Goal: Task Accomplishment & Management: Complete application form

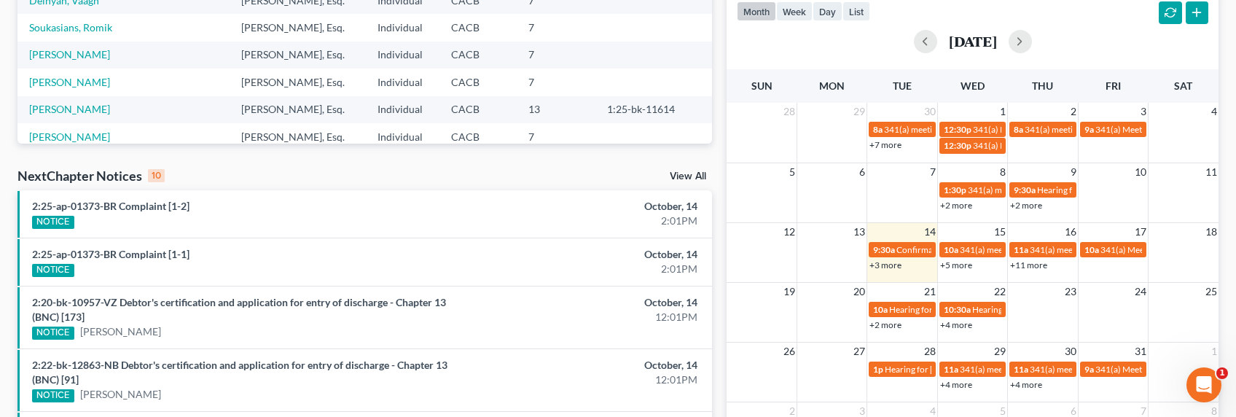
scroll to position [327, 0]
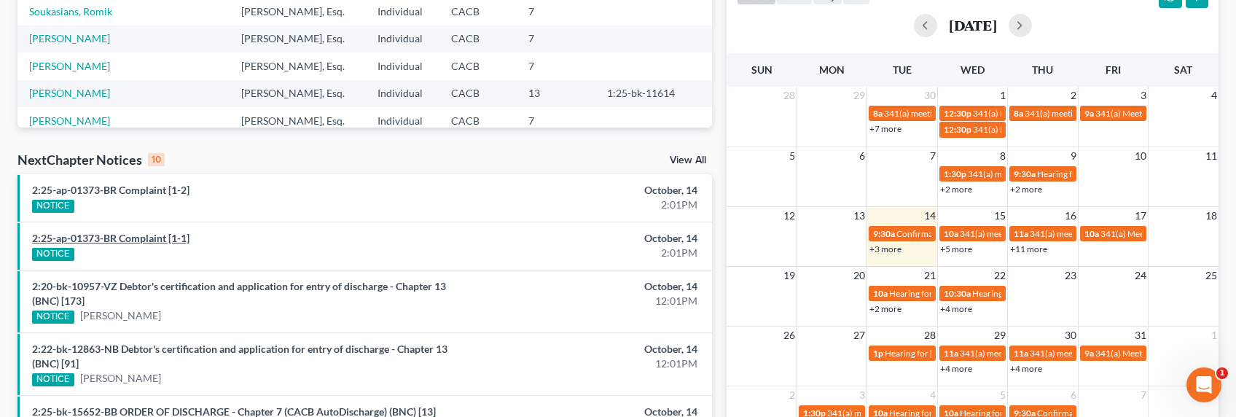
click at [117, 238] on link "2:25-ap-01373-BR Complaint [1-1]" at bounding box center [110, 238] width 157 height 12
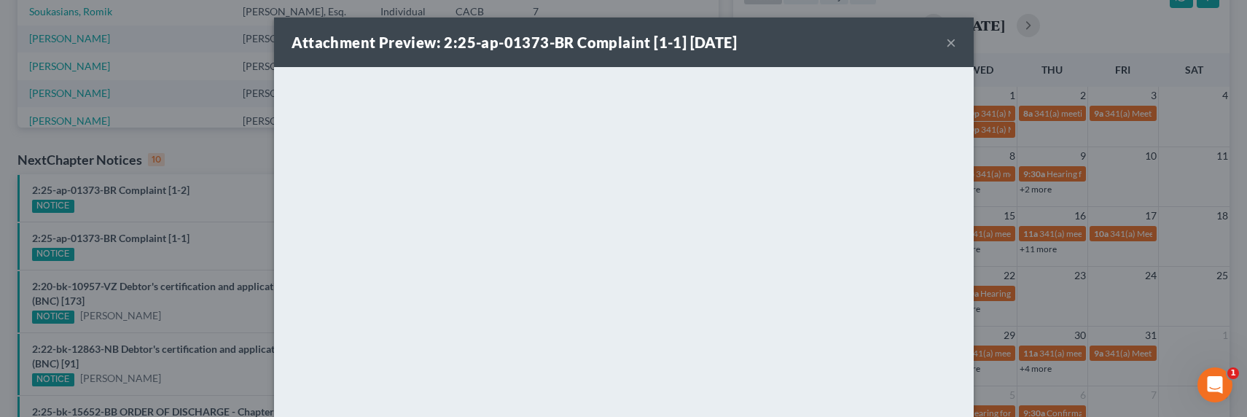
click at [946, 42] on button "×" at bounding box center [951, 42] width 10 height 17
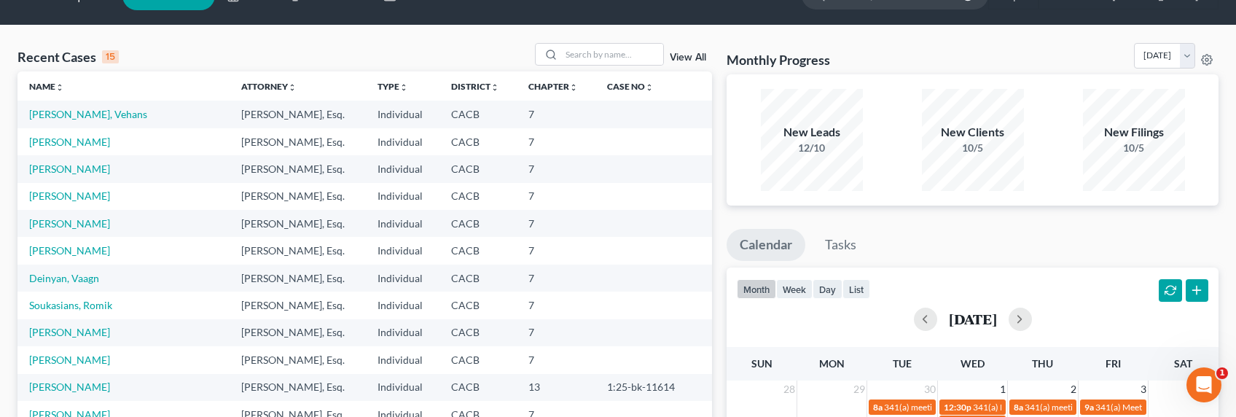
scroll to position [0, 0]
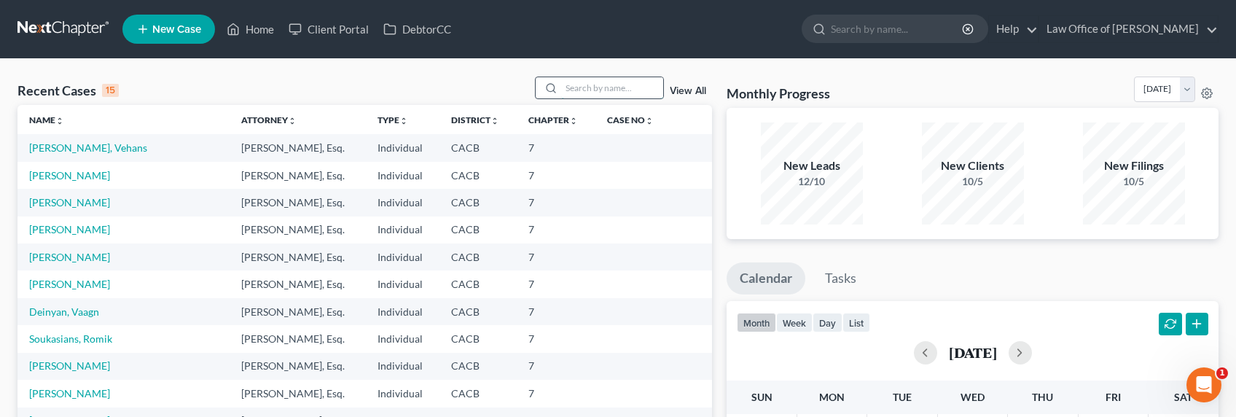
click at [608, 83] on input "search" at bounding box center [612, 87] width 102 height 21
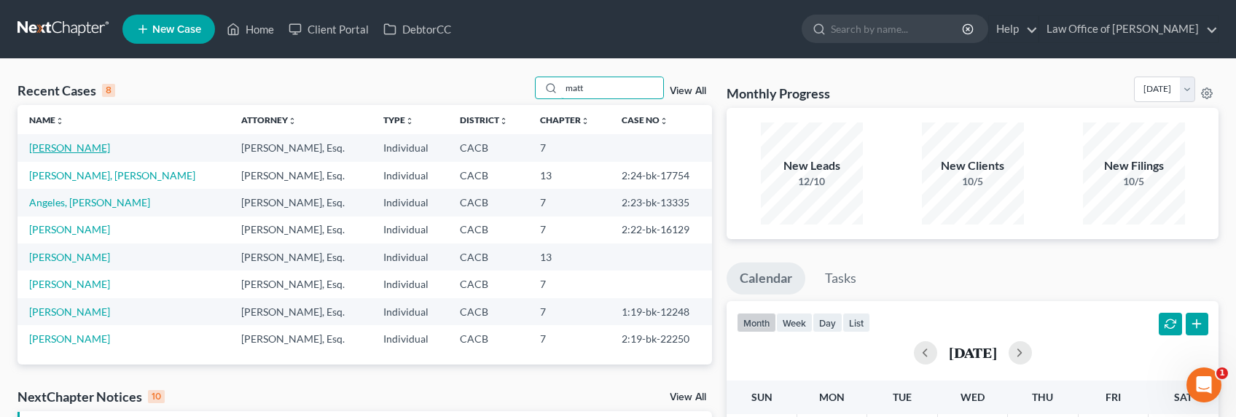
type input "matt"
click at [63, 150] on link "[PERSON_NAME]" at bounding box center [69, 147] width 81 height 12
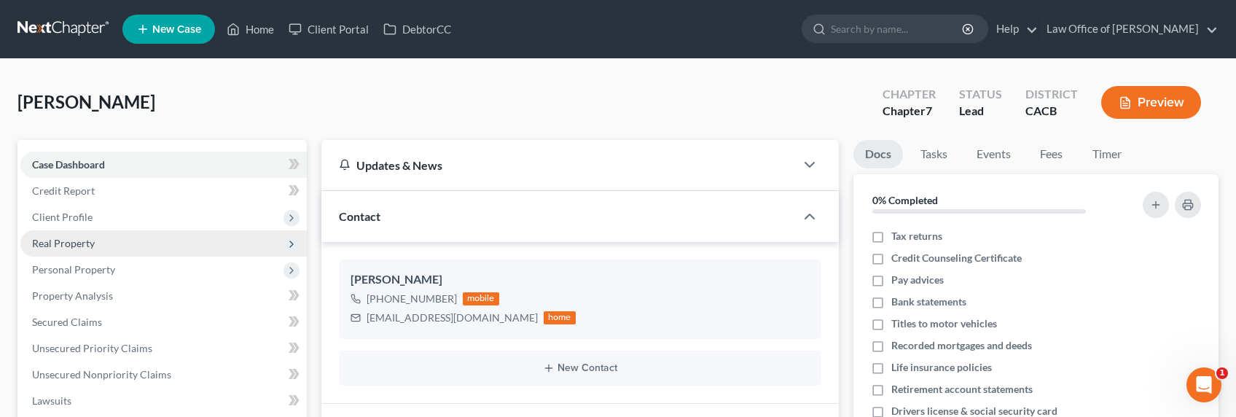
click at [60, 243] on span "Real Property" at bounding box center [63, 243] width 63 height 12
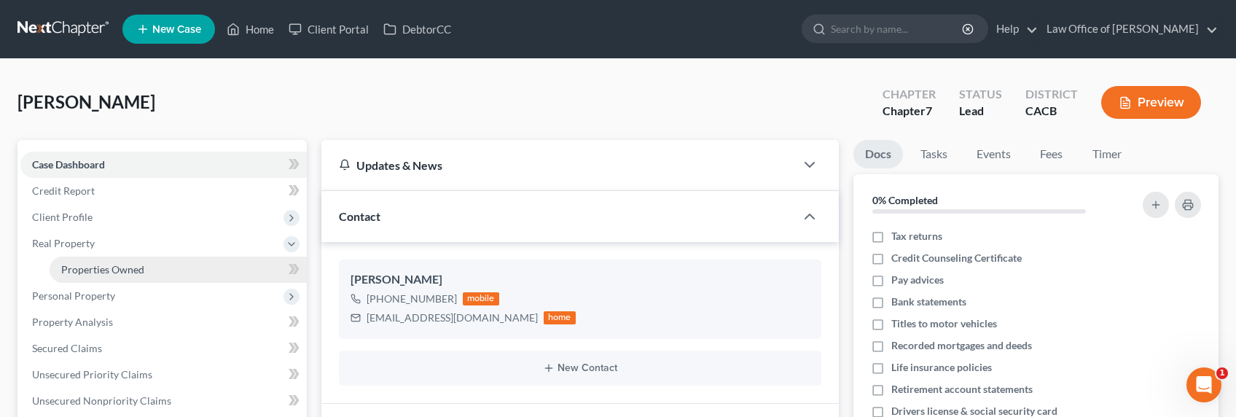
click at [67, 270] on span "Properties Owned" at bounding box center [102, 269] width 83 height 12
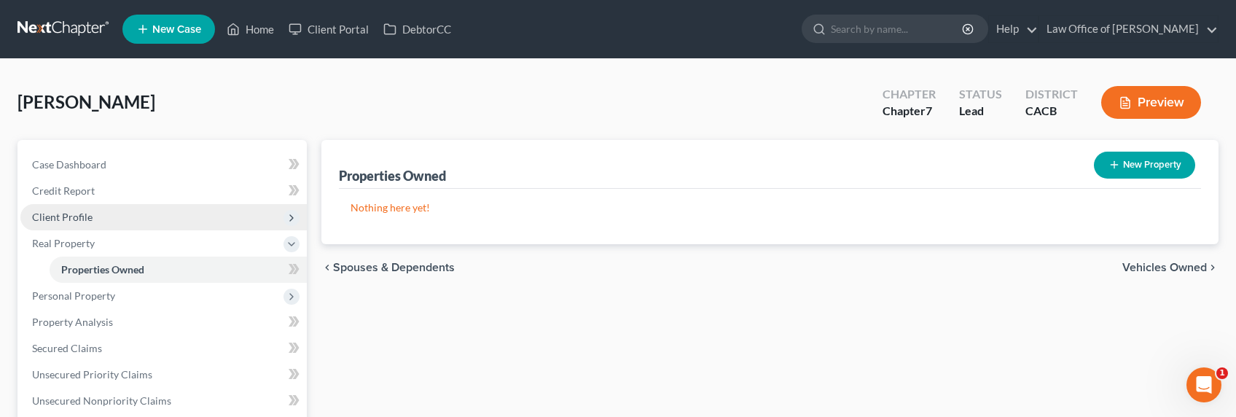
click at [55, 214] on span "Client Profile" at bounding box center [62, 217] width 60 height 12
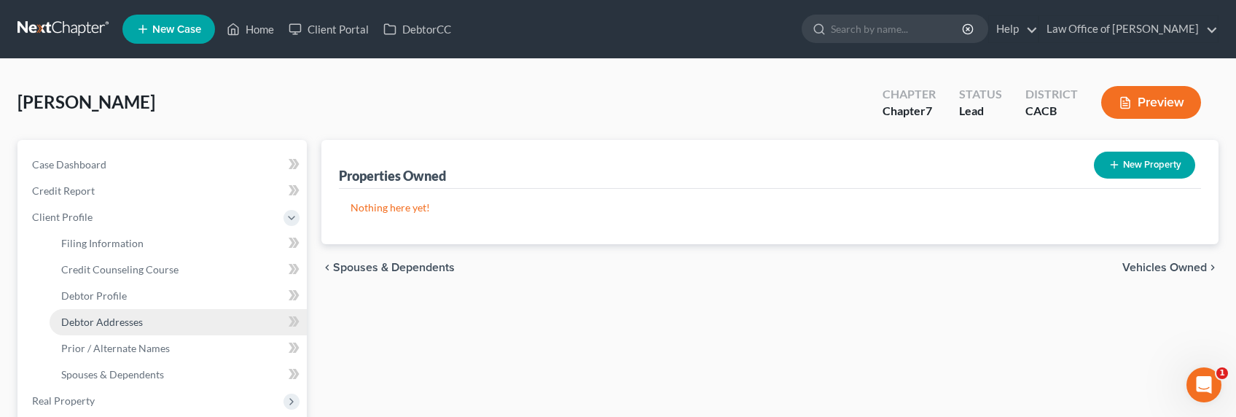
click at [105, 324] on span "Debtor Addresses" at bounding box center [102, 322] width 82 height 12
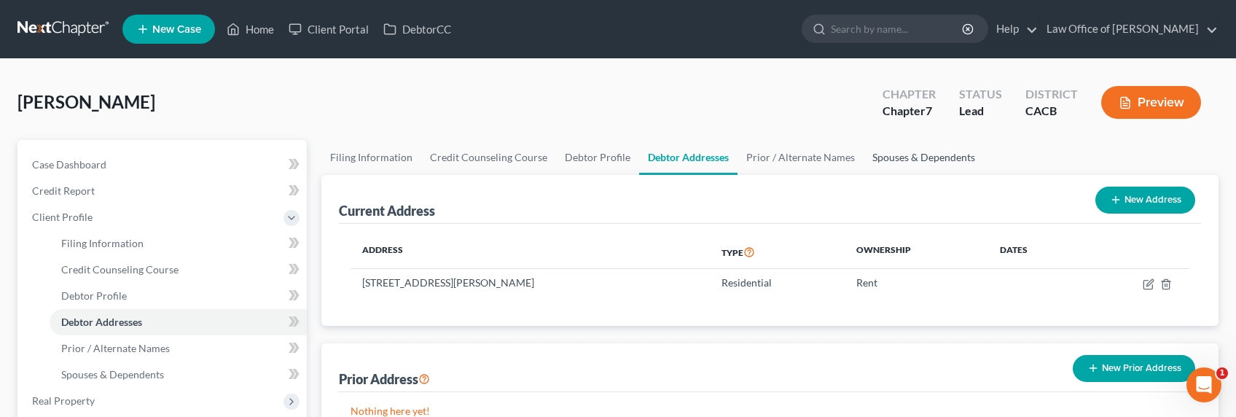
click at [928, 160] on link "Spouses & Dependents" at bounding box center [924, 157] width 120 height 35
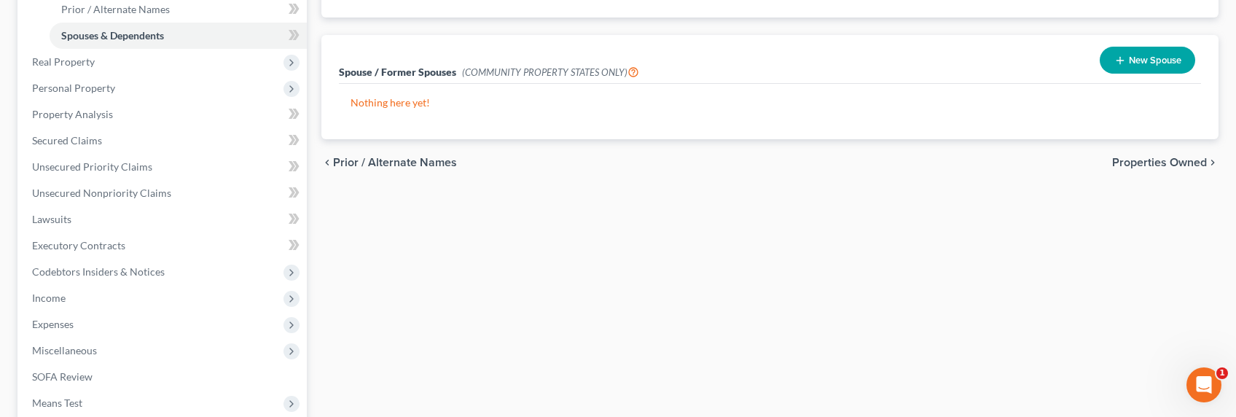
scroll to position [340, 0]
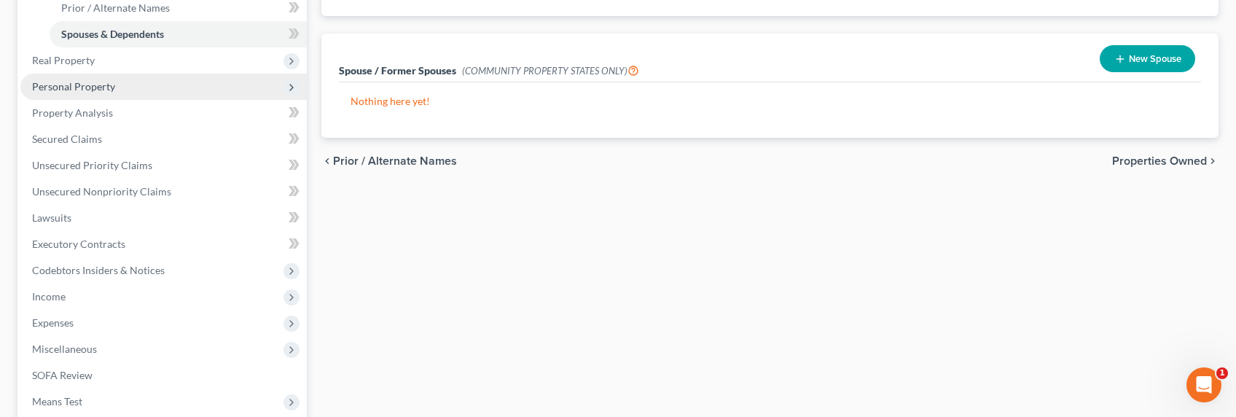
click at [50, 89] on span "Personal Property" at bounding box center [73, 86] width 83 height 12
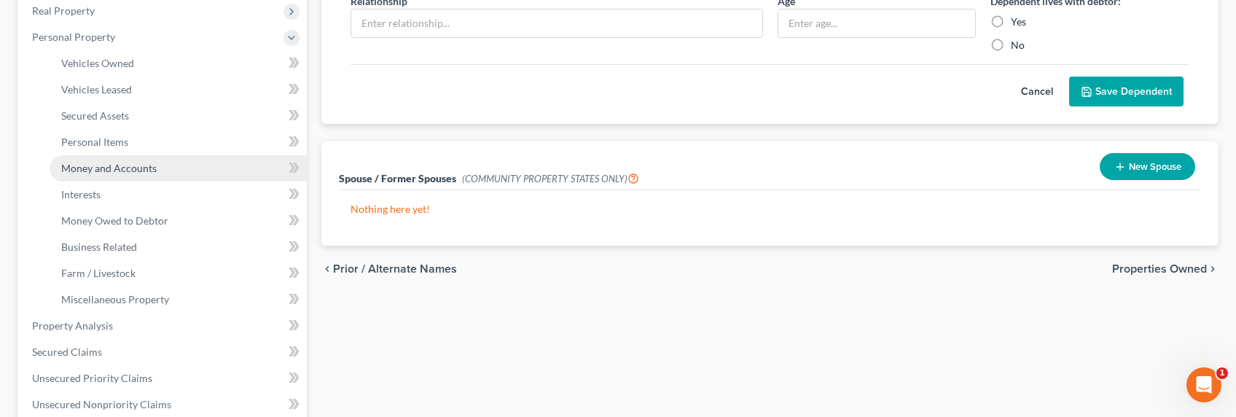
scroll to position [192, 0]
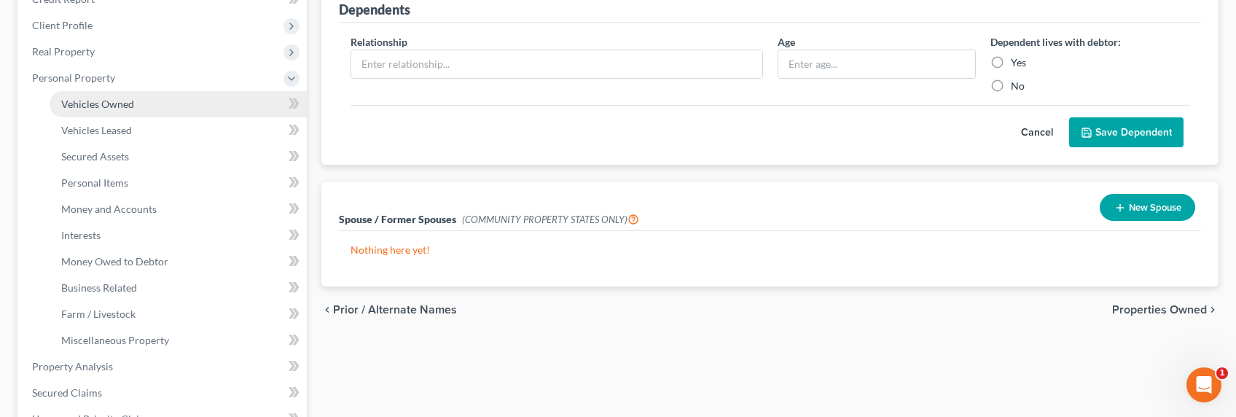
click at [104, 103] on span "Vehicles Owned" at bounding box center [97, 104] width 73 height 12
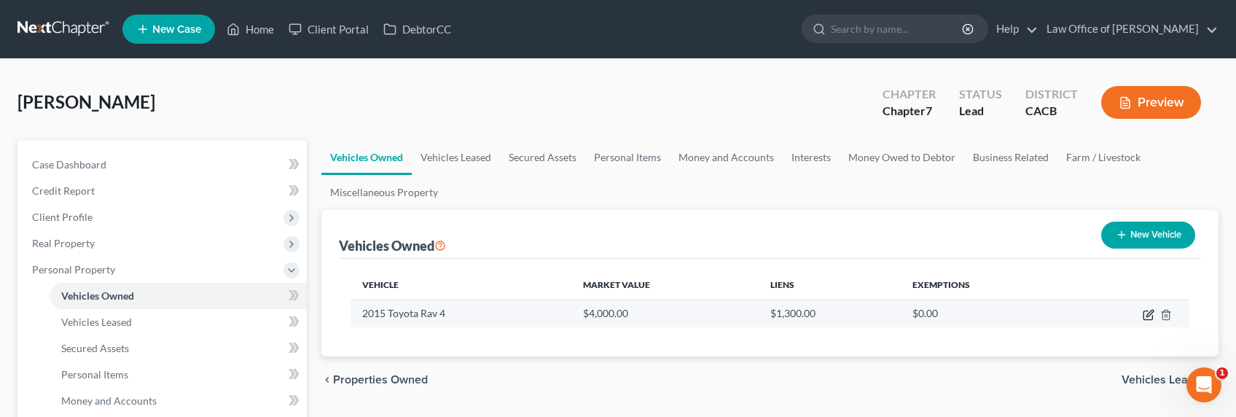
click at [1152, 313] on icon "button" at bounding box center [1149, 315] width 12 height 12
select select "0"
select select "11"
select select "1"
select select "0"
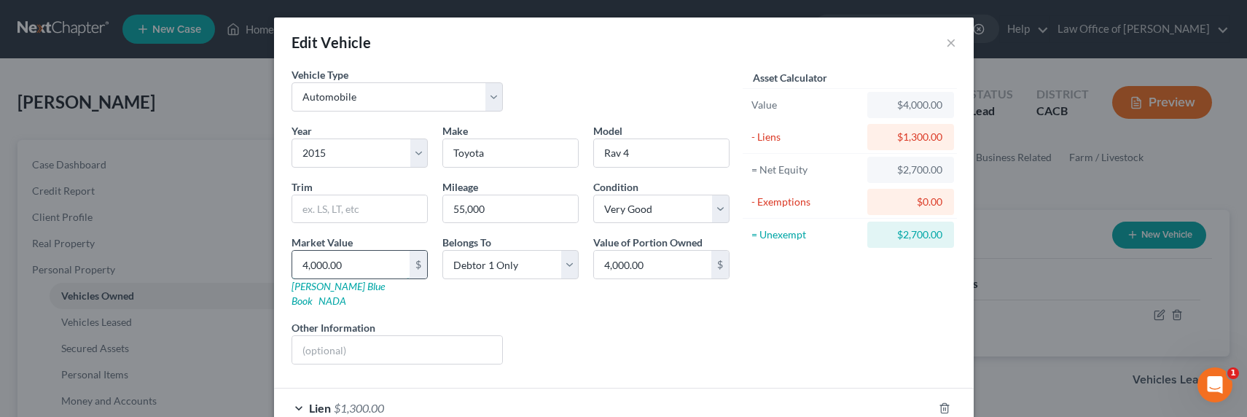
click at [321, 260] on input "4,000.00" at bounding box center [350, 265] width 117 height 28
click at [374, 265] on input "4,000.00" at bounding box center [350, 265] width 117 height 28
drag, startPoint x: 370, startPoint y: 265, endPoint x: 238, endPoint y: 262, distance: 132.7
click at [238, 262] on div "Edit Vehicle × Vehicle Type Select Automobile Truck Trailer Watercraft Aircraft…" at bounding box center [623, 208] width 1247 height 417
type input "1"
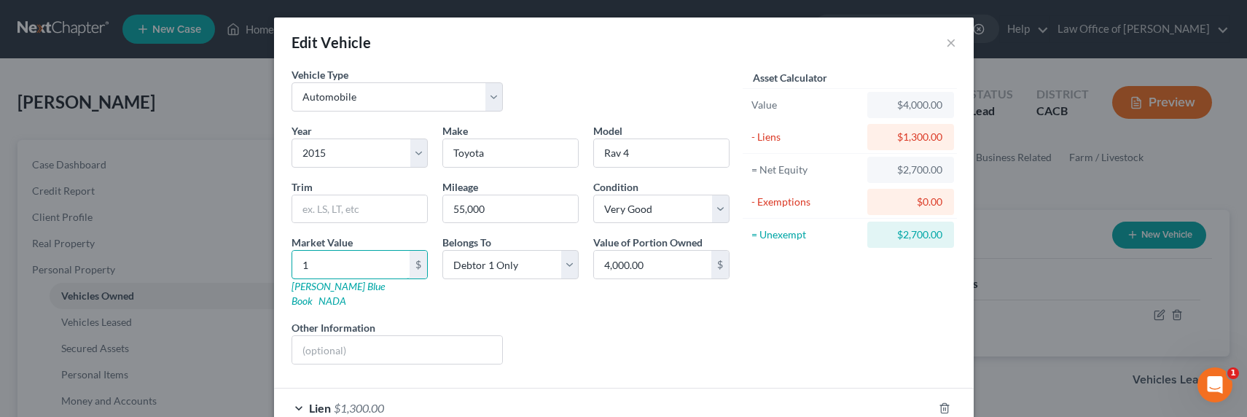
type input "1.00"
type input "10"
type input "10.00"
type input "100"
type input "100.00"
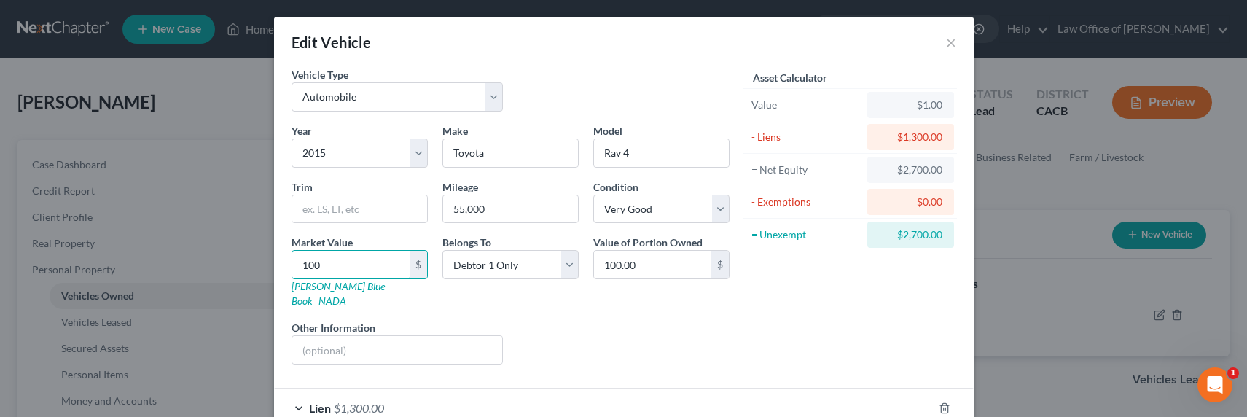
type input "1000"
type input "1,000.00"
type input "1,0000"
type input "10,000.00"
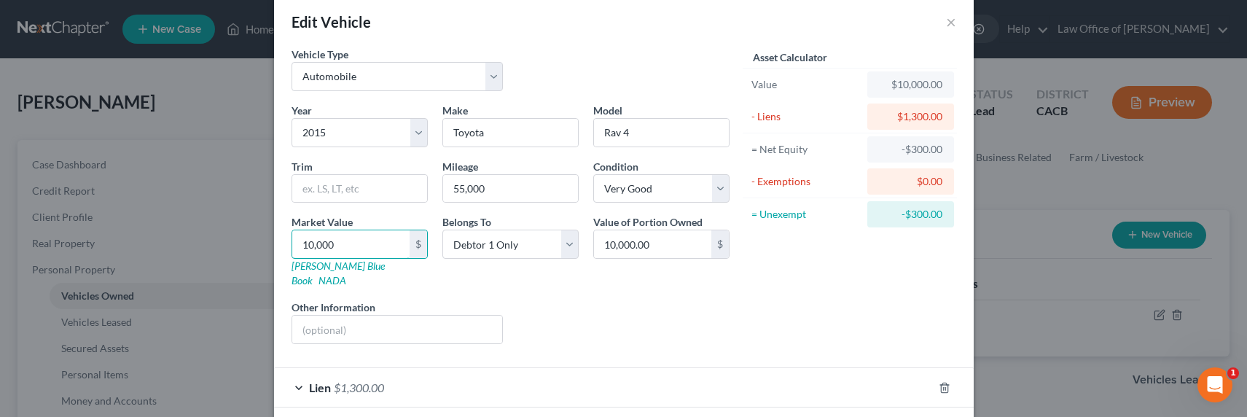
scroll to position [77, 0]
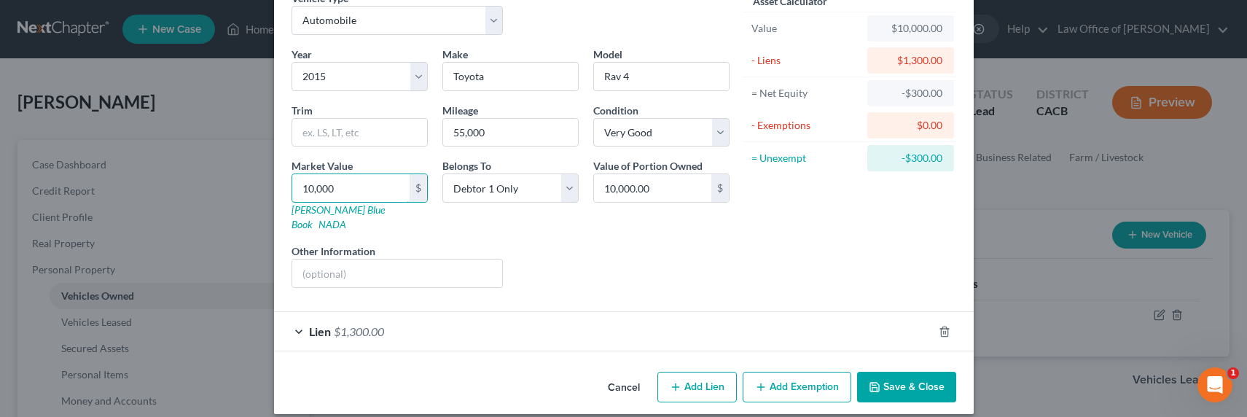
drag, startPoint x: 334, startPoint y: 192, endPoint x: 272, endPoint y: 192, distance: 61.9
click at [274, 192] on div "Vehicle Type Select Automobile Truck Trailer Watercraft Aircraft Motor Home Atv…" at bounding box center [624, 178] width 700 height 375
type input "8"
type input "8.00"
type input "80"
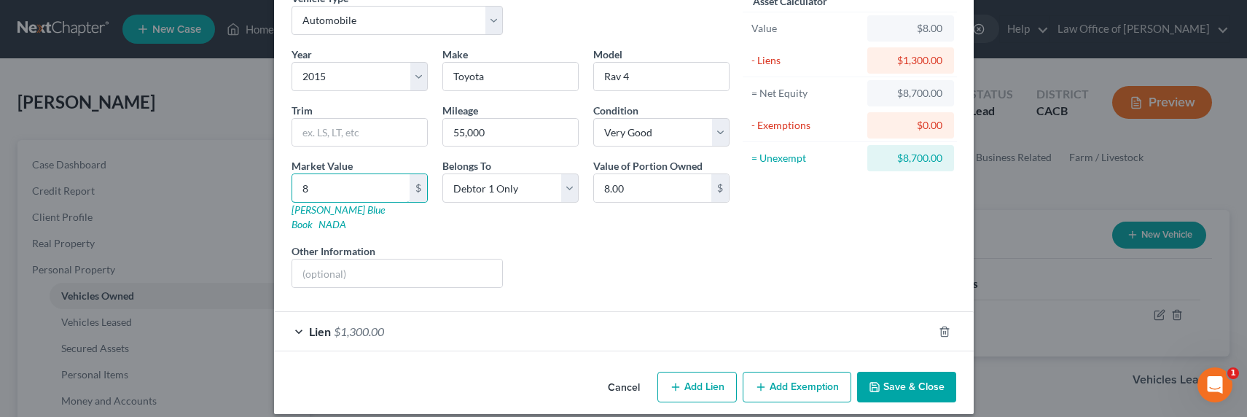
type input "80.00"
type input "800"
type input "800.00"
type input "8000"
type input "8,000.00"
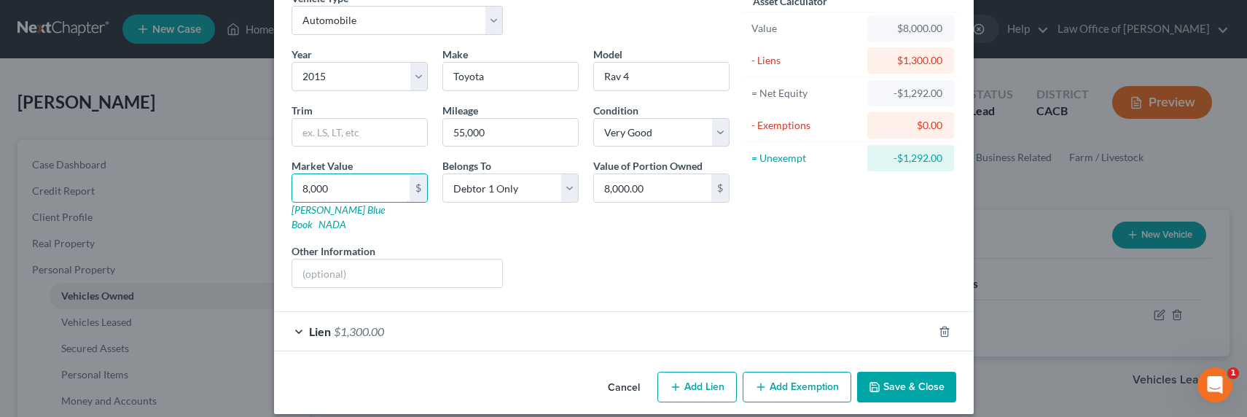
type input "8,000"
click at [407, 324] on div "Lien $1,300.00" at bounding box center [603, 331] width 659 height 39
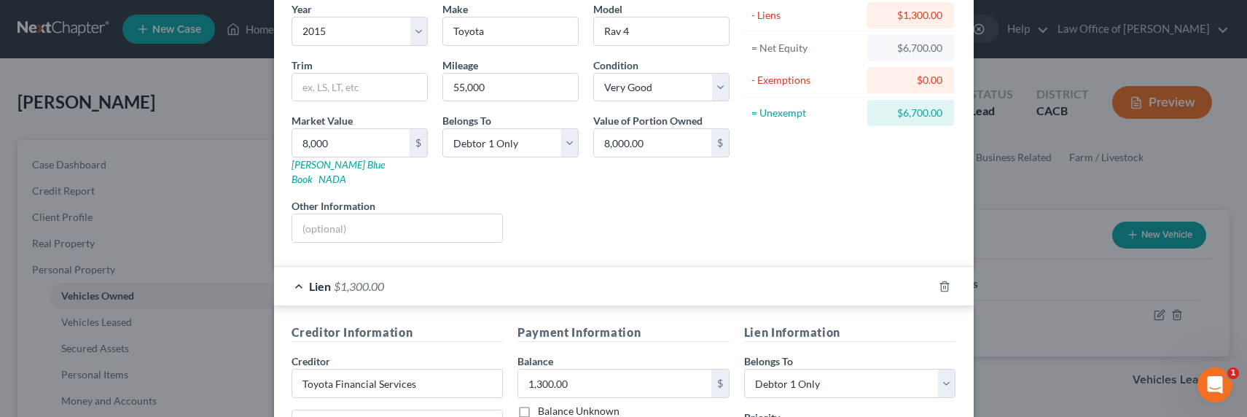
scroll to position [0, 0]
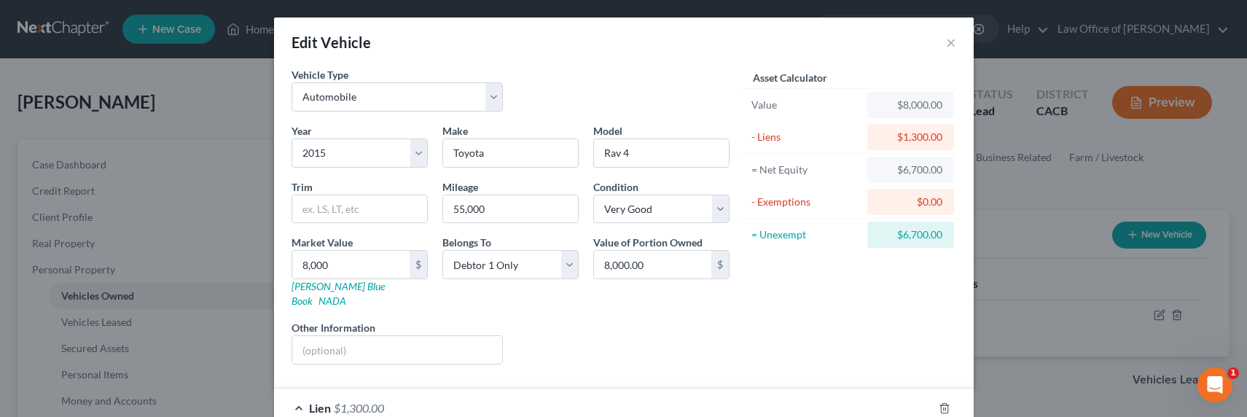
click at [810, 316] on div "Asset Calculator Value $8,000.00 - Liens $1,300.00 = Net Equity $6,700.00 - Exe…" at bounding box center [850, 221] width 227 height 309
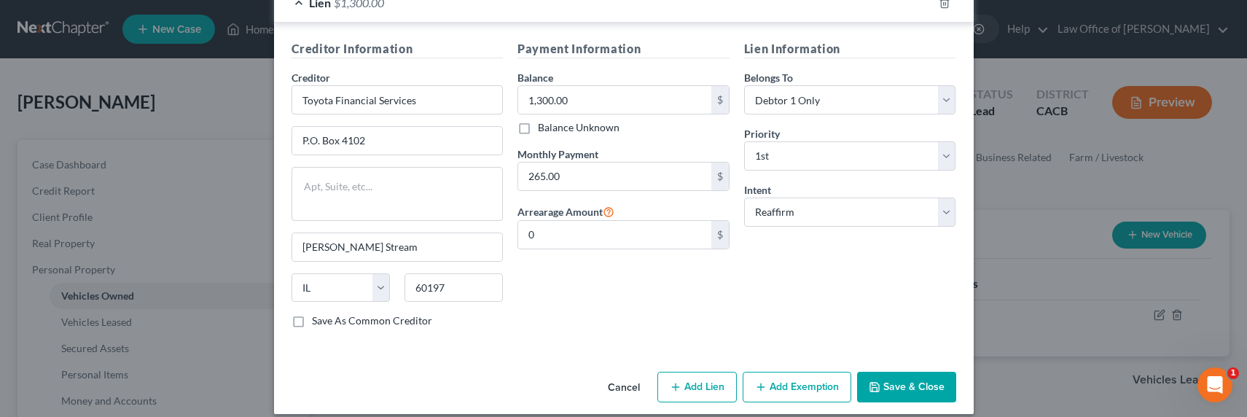
click at [781, 382] on button "Add Exemption" at bounding box center [797, 387] width 109 height 31
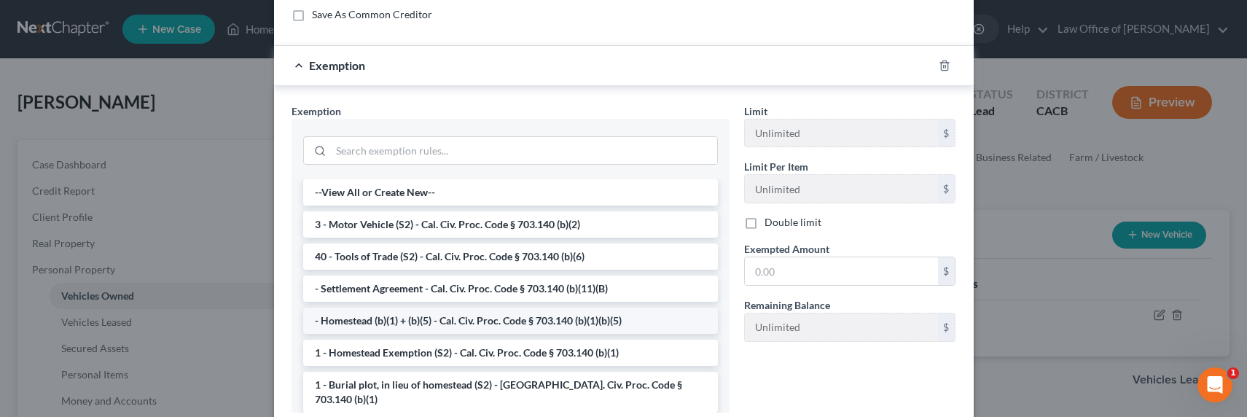
scroll to position [722, 0]
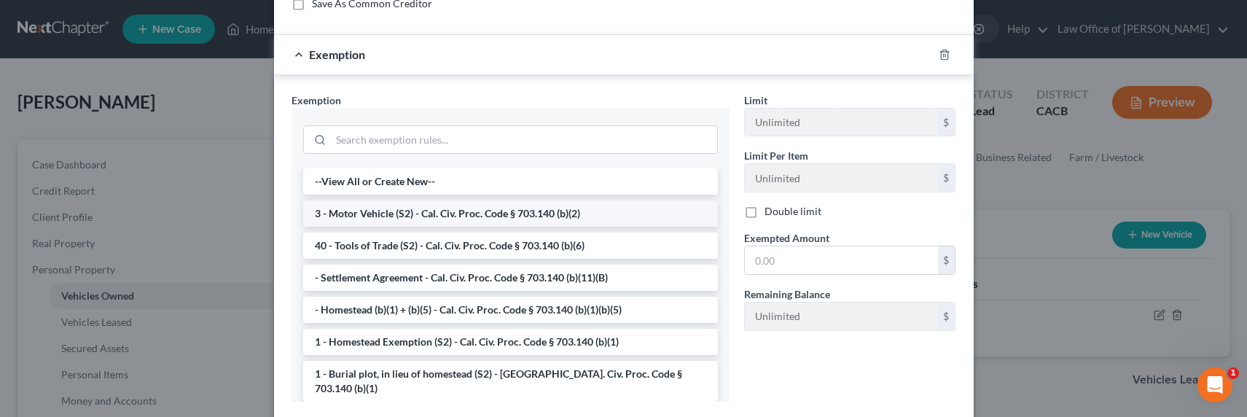
click at [396, 201] on li "3 - Motor Vehicle (S2) - Cal. Civ. Proc. Code § 703.140 (b)(2)" at bounding box center [510, 213] width 415 height 26
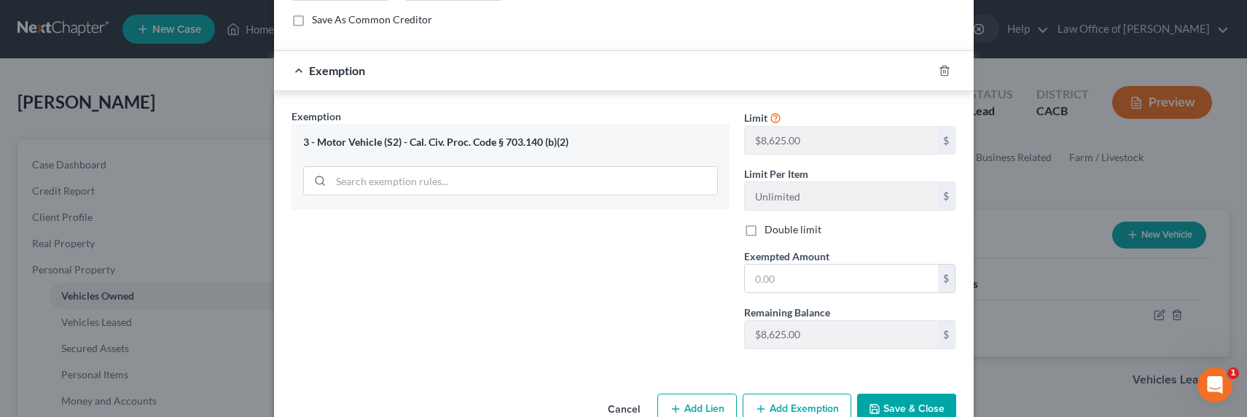
scroll to position [727, 0]
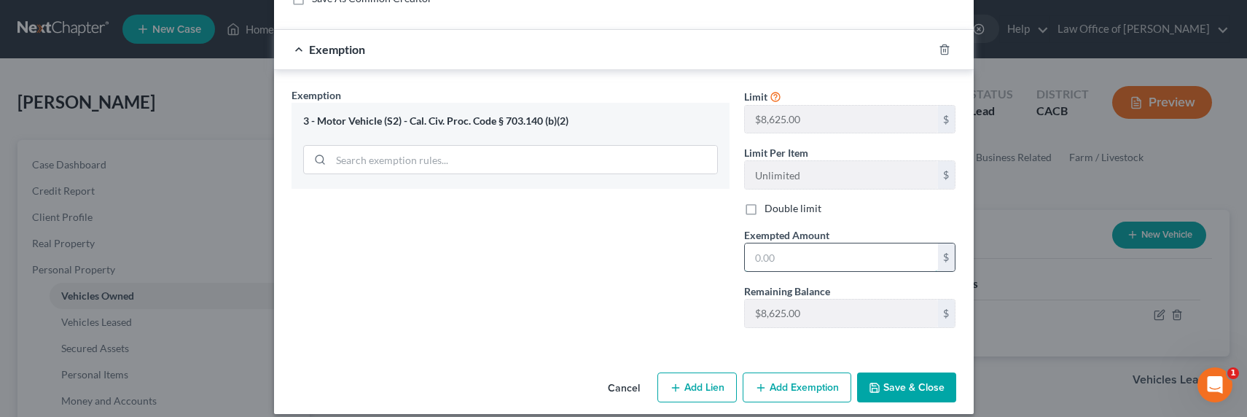
click at [817, 243] on input "text" at bounding box center [841, 257] width 193 height 28
type input "6,700"
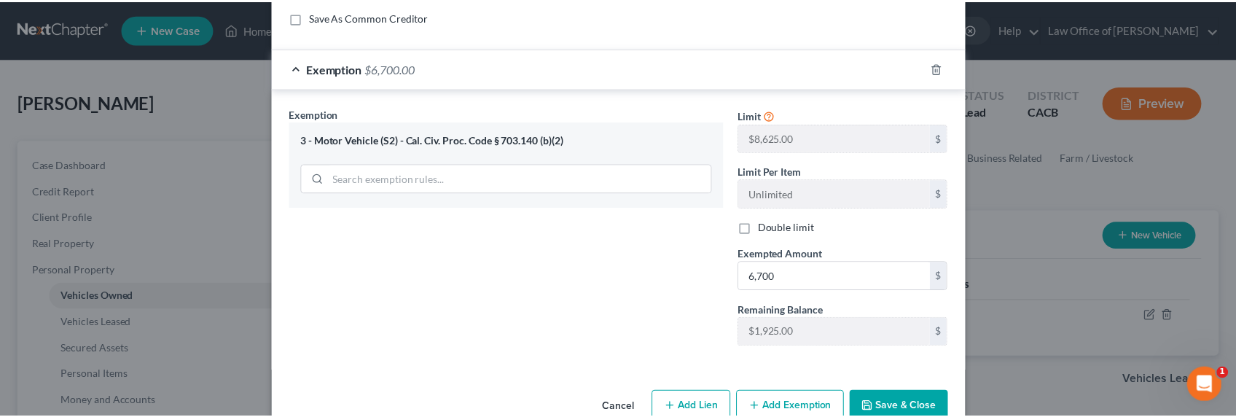
scroll to position [700, 0]
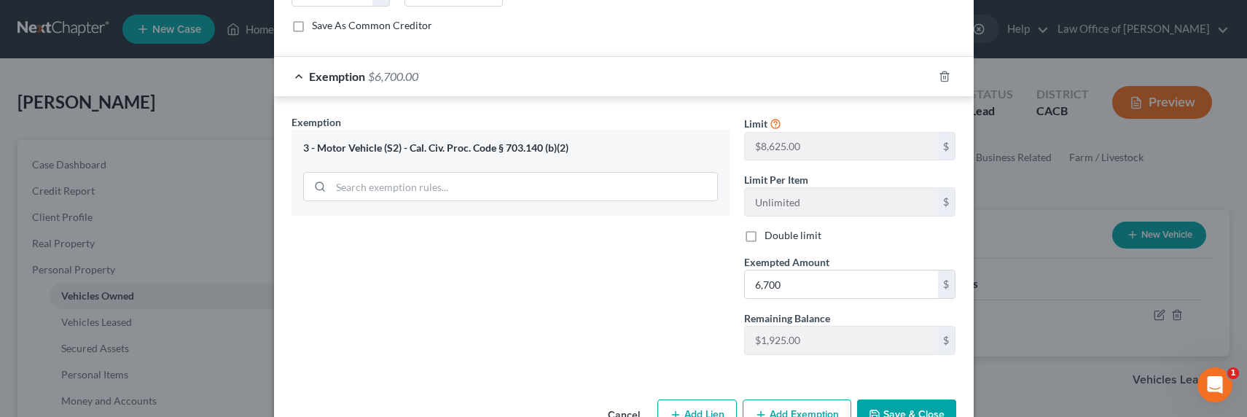
click at [902, 399] on button "Save & Close" at bounding box center [906, 414] width 99 height 31
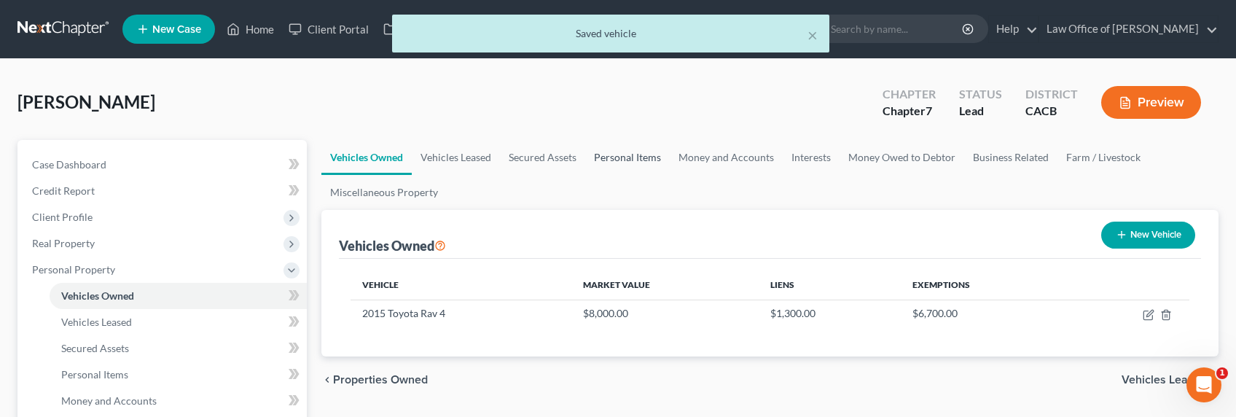
click at [625, 150] on link "Personal Items" at bounding box center [627, 157] width 85 height 35
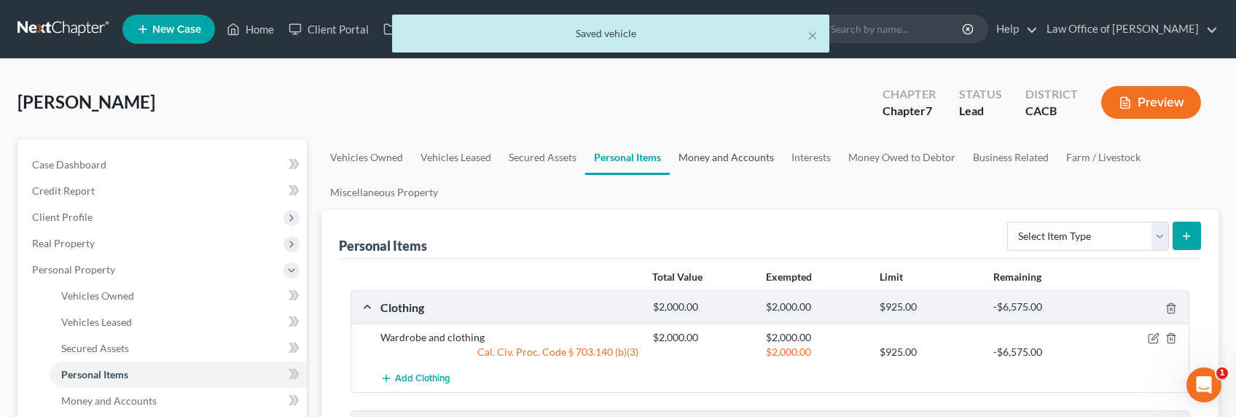
click at [732, 146] on link "Money and Accounts" at bounding box center [726, 157] width 113 height 35
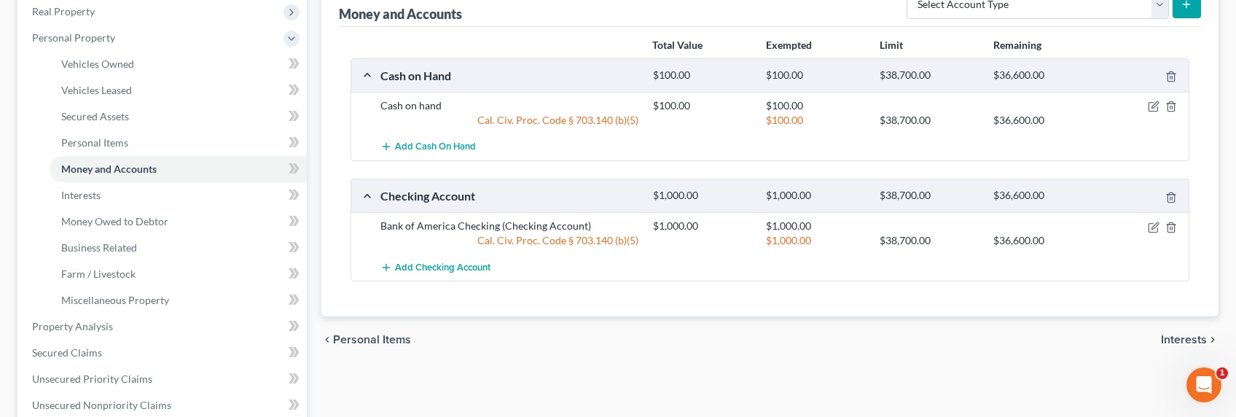
scroll to position [74, 0]
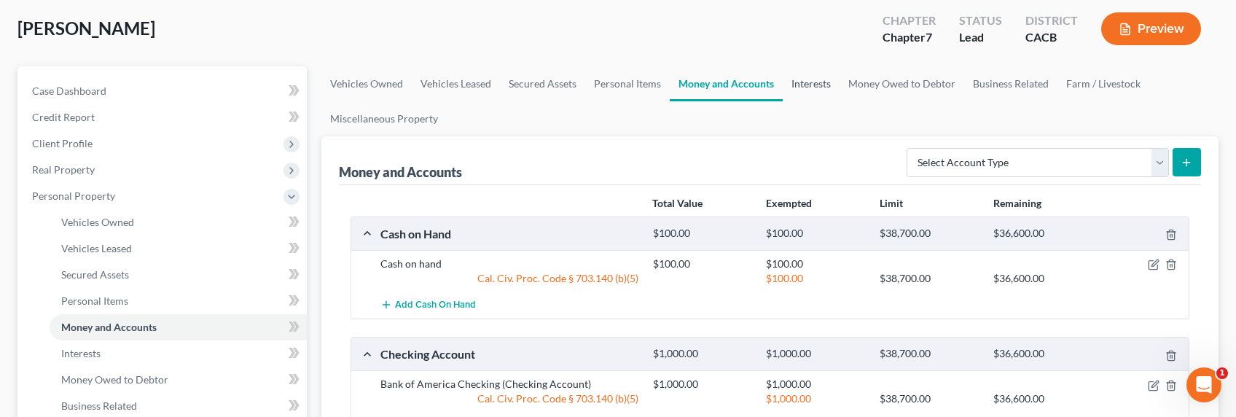
click at [810, 78] on link "Interests" at bounding box center [811, 83] width 57 height 35
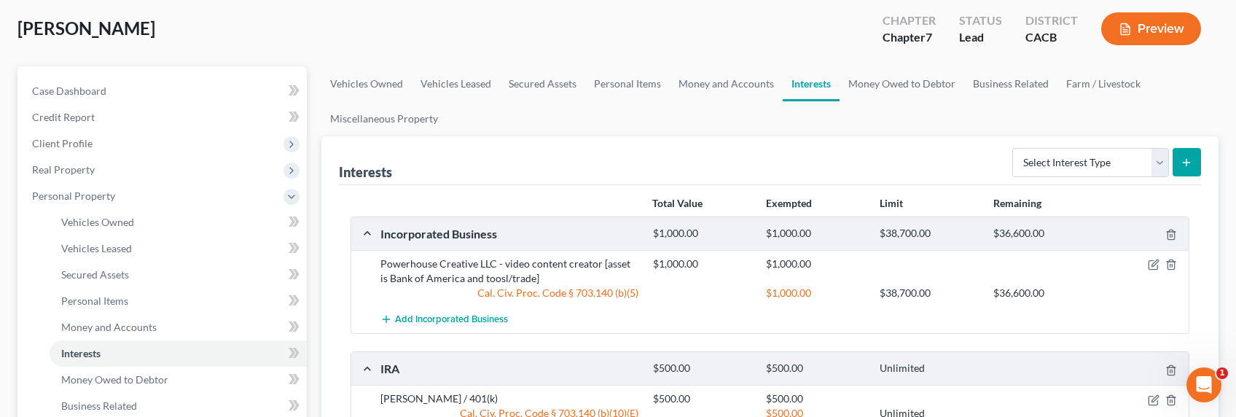
scroll to position [30, 0]
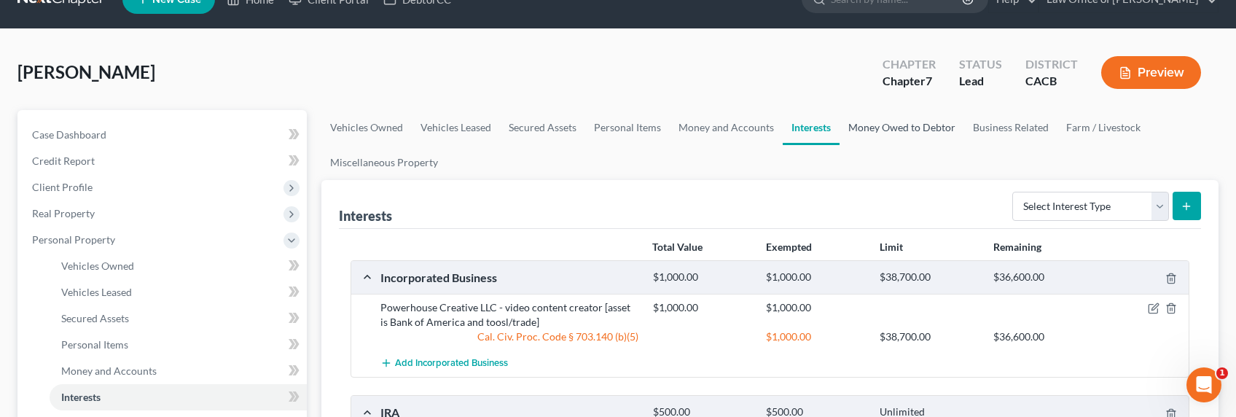
click at [883, 130] on link "Money Owed to Debtor" at bounding box center [902, 127] width 125 height 35
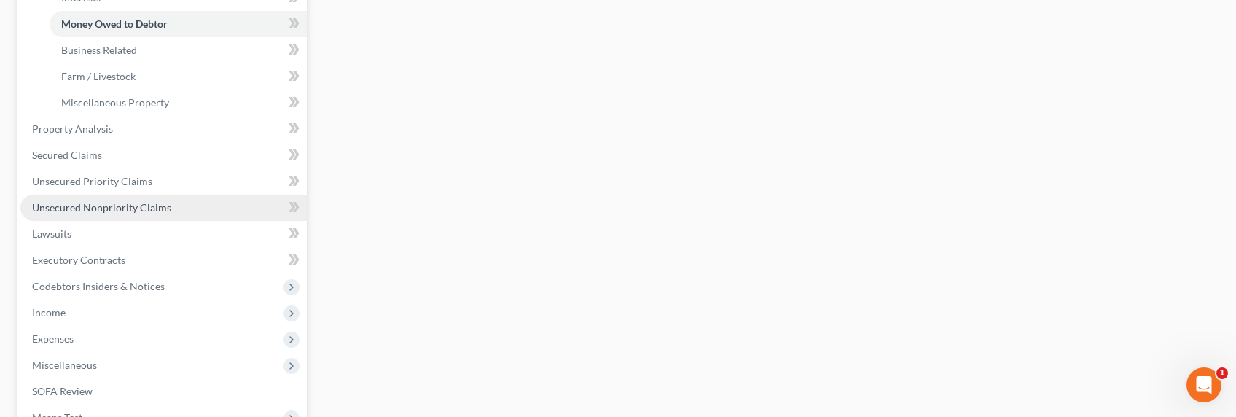
click at [100, 203] on span "Unsecured Nonpriority Claims" at bounding box center [101, 207] width 139 height 12
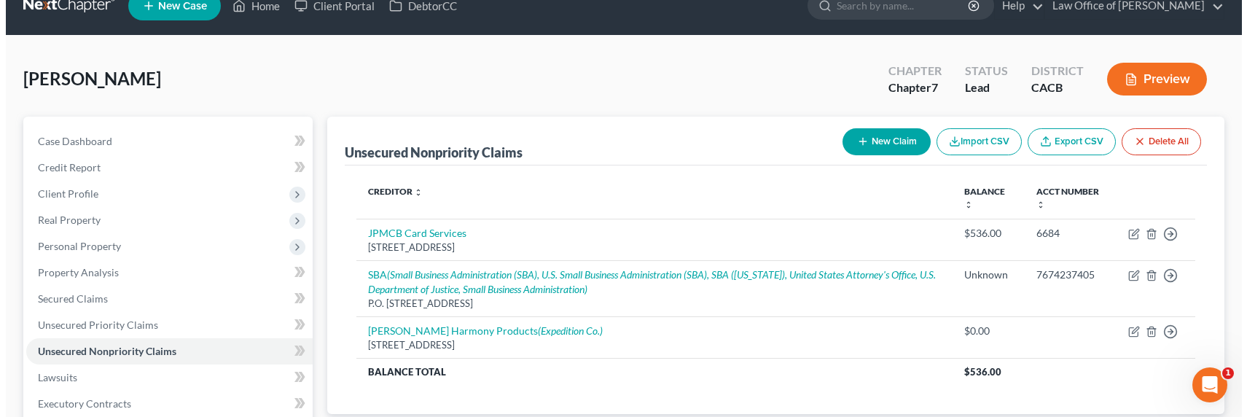
scroll to position [50, 0]
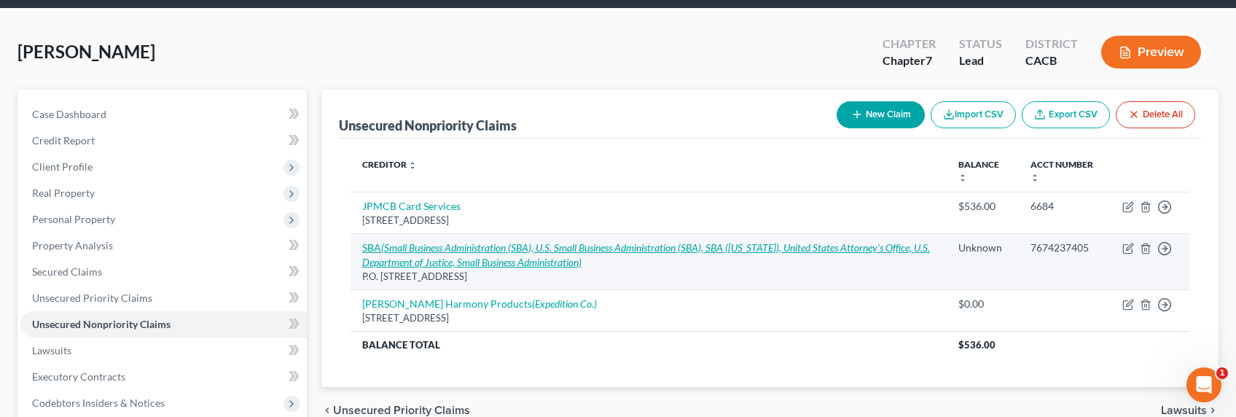
click at [568, 246] on icon "(Small Business Administration (SBA), U.S. Small Business Administration (SBA),…" at bounding box center [646, 254] width 568 height 27
select select "38"
select select "10"
select select "3"
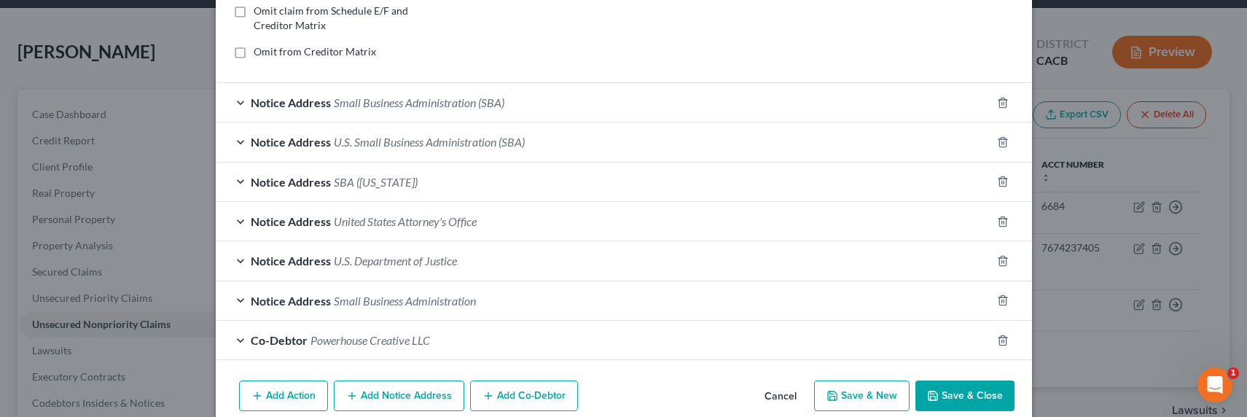
scroll to position [398, 0]
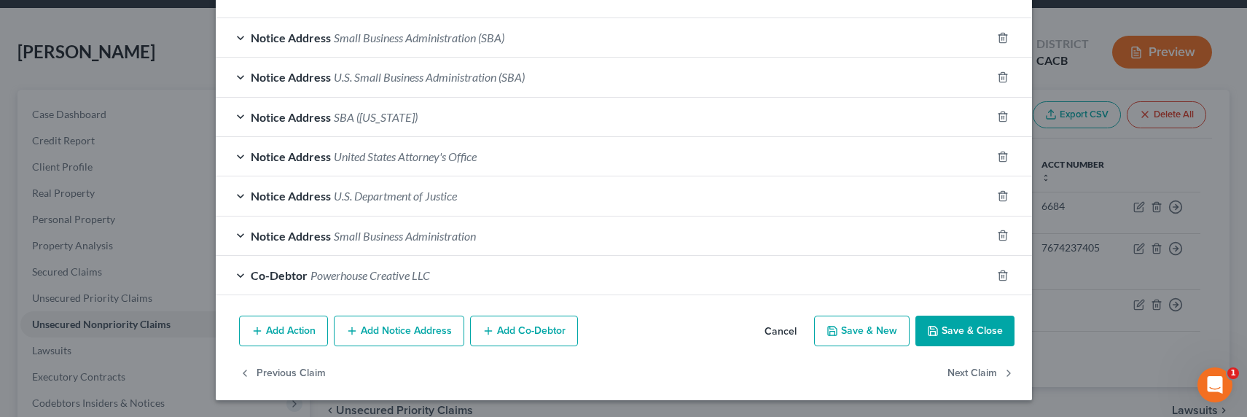
click at [375, 333] on button "Add Notice Address" at bounding box center [399, 331] width 130 height 31
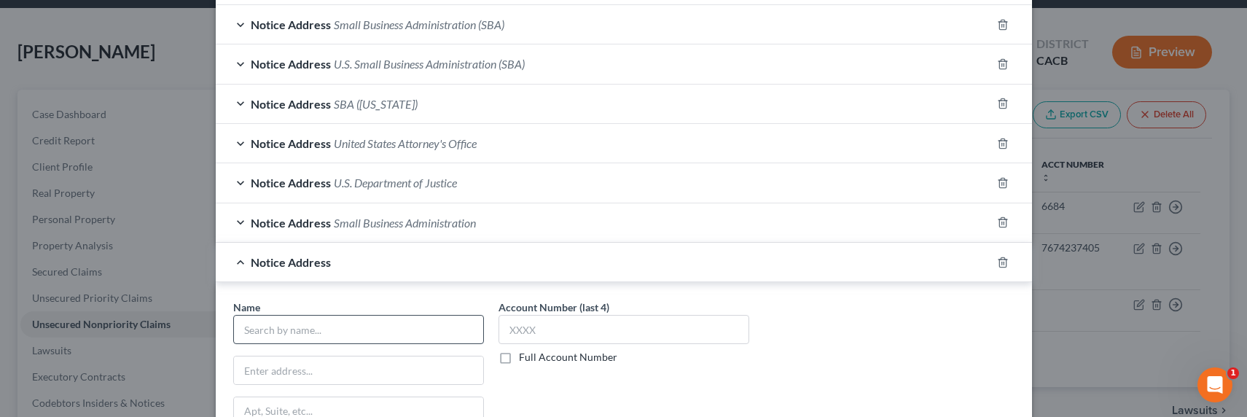
scroll to position [430, 0]
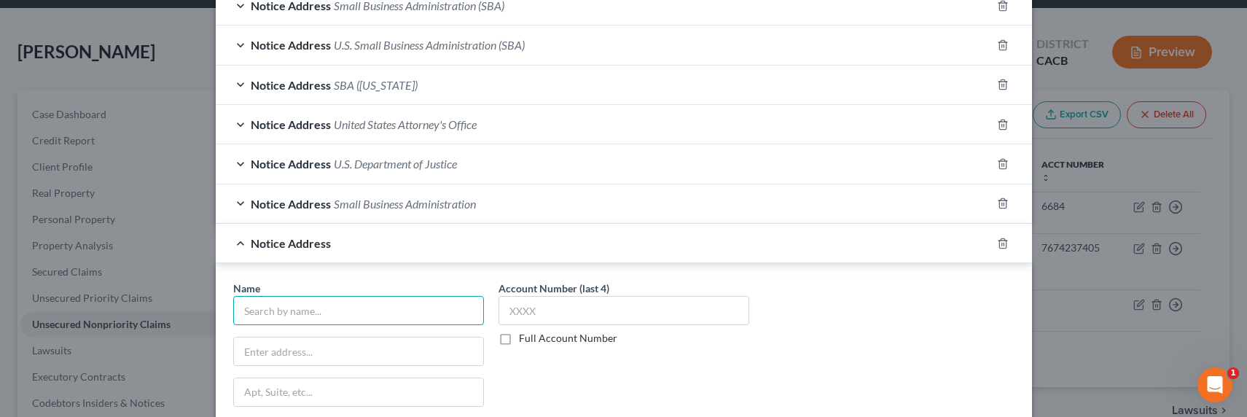
click at [378, 318] on input "text" at bounding box center [358, 310] width 251 height 29
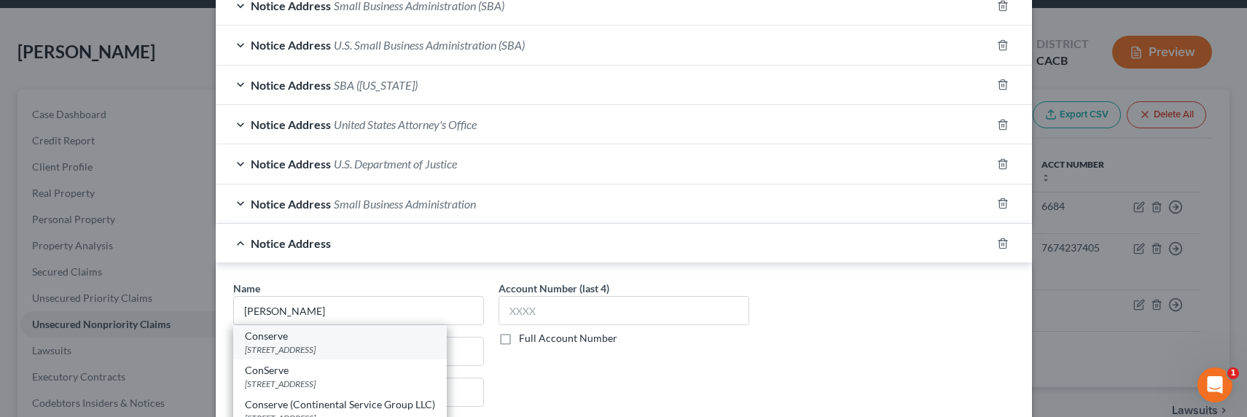
click at [290, 344] on div "[STREET_ADDRESS]" at bounding box center [340, 349] width 190 height 12
type input "Conserve"
type input "PO Box 1528"
type input "Fairport"
select select "35"
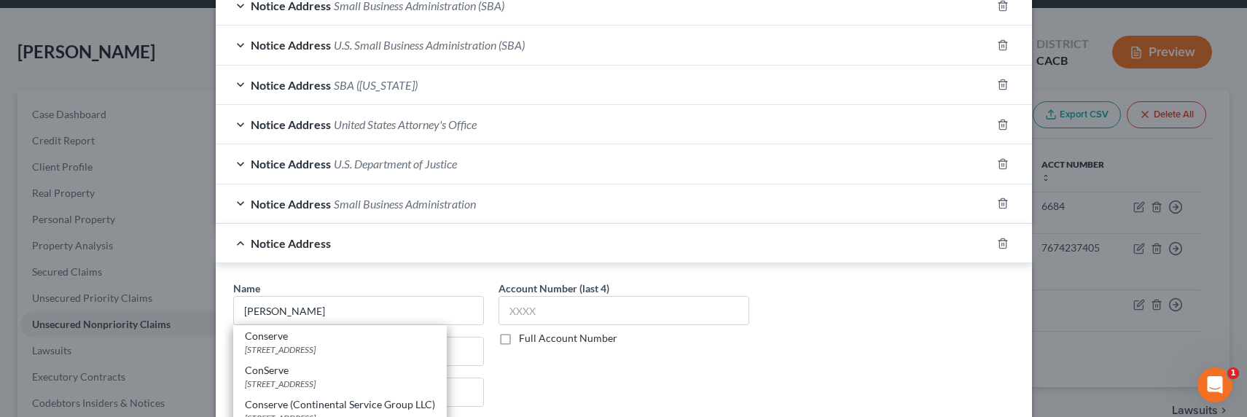
type input "14450"
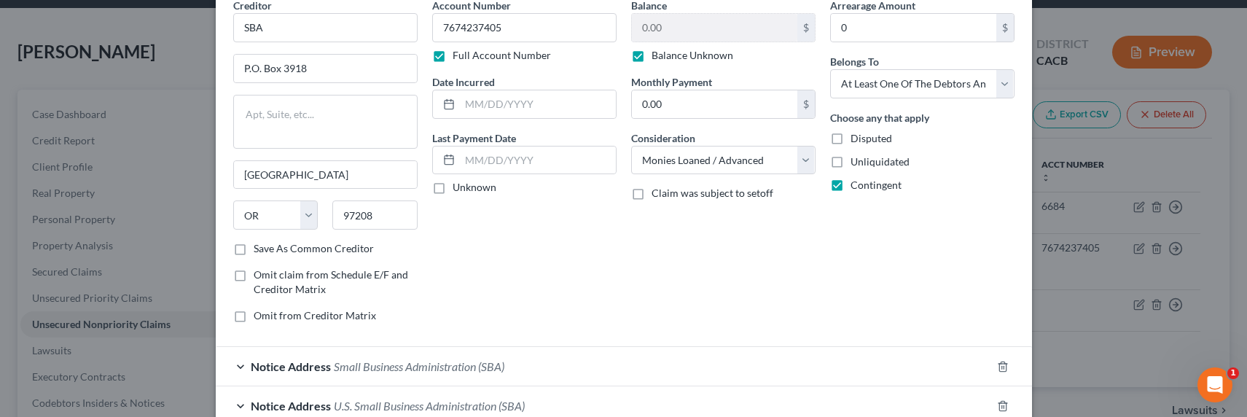
scroll to position [0, 0]
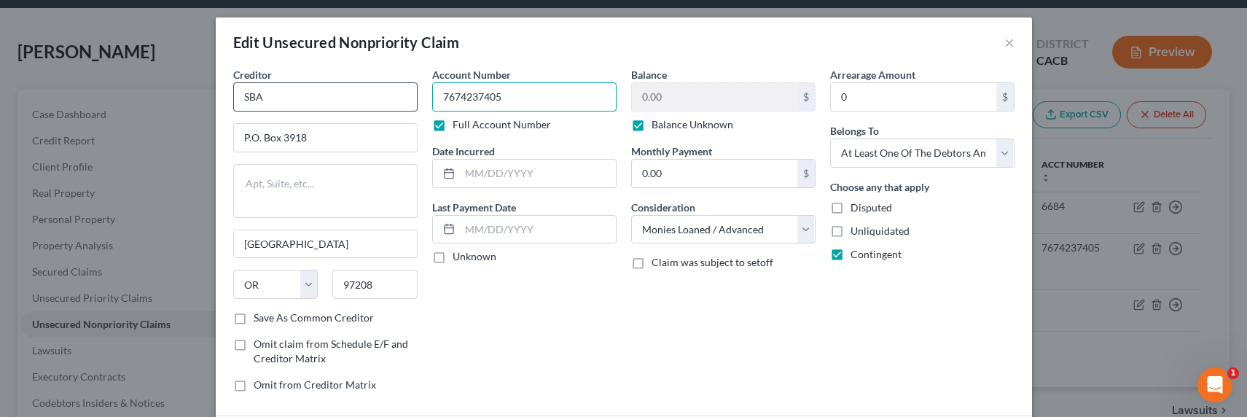
drag, startPoint x: 525, startPoint y: 97, endPoint x: 367, endPoint y: 94, distance: 157.4
click at [367, 94] on div "Creditor * SBA P.O. [GEOGRAPHIC_DATA] [US_STATE] AK AR AZ CA CO CT DE DC [GEOGR…" at bounding box center [624, 235] width 796 height 337
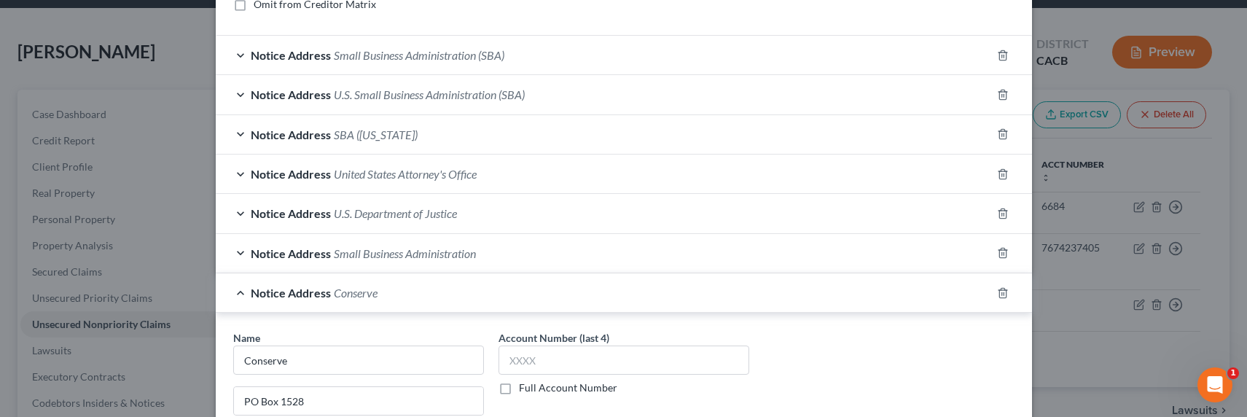
scroll to position [536, 0]
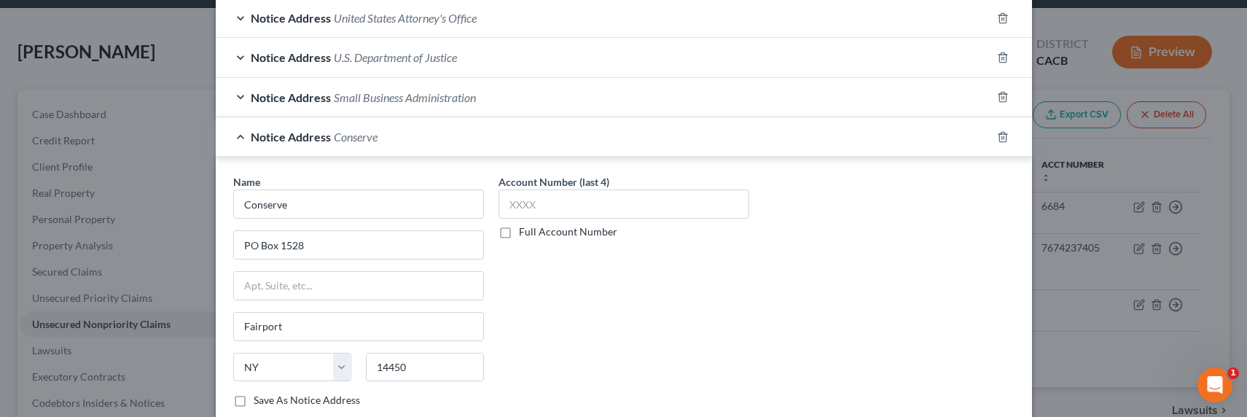
click at [551, 232] on label "Full Account Number" at bounding box center [568, 231] width 98 height 15
click at [534, 232] on input "Full Account Number" at bounding box center [529, 228] width 9 height 9
click at [552, 206] on input "text" at bounding box center [623, 203] width 251 height 29
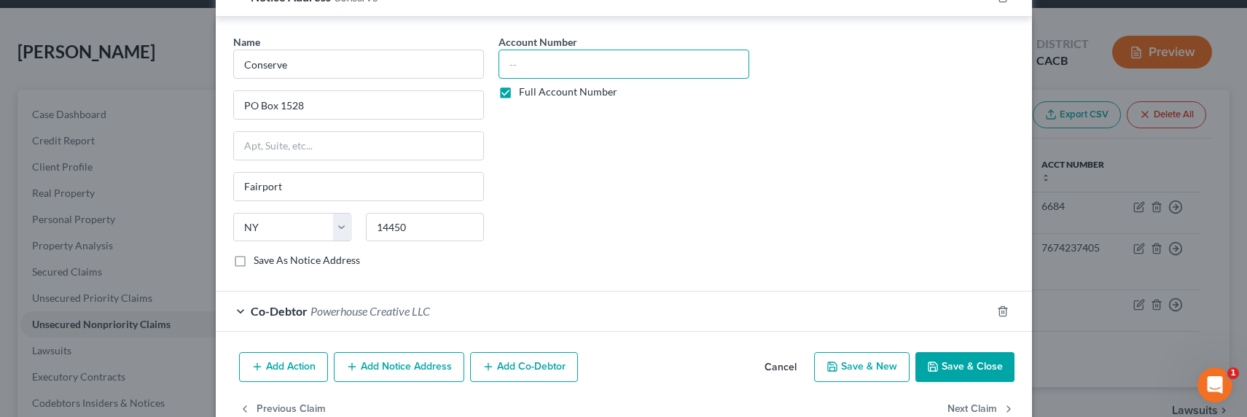
scroll to position [713, 0]
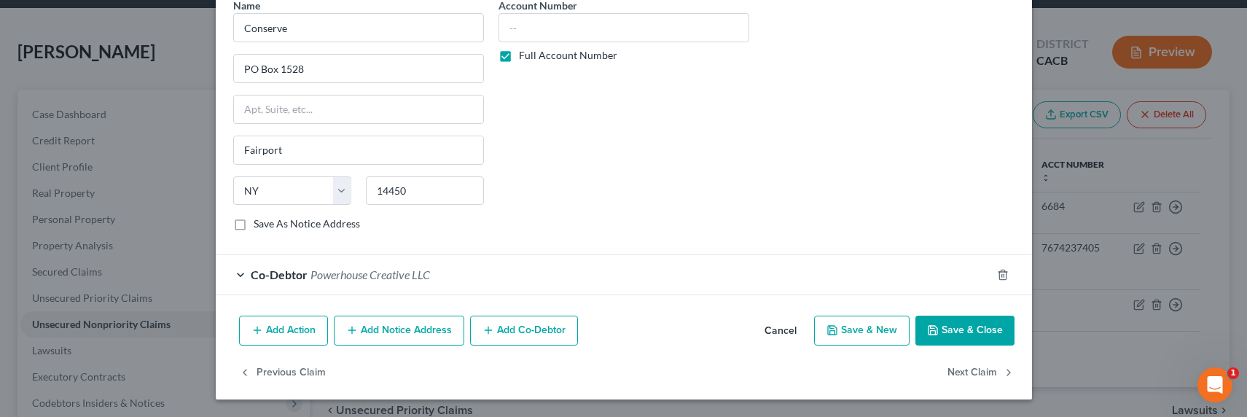
click at [388, 327] on button "Add Notice Address" at bounding box center [399, 331] width 130 height 31
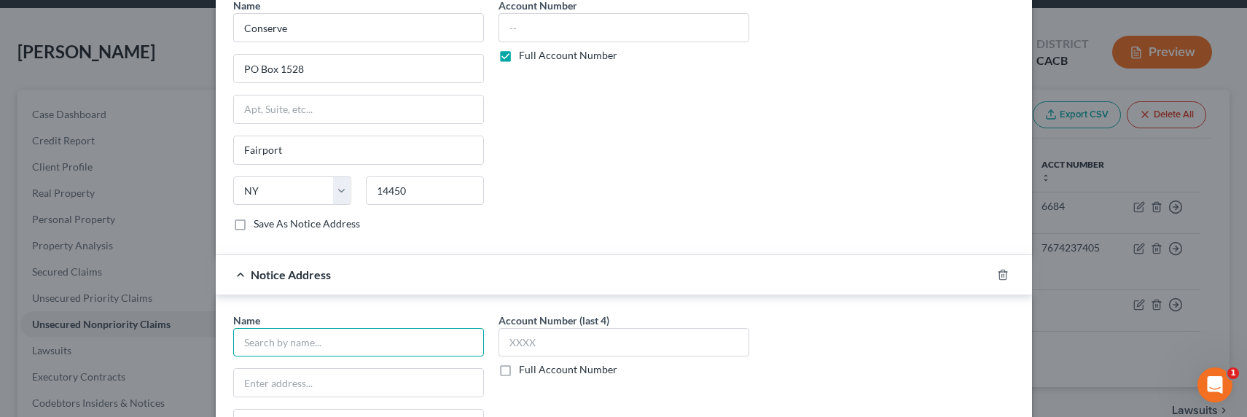
click at [337, 340] on input "text" at bounding box center [358, 342] width 251 height 29
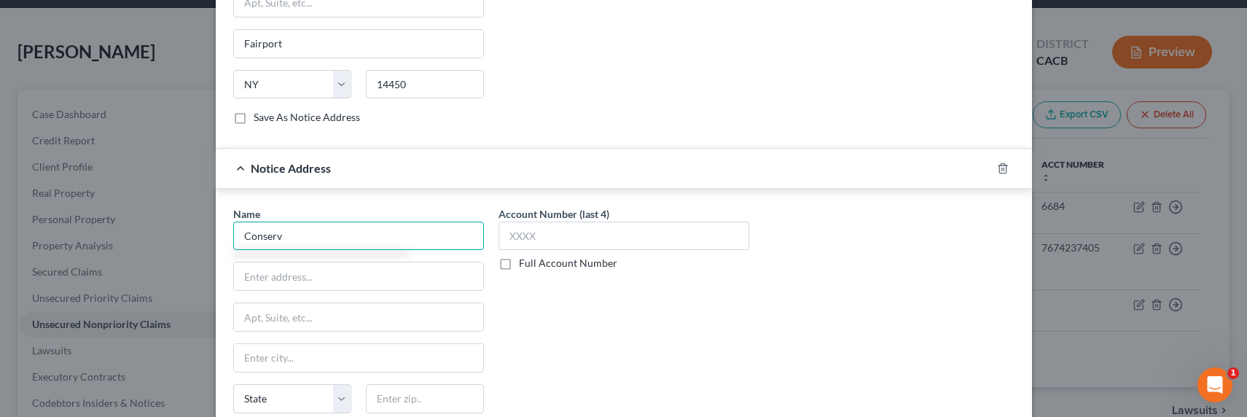
scroll to position [861, 0]
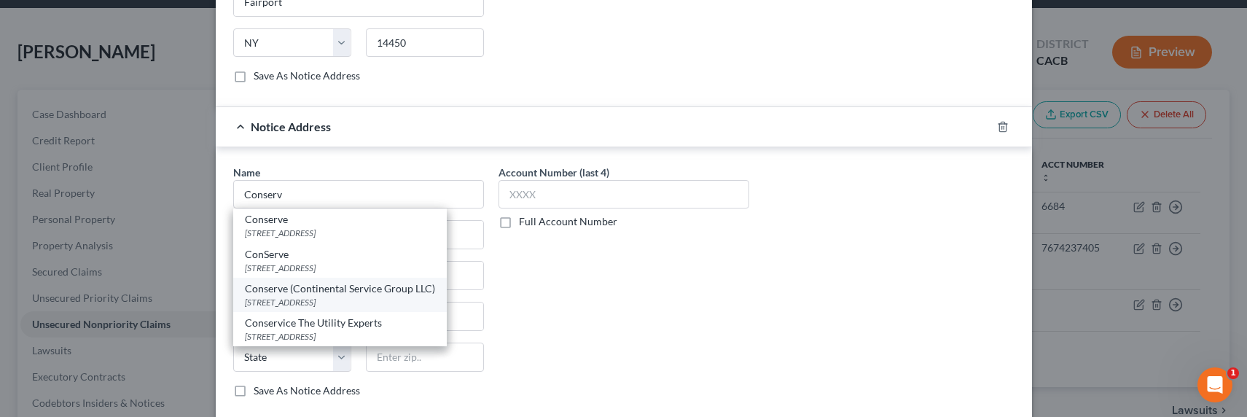
click at [310, 294] on div "Conserve (Continental Service Group LLC)" at bounding box center [340, 288] width 190 height 15
type input "Conserve (Continental Service Group LLC)"
type input "200 [GEOGRAPHIC_DATA]"
type input "Fairport"
select select "35"
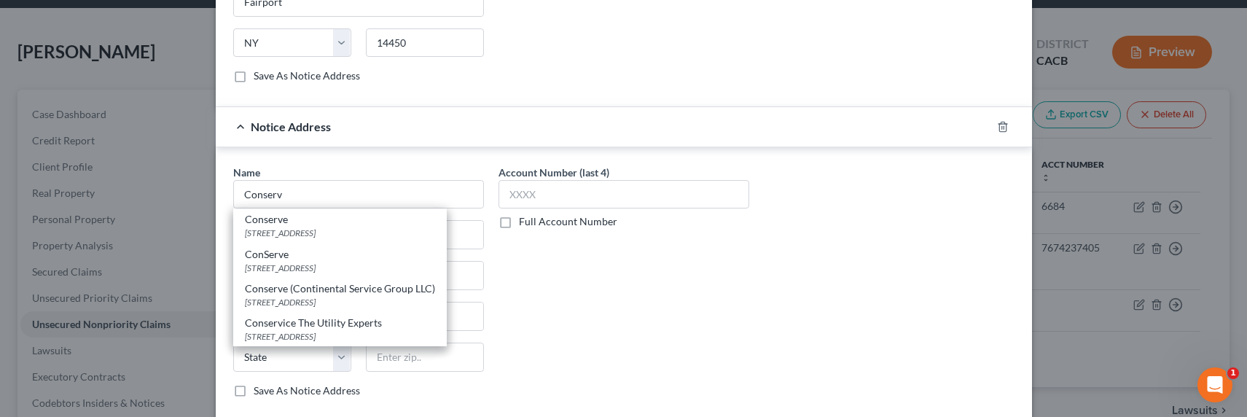
type input "14450"
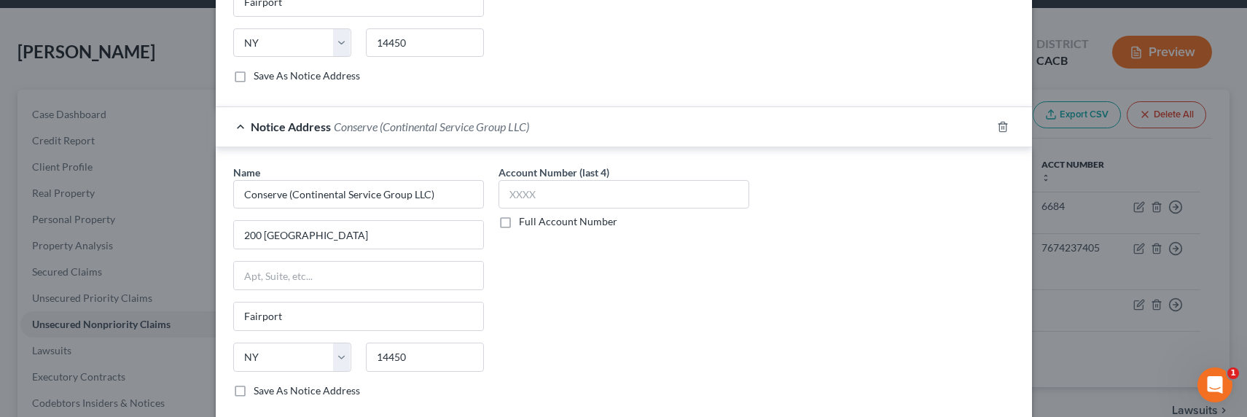
click at [592, 224] on label "Full Account Number" at bounding box center [568, 221] width 98 height 15
click at [534, 224] on input "Full Account Number" at bounding box center [529, 218] width 9 height 9
click at [592, 199] on input "text" at bounding box center [623, 194] width 251 height 29
paste input "7674237405"
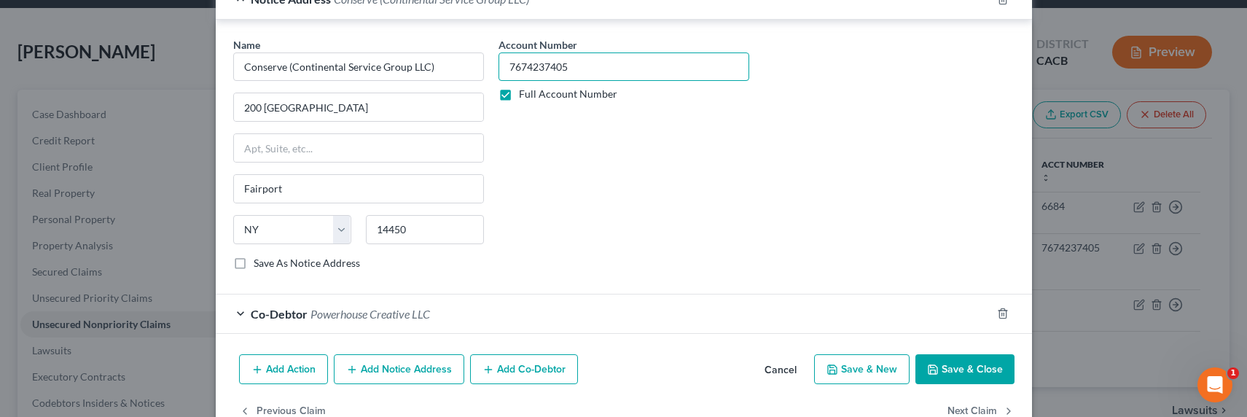
scroll to position [1027, 0]
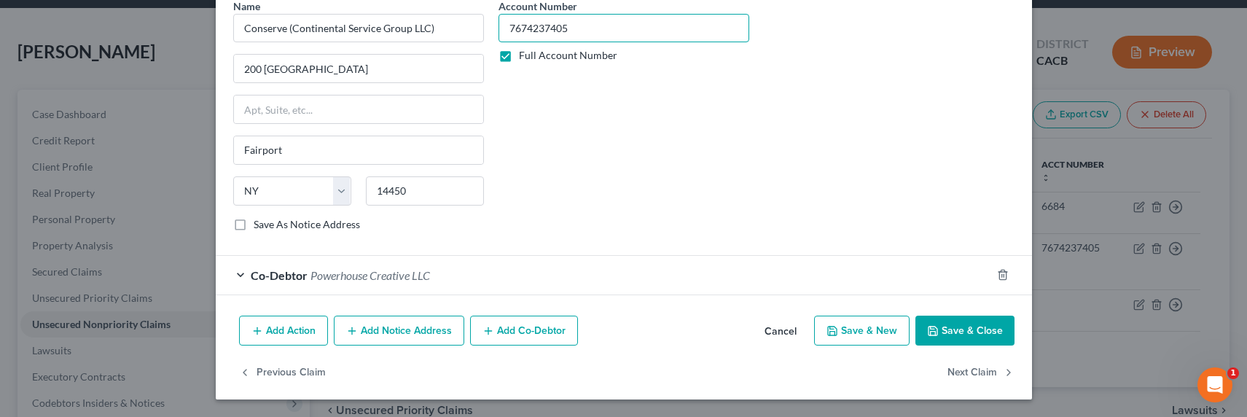
type input "7674237405"
click at [382, 332] on button "Add Notice Address" at bounding box center [399, 331] width 130 height 31
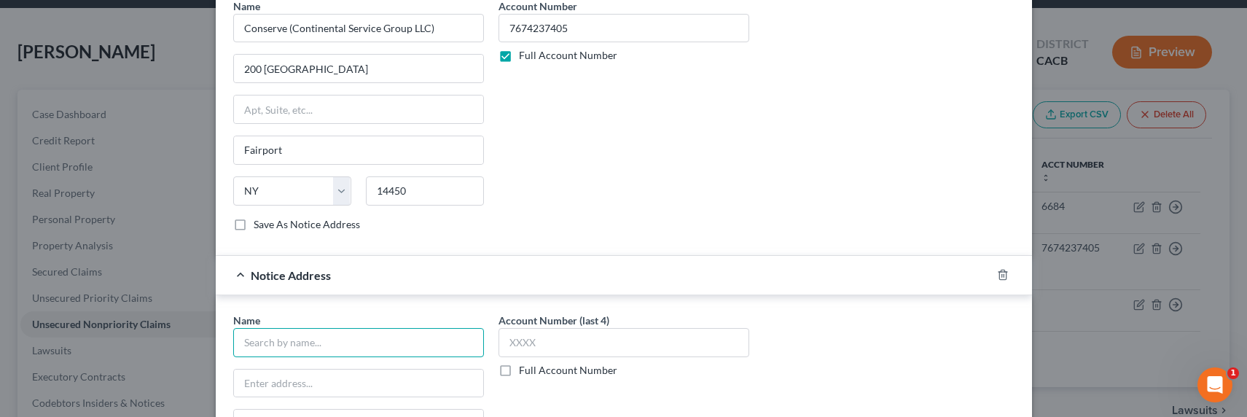
click at [327, 338] on input "text" at bounding box center [358, 342] width 251 height 29
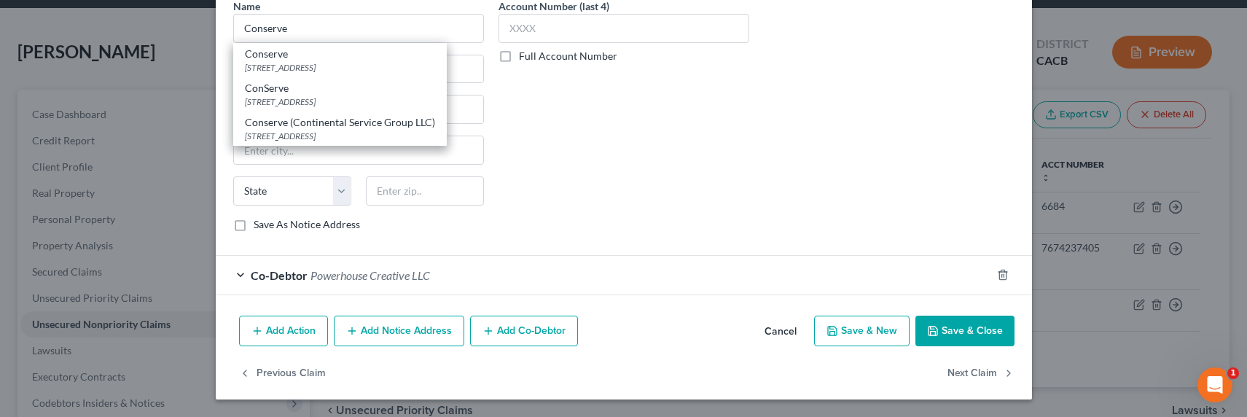
click at [284, 91] on div "ConServe" at bounding box center [340, 88] width 190 height 15
type input "ConServe"
type input "PO Box 3023"
type input "[GEOGRAPHIC_DATA]"
select select "35"
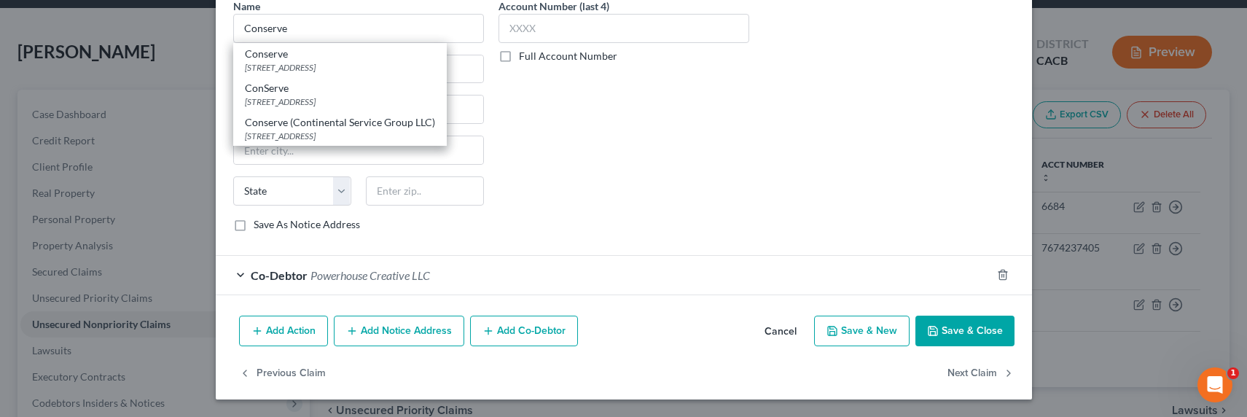
type input "14304"
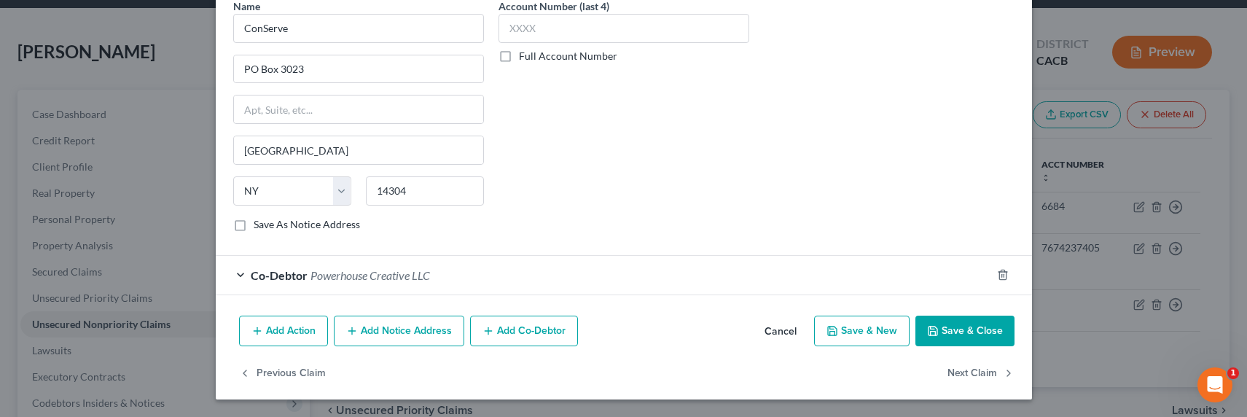
click at [567, 59] on label "Full Account Number" at bounding box center [568, 56] width 98 height 15
click at [534, 58] on input "Full Account Number" at bounding box center [529, 53] width 9 height 9
click at [567, 27] on input "text" at bounding box center [623, 28] width 251 height 29
paste input "7674237405"
type input "7674237405"
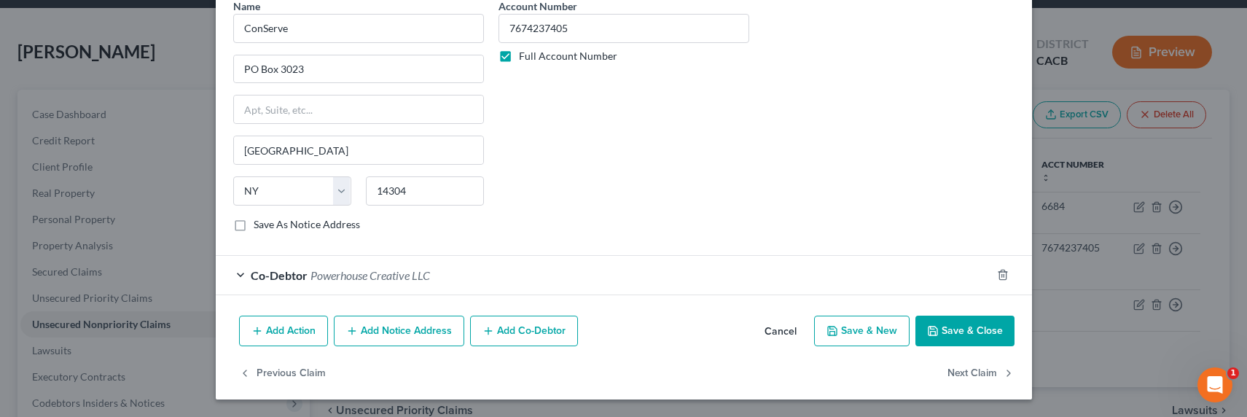
click at [380, 332] on button "Add Notice Address" at bounding box center [399, 331] width 130 height 31
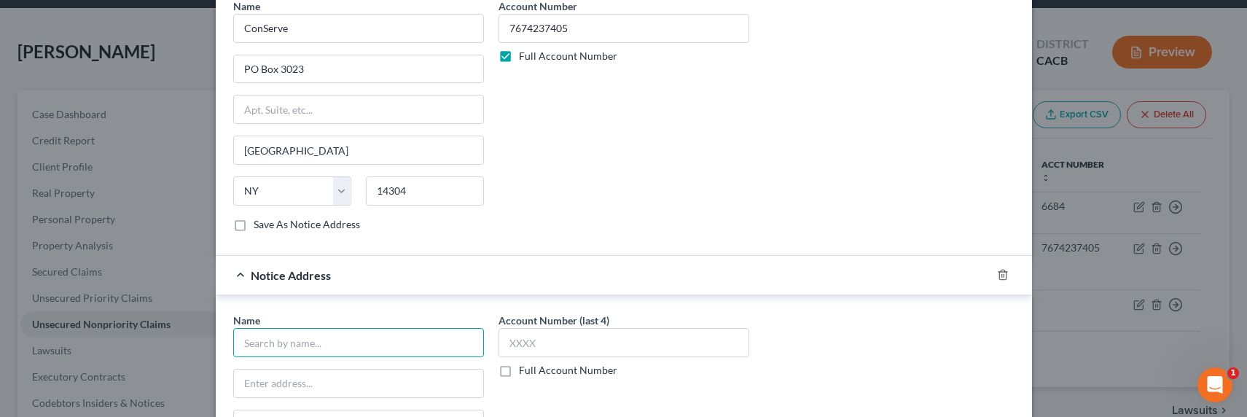
click at [357, 337] on input "text" at bounding box center [358, 342] width 251 height 29
type input "j"
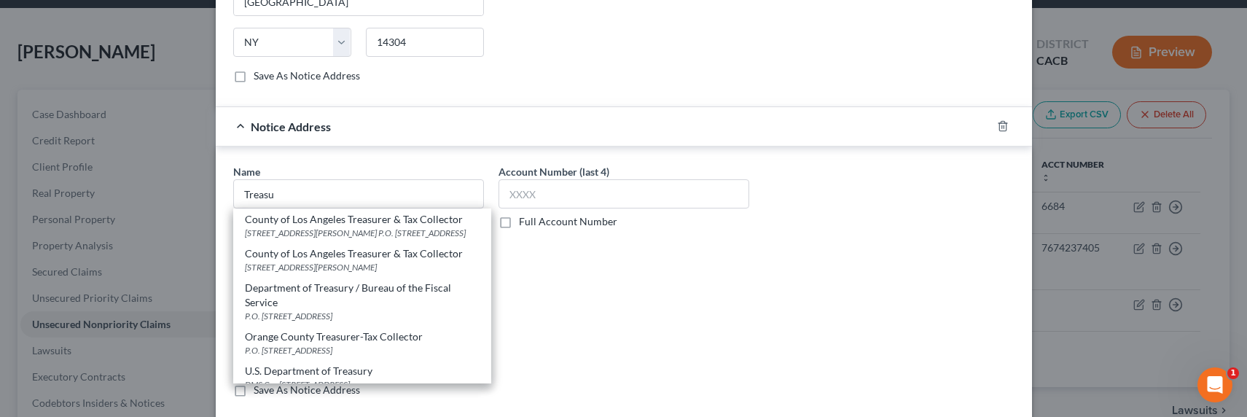
scroll to position [24, 0]
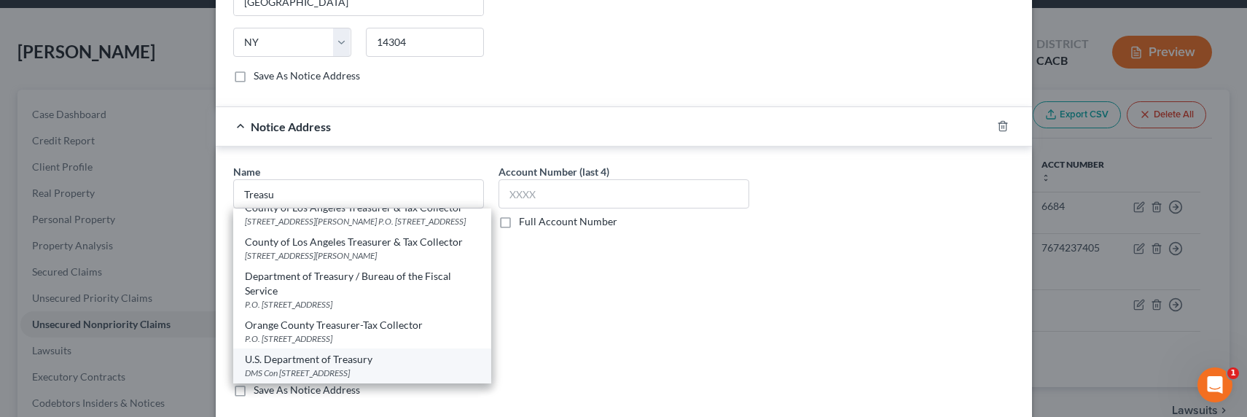
click at [361, 369] on div "DMS Con [STREET_ADDRESS]" at bounding box center [362, 373] width 235 height 12
type input "U.S. Department of Treasury"
type input "DMS Con"
type input "PO Box 979111"
type input "Saint Louis"
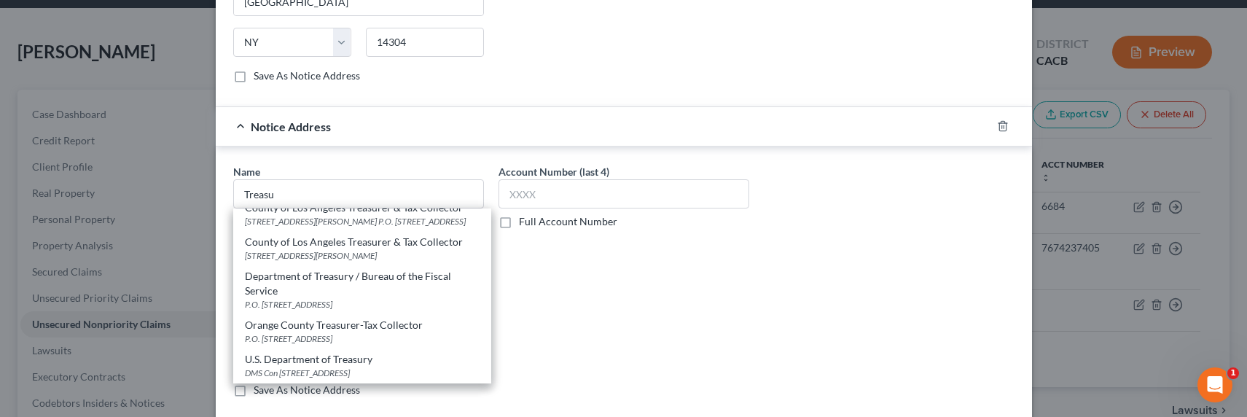
select select "26"
type input "63197"
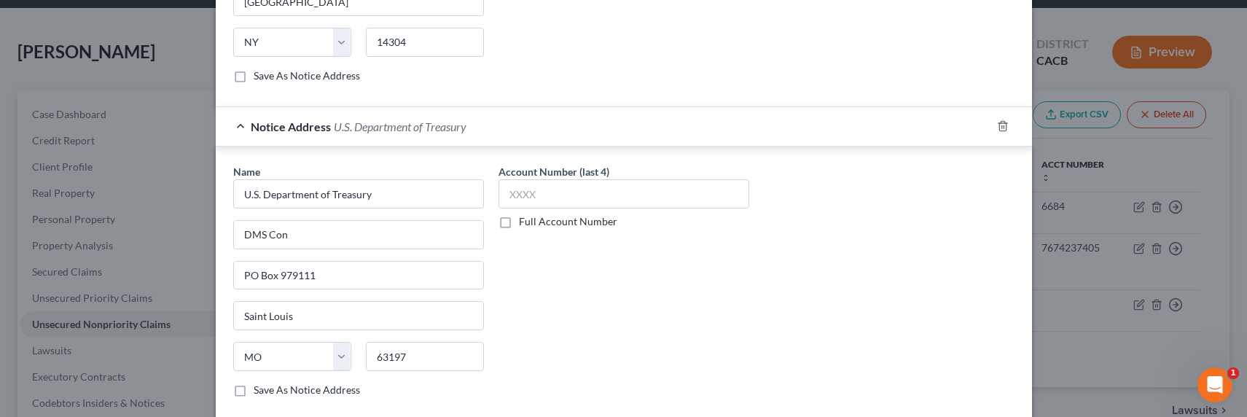
scroll to position [0, 0]
click at [547, 226] on label "Full Account Number" at bounding box center [568, 221] width 98 height 15
click at [534, 224] on input "Full Account Number" at bounding box center [529, 218] width 9 height 9
drag, startPoint x: 541, startPoint y: 176, endPoint x: 541, endPoint y: 184, distance: 8.8
click at [541, 176] on label "Account Number" at bounding box center [537, 171] width 79 height 15
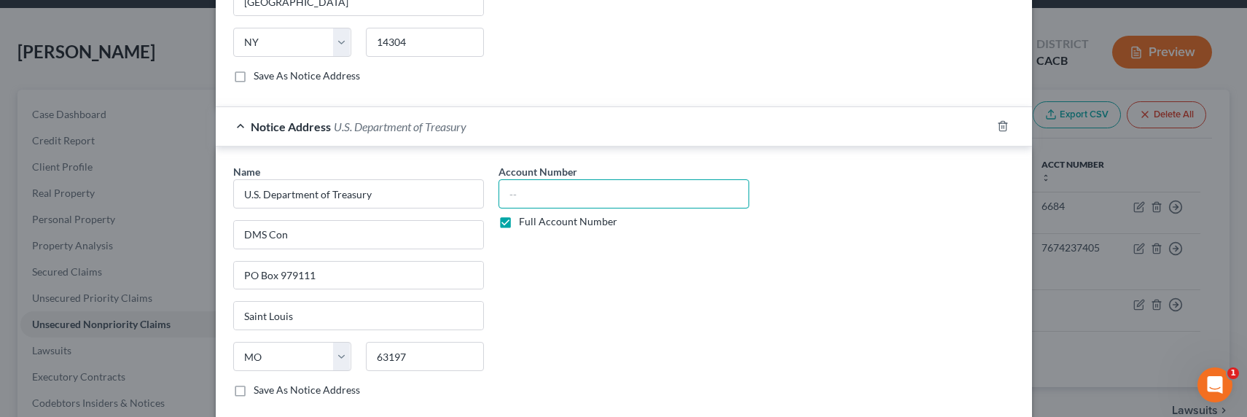
click at [542, 184] on input "text" at bounding box center [623, 193] width 251 height 29
paste input "7674237405"
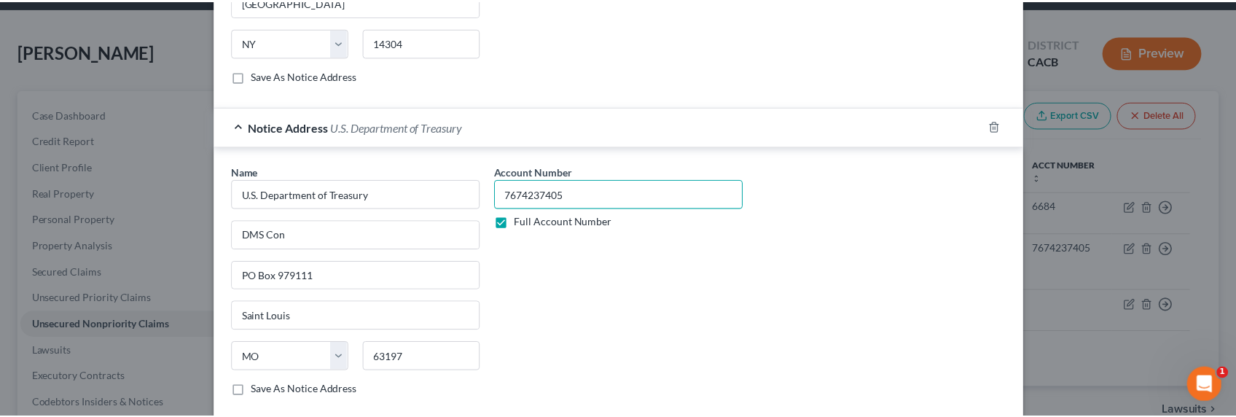
scroll to position [1656, 0]
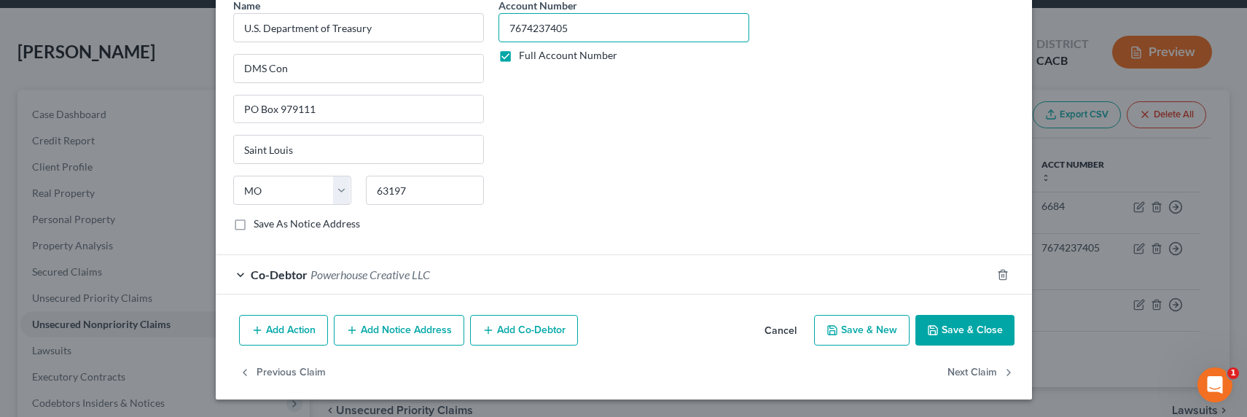
type input "7674237405"
click at [946, 324] on button "Save & Close" at bounding box center [964, 330] width 99 height 31
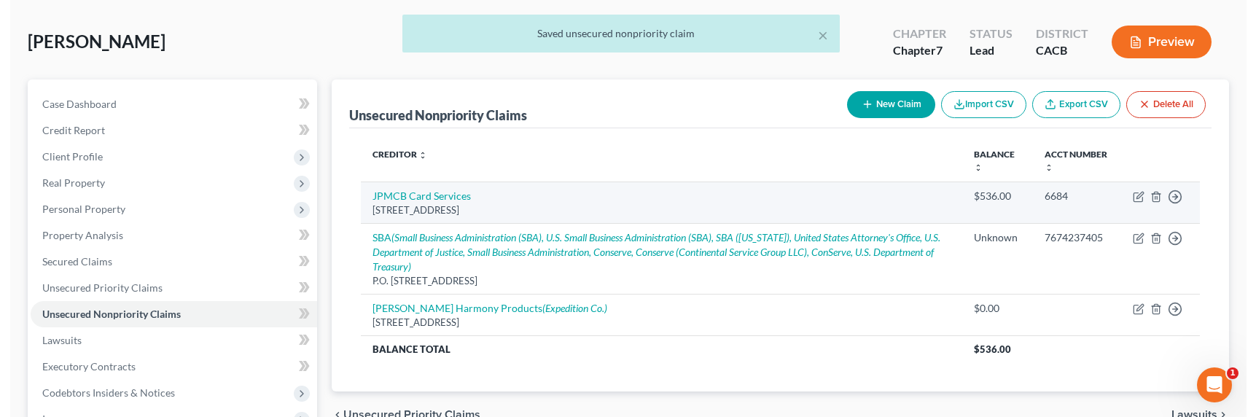
scroll to position [74, 0]
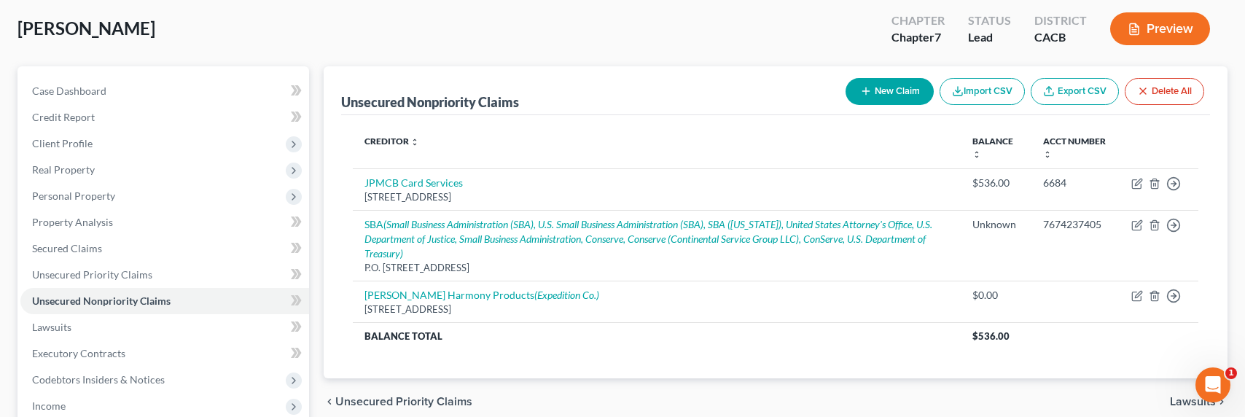
click at [266, 25] on div "[PERSON_NAME] Upgraded Chapter Chapter 7 Status Lead District CACB Preview" at bounding box center [622, 34] width 1210 height 63
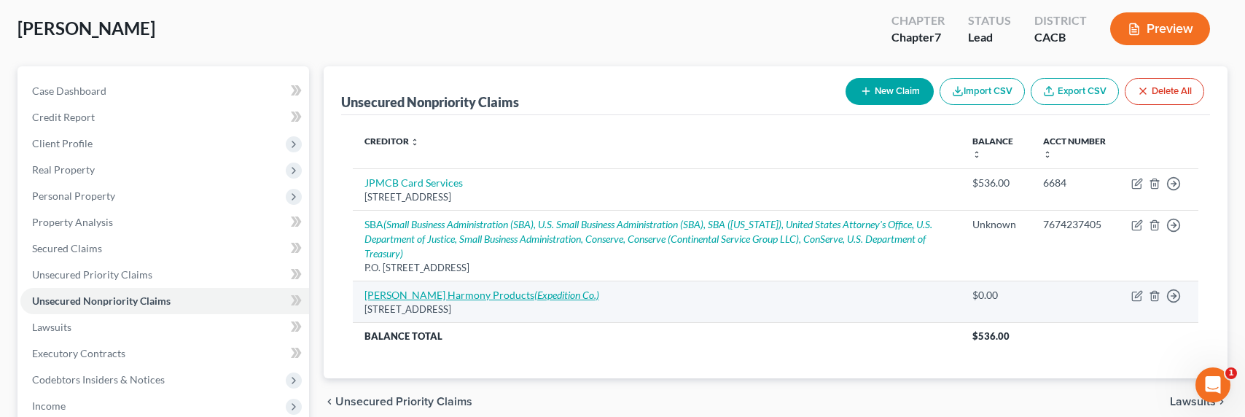
click at [466, 297] on link "[PERSON_NAME] Harmony Products (Expedition Co.)" at bounding box center [481, 295] width 235 height 12
select select "26"
select select "10"
select select "0"
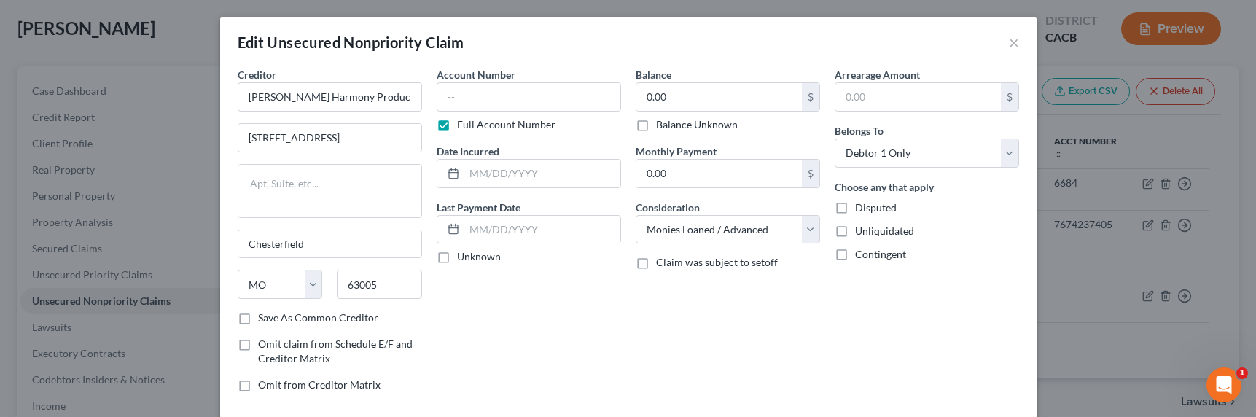
click at [692, 125] on label "Balance Unknown" at bounding box center [697, 124] width 82 height 15
click at [671, 125] on input "Balance Unknown" at bounding box center [666, 121] width 9 height 9
checkbox input "true"
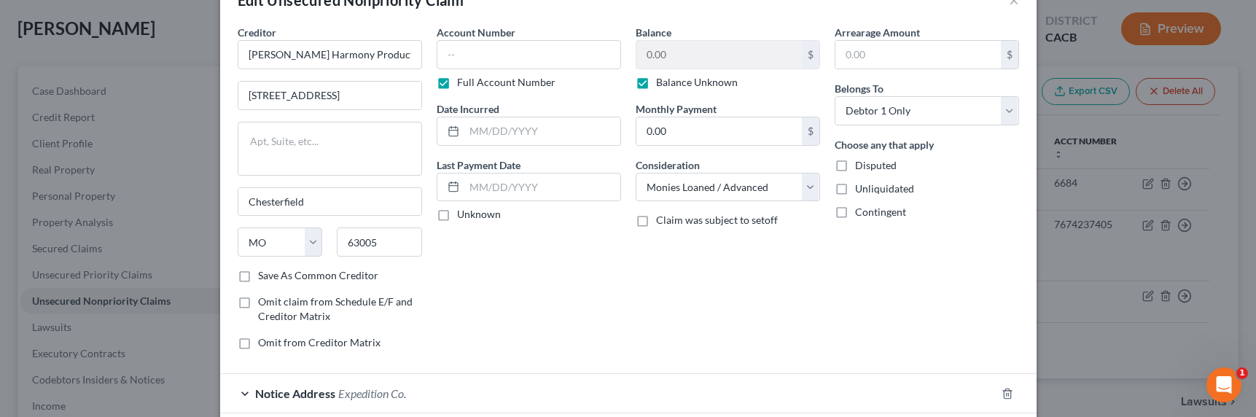
scroll to position [0, 0]
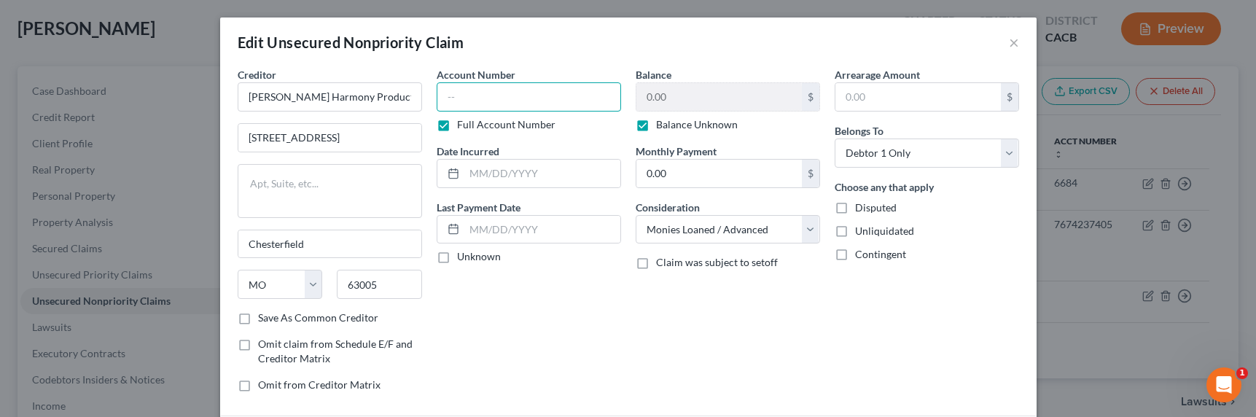
click at [464, 93] on input "text" at bounding box center [529, 96] width 184 height 29
type input "SSN"
drag, startPoint x: 487, startPoint y: 94, endPoint x: 443, endPoint y: 90, distance: 43.9
click at [443, 90] on input "SSN" at bounding box center [529, 96] width 184 height 29
click at [515, 179] on input "text" at bounding box center [542, 174] width 156 height 28
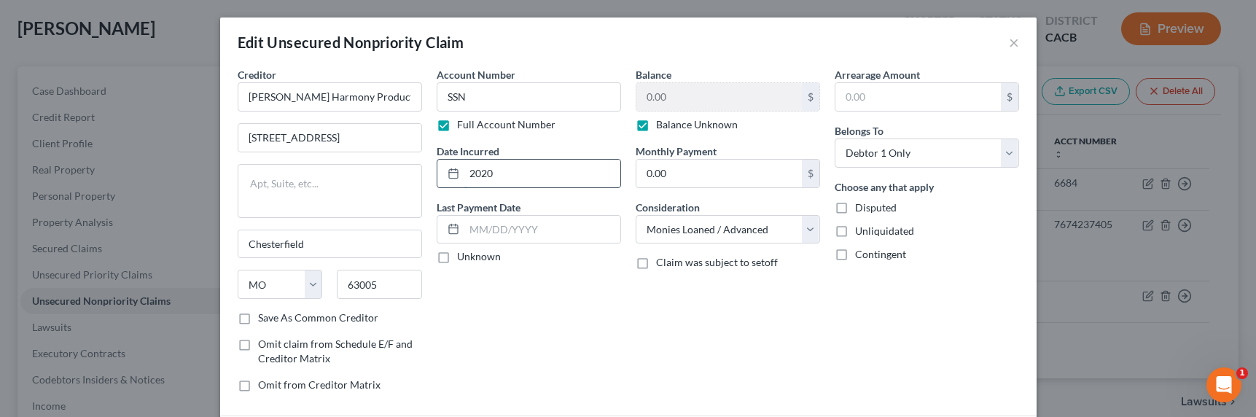
drag, startPoint x: 526, startPoint y: 180, endPoint x: 467, endPoint y: 165, distance: 61.0
click at [467, 165] on input "2020" at bounding box center [542, 174] width 156 height 28
type input "2018"
click at [665, 309] on div "Balance 0.00 $ Balance Unknown Balance Undetermined 0.00 $ Balance Unknown Mont…" at bounding box center [727, 235] width 199 height 337
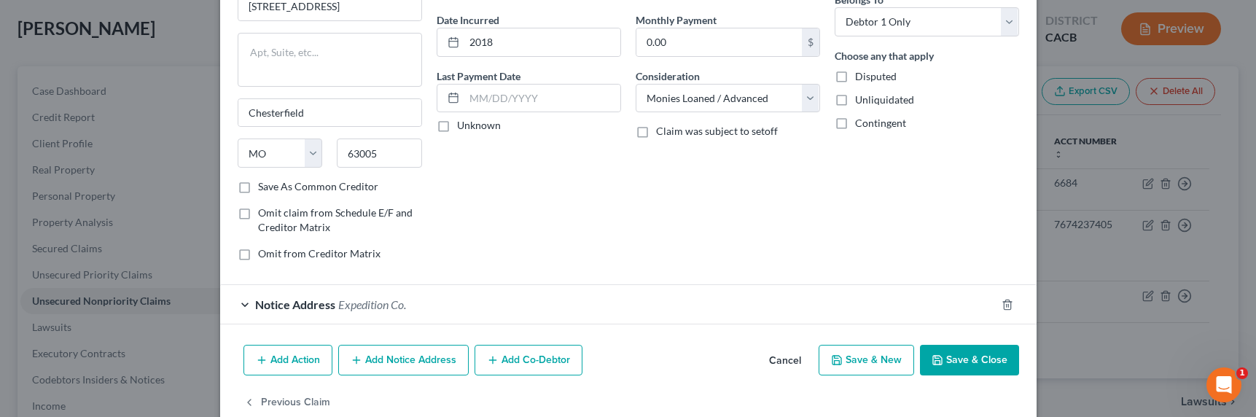
scroll to position [160, 0]
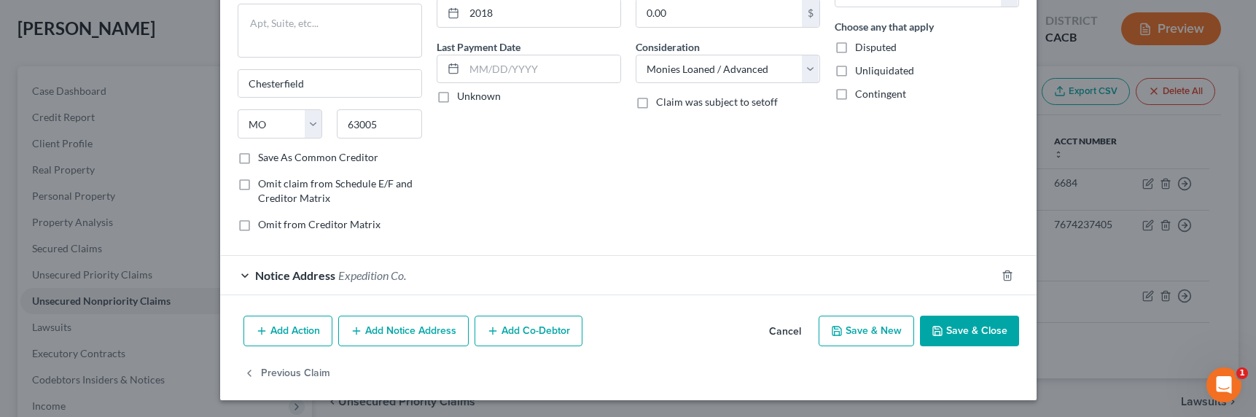
click at [399, 332] on button "Add Notice Address" at bounding box center [403, 331] width 130 height 31
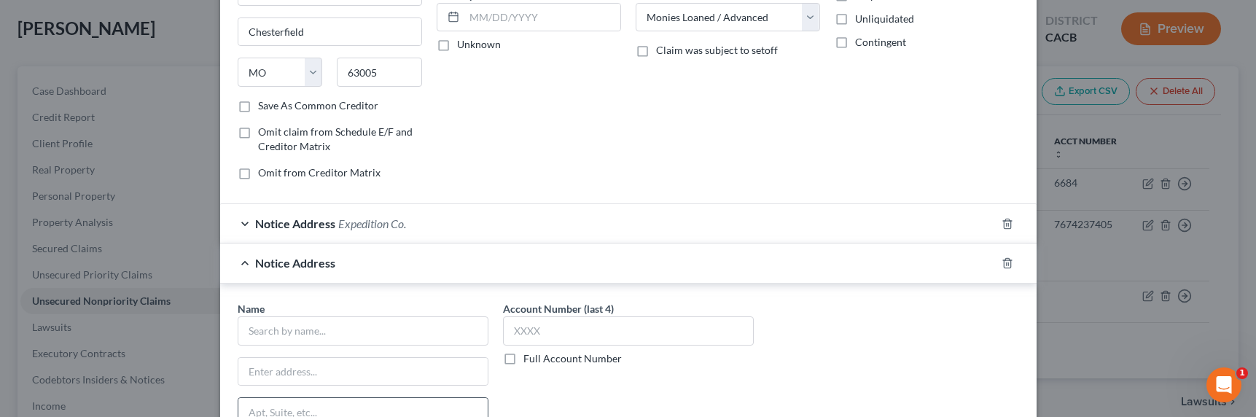
scroll to position [297, 0]
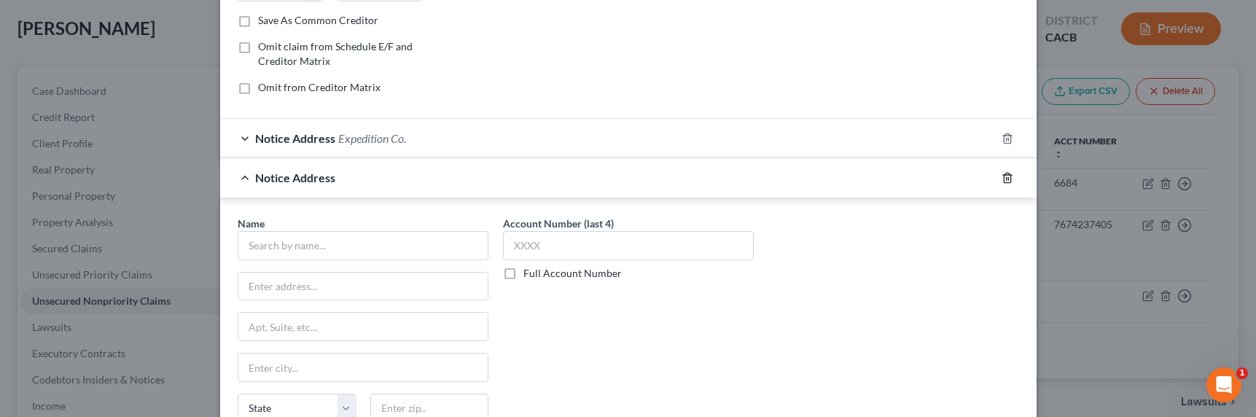
click at [1004, 180] on icon "button" at bounding box center [1007, 177] width 7 height 9
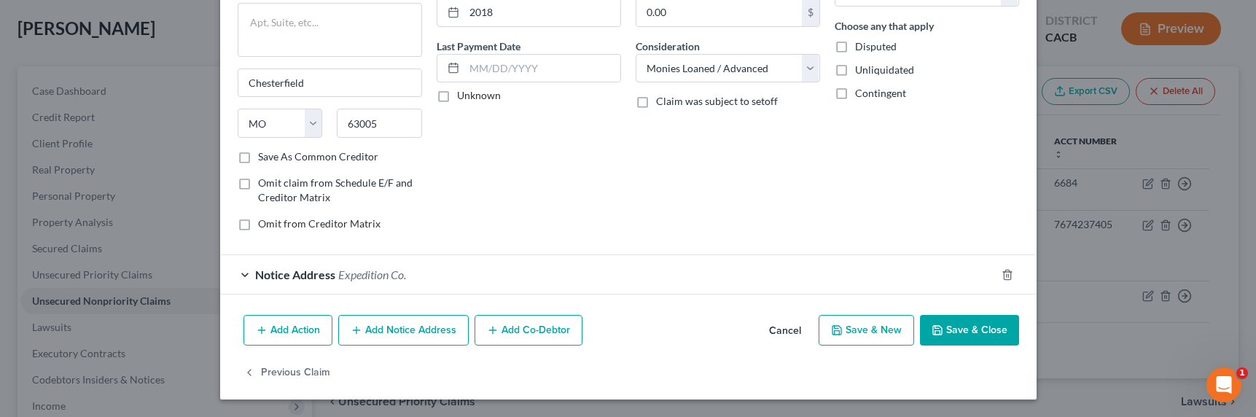
scroll to position [160, 0]
click at [512, 330] on button "Add Co-Debtor" at bounding box center [528, 331] width 108 height 31
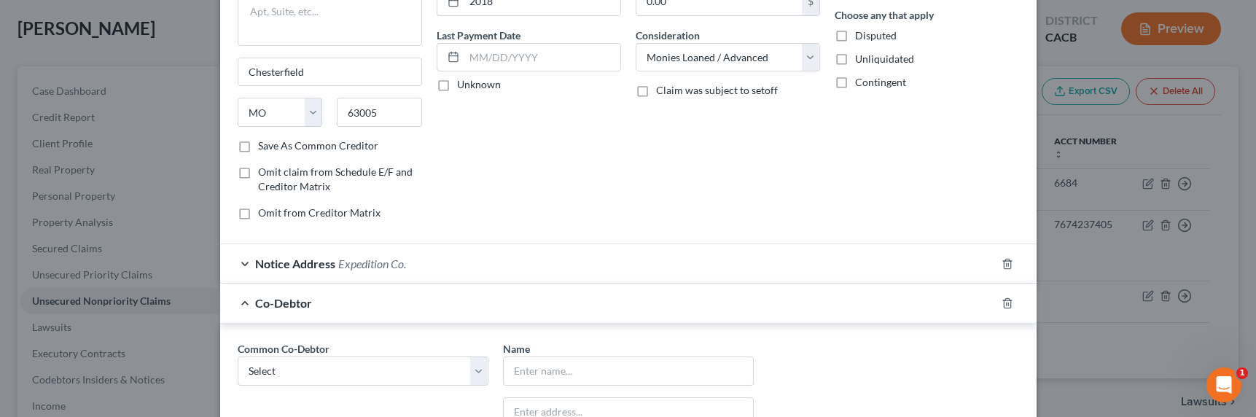
scroll to position [188, 0]
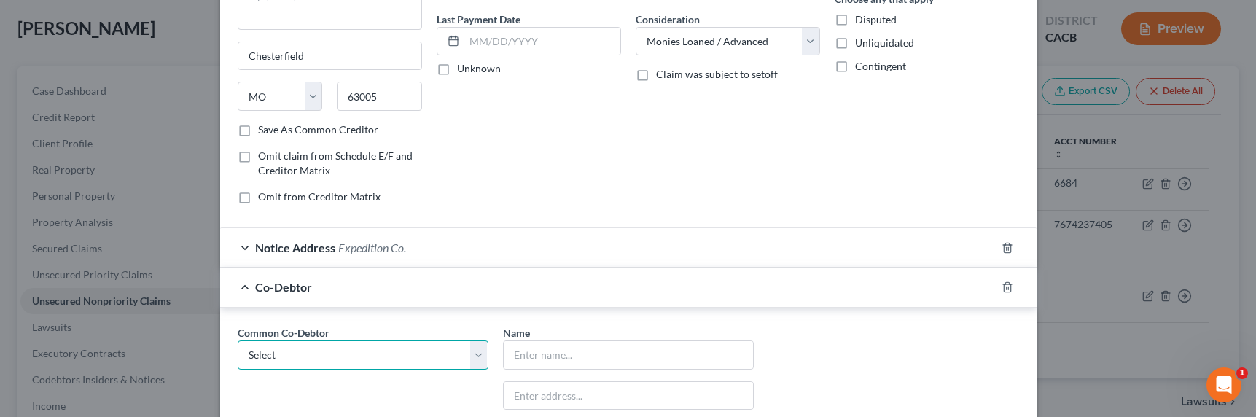
click at [434, 354] on select "Select Powerhouse Creative LLC" at bounding box center [363, 354] width 251 height 29
select select "0"
click at [238, 340] on select "Select Powerhouse Creative LLC" at bounding box center [363, 354] width 251 height 29
type input "Powerhouse Creative LLC"
type input "[STREET_ADDRESS][PERSON_NAME]"
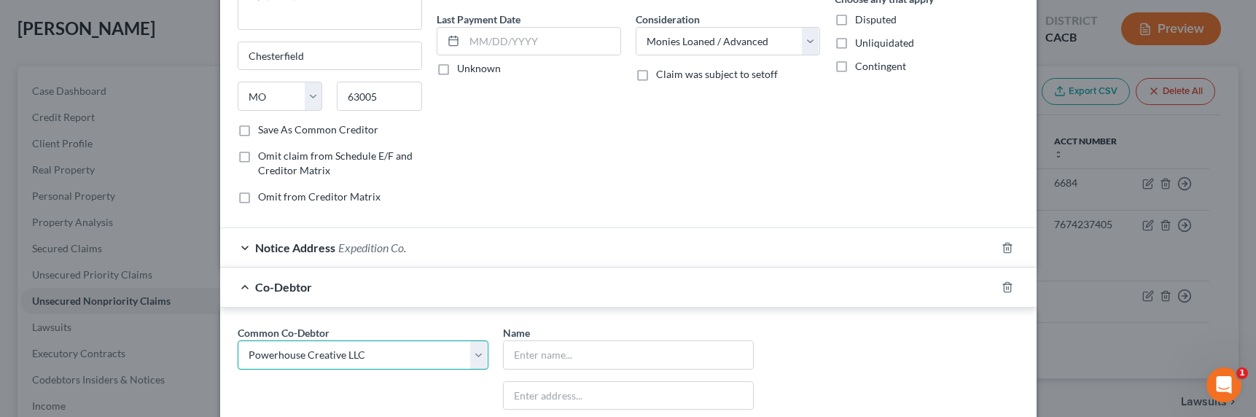
type input "[GEOGRAPHIC_DATA]"
select select "4"
type input "90069"
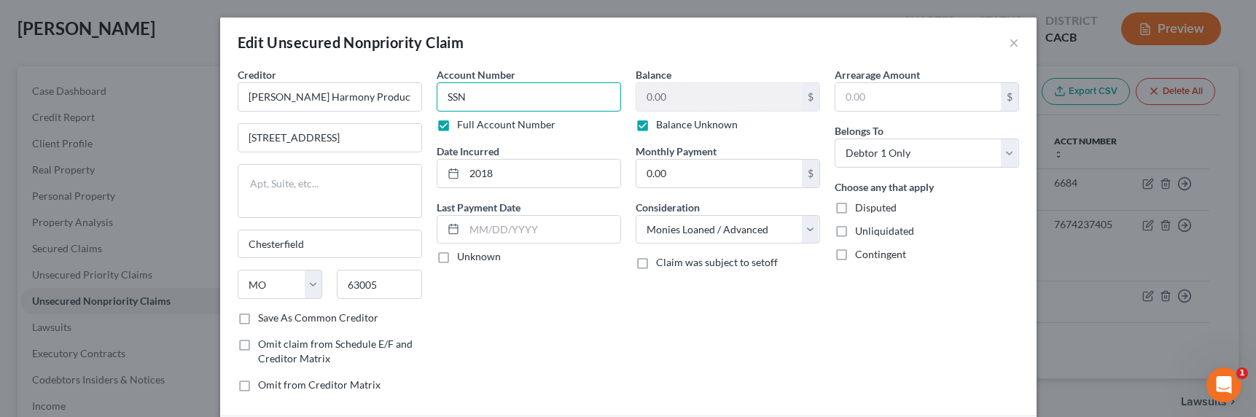
click at [544, 95] on input "SSN" at bounding box center [529, 96] width 184 height 29
type input "SSN 4502"
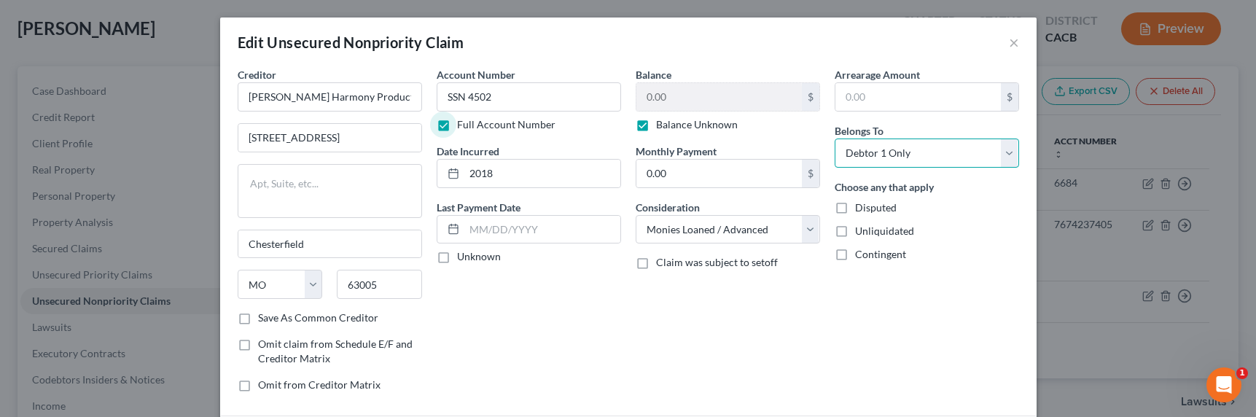
click at [905, 152] on select "Select Debtor 1 Only Debtor 2 Only Debtor 1 And Debtor 2 Only At Least One Of T…" at bounding box center [926, 152] width 184 height 29
select select "3"
click at [834, 138] on select "Select Debtor 1 Only Debtor 2 Only Debtor 1 And Debtor 2 Only At Least One Of T…" at bounding box center [926, 152] width 184 height 29
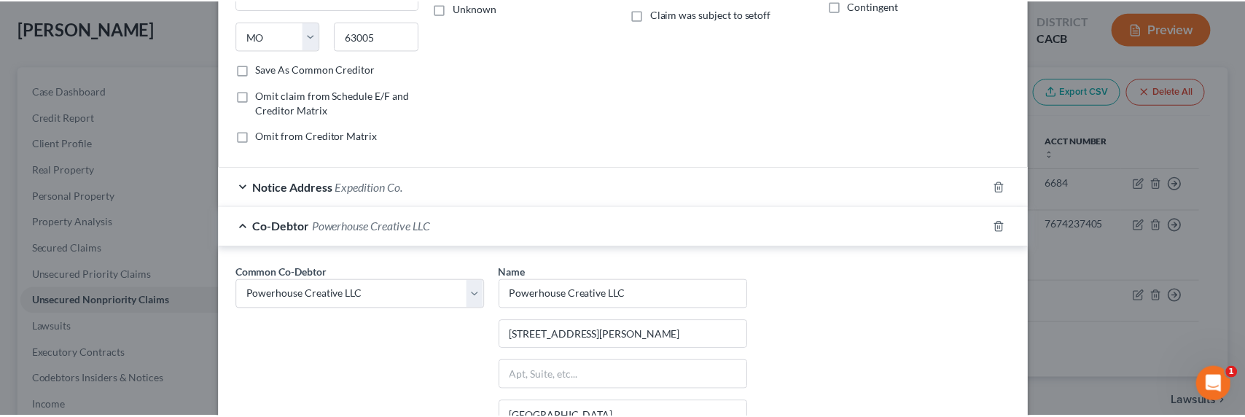
scroll to position [501, 0]
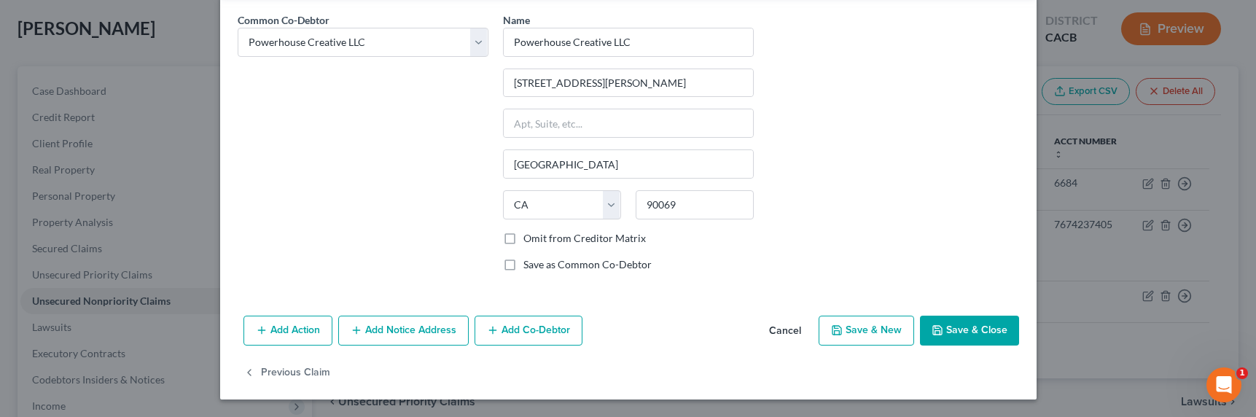
click at [958, 322] on button "Save & Close" at bounding box center [969, 331] width 99 height 31
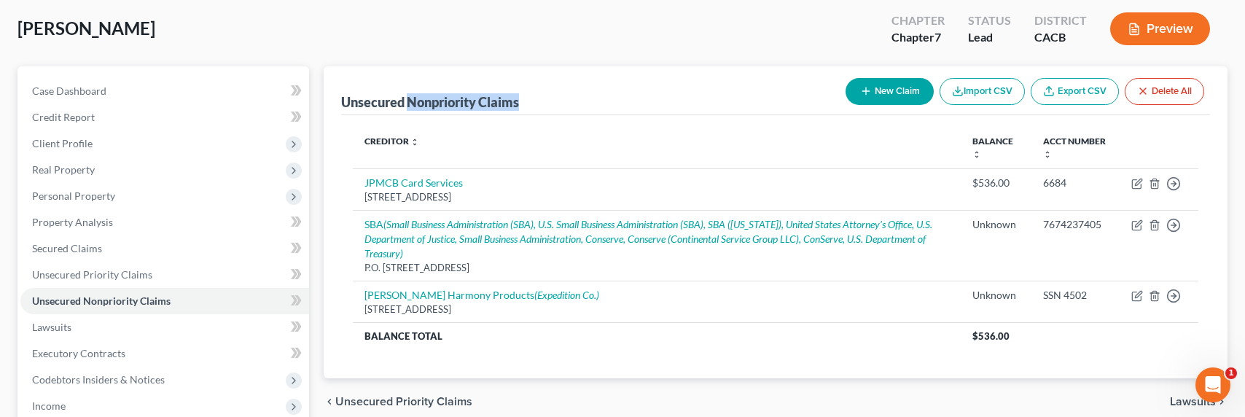
drag, startPoint x: 520, startPoint y: 104, endPoint x: 410, endPoint y: 100, distance: 109.4
click at [410, 100] on div "Unsecured Nonpriority Claims" at bounding box center [430, 101] width 178 height 17
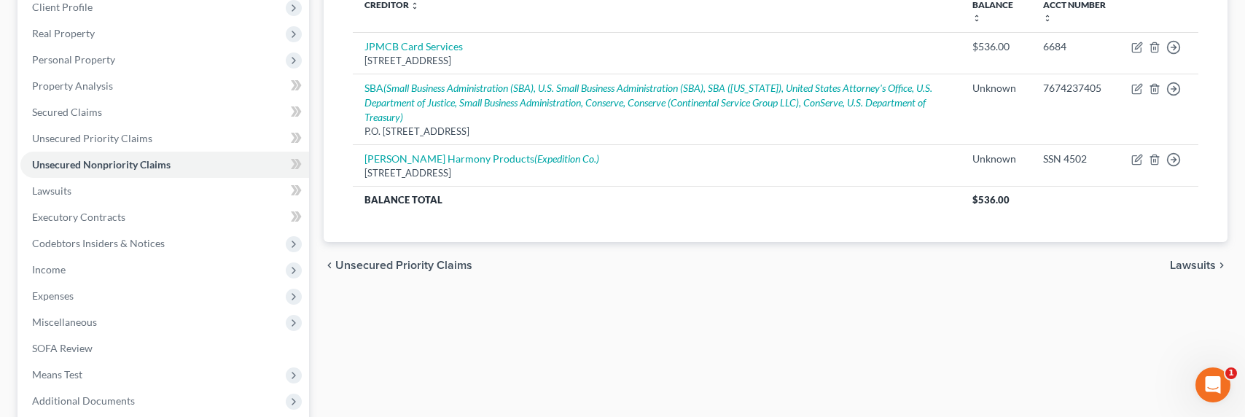
scroll to position [62, 0]
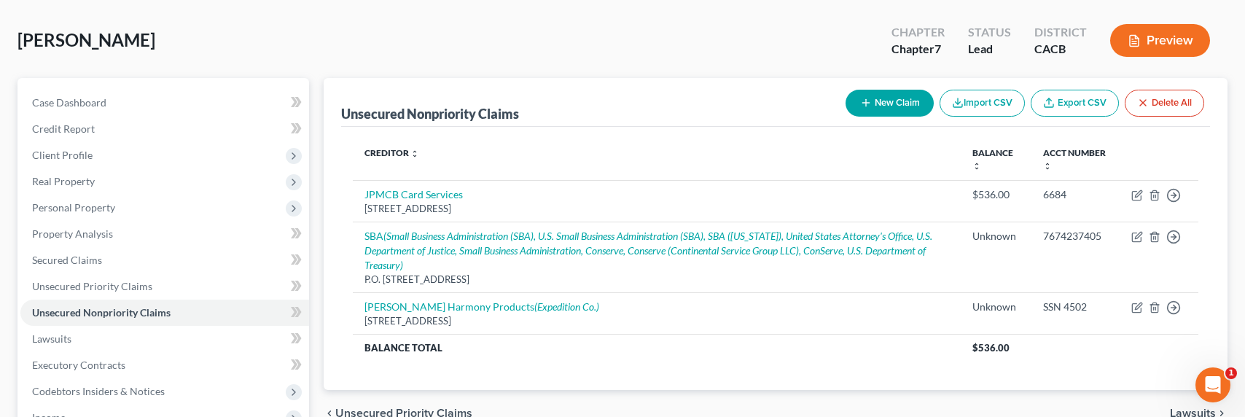
click at [611, 149] on th "Creditor expand_more expand_less unfold_more" at bounding box center [657, 159] width 608 height 42
click at [656, 89] on div "Unsecured Nonpriority Claims New Claim Import CSV Export CSV Delete All" at bounding box center [775, 102] width 869 height 49
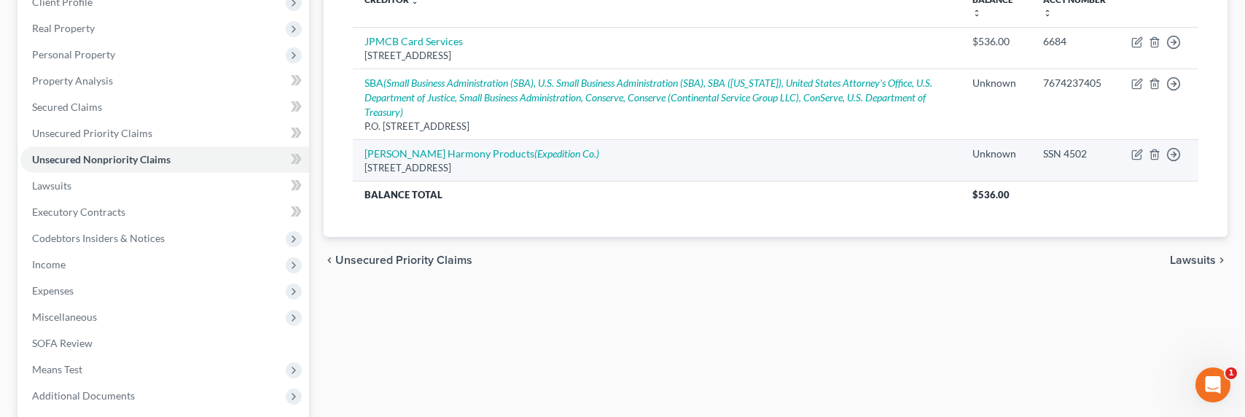
scroll to position [242, 0]
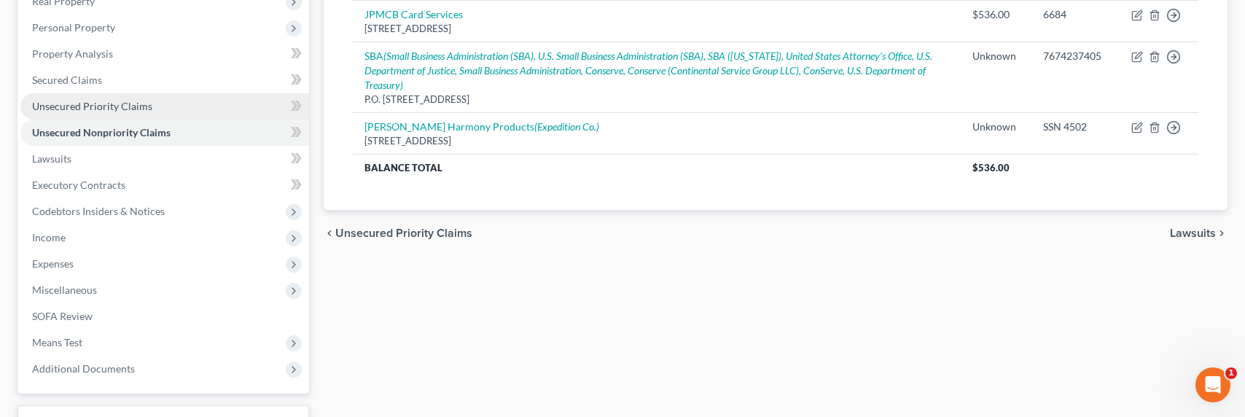
click at [99, 109] on span "Unsecured Priority Claims" at bounding box center [92, 106] width 120 height 12
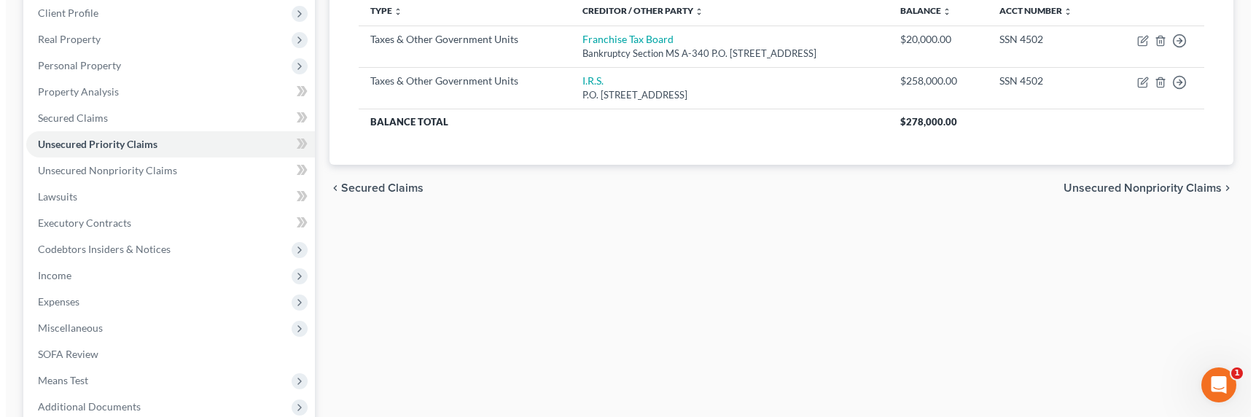
scroll to position [157, 0]
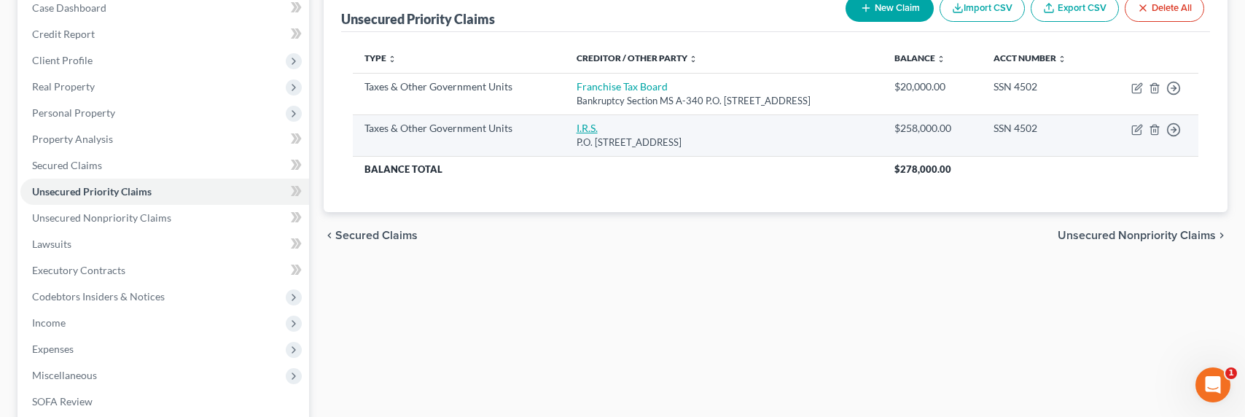
click at [576, 122] on link "I.R.S." at bounding box center [586, 128] width 21 height 12
select select "0"
select select "39"
select select "0"
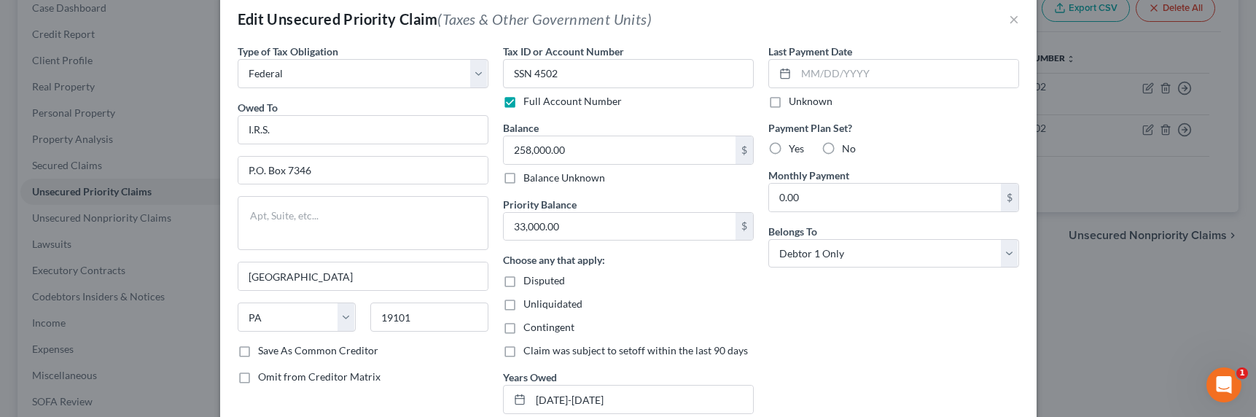
scroll to position [0, 0]
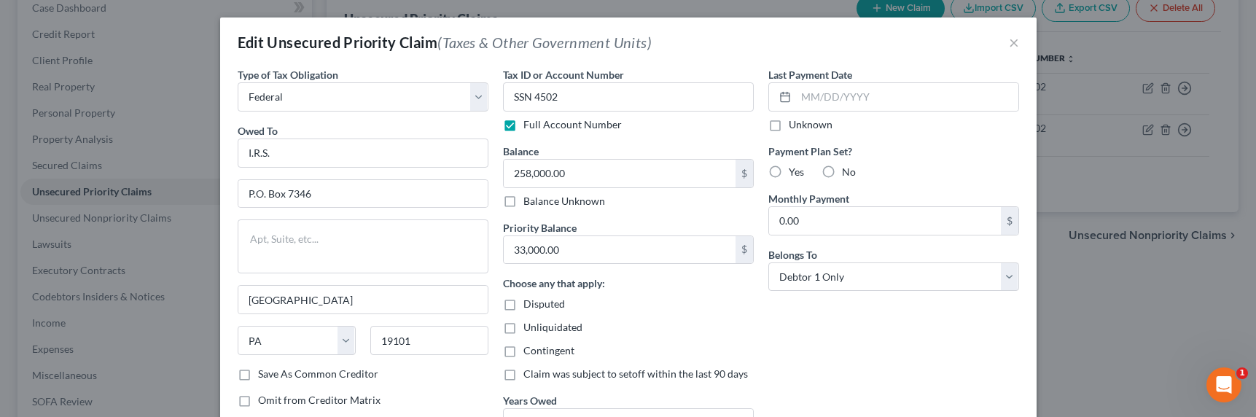
click at [625, 209] on div "Tax ID or Account Number SSN 4502 Full Account Number Balance 258,000.00 $ Bala…" at bounding box center [628, 258] width 265 height 382
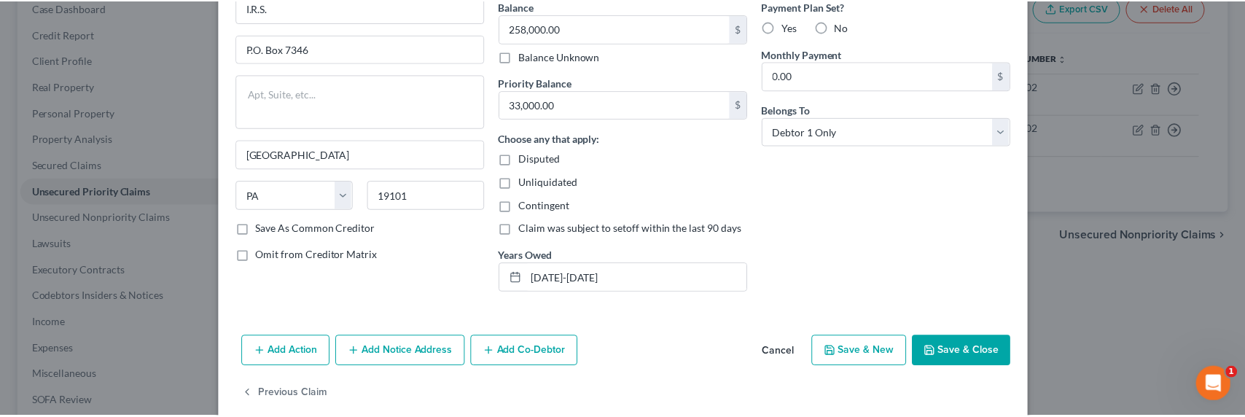
scroll to position [165, 0]
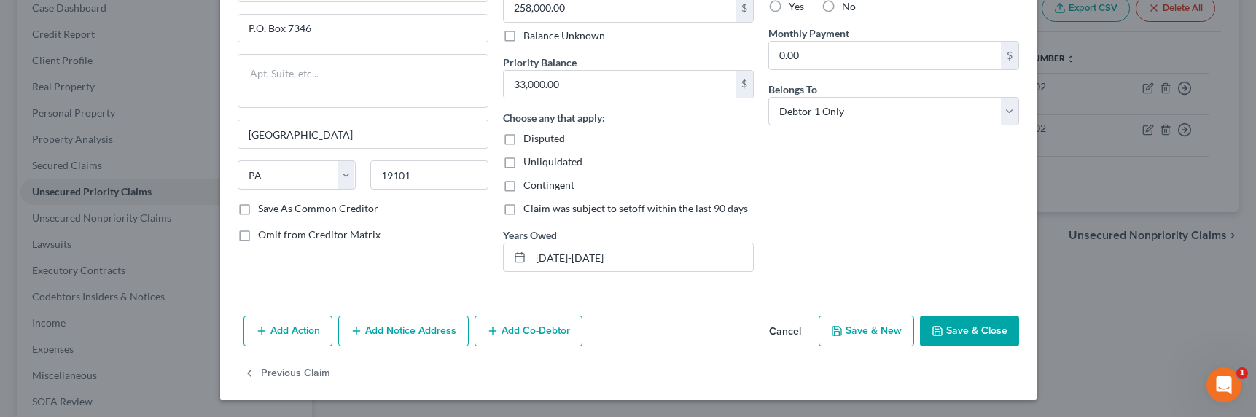
click at [937, 323] on button "Save & Close" at bounding box center [969, 331] width 99 height 31
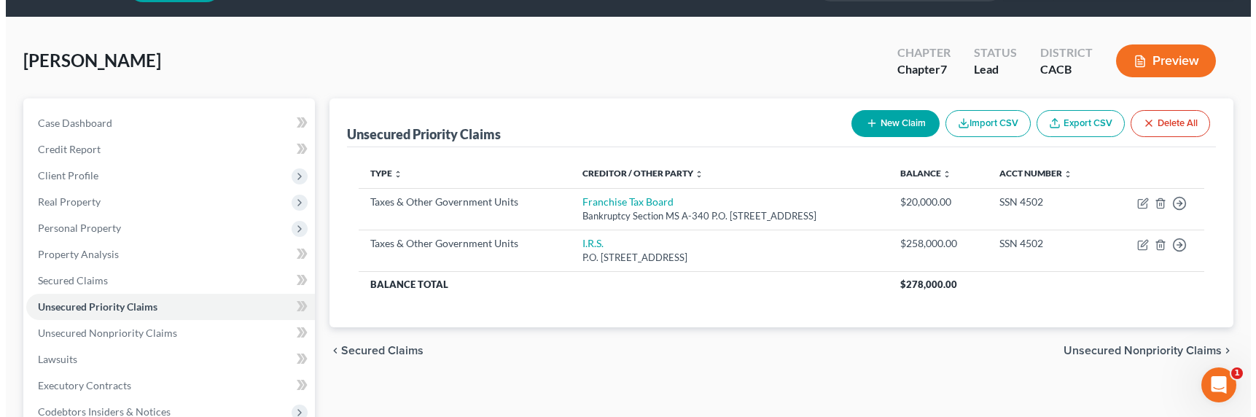
scroll to position [190, 0]
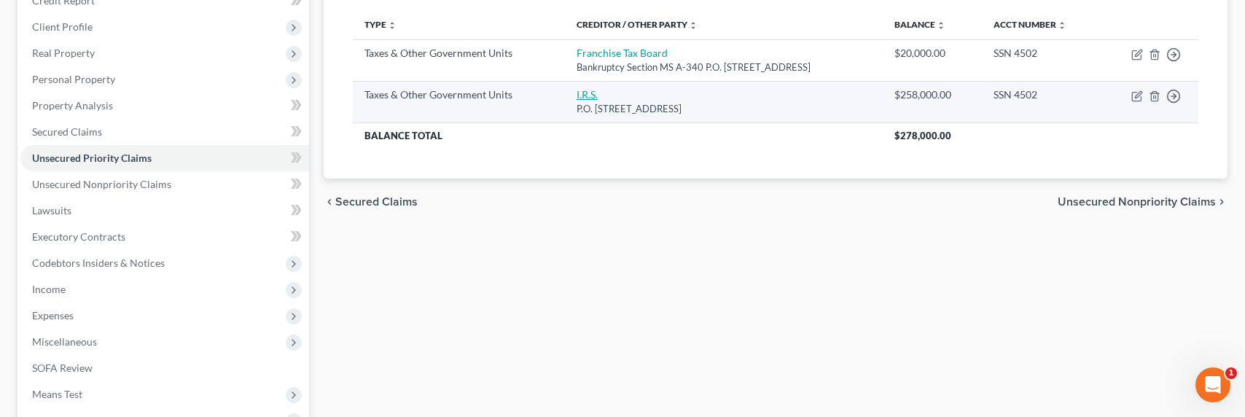
click at [576, 94] on link "I.R.S." at bounding box center [586, 94] width 21 height 12
select select "0"
select select "39"
select select "0"
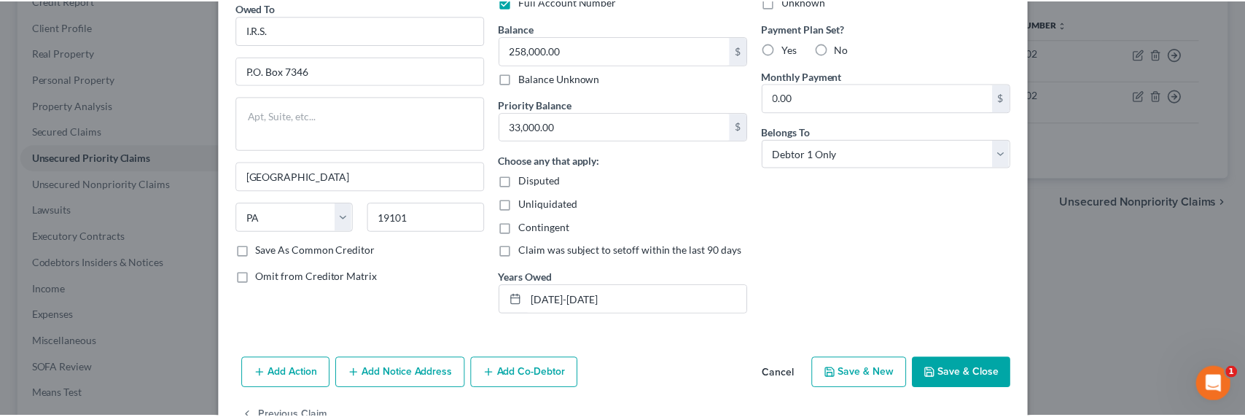
scroll to position [165, 0]
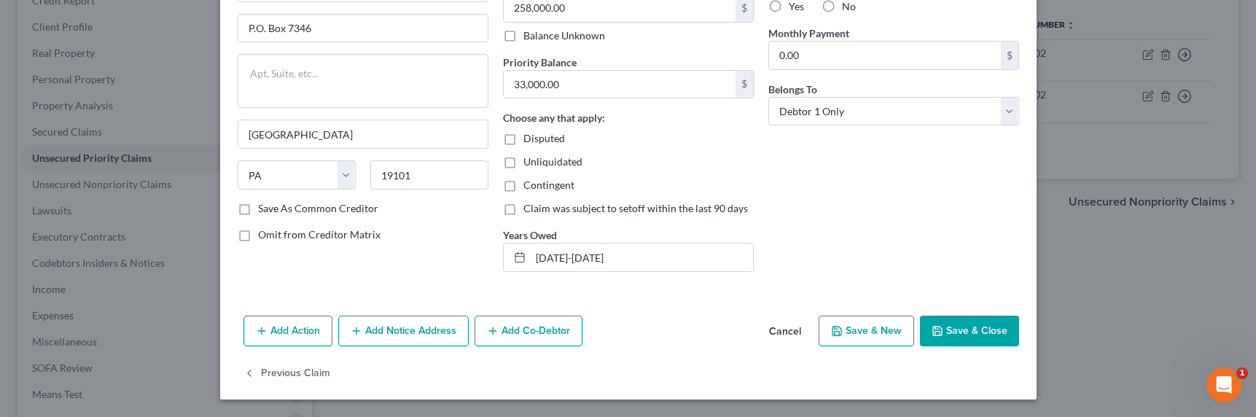
click at [940, 324] on button "Save & Close" at bounding box center [969, 331] width 99 height 31
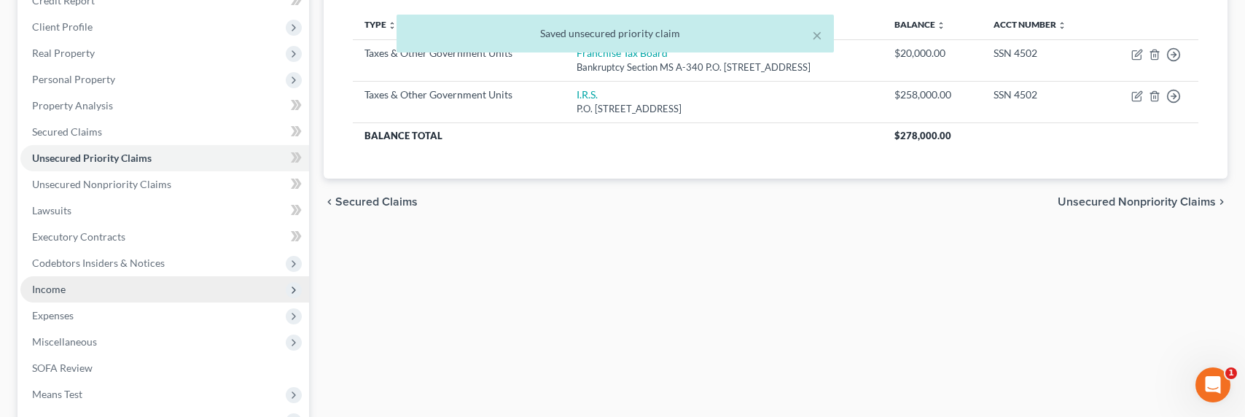
click at [66, 293] on span "Income" at bounding box center [164, 289] width 289 height 26
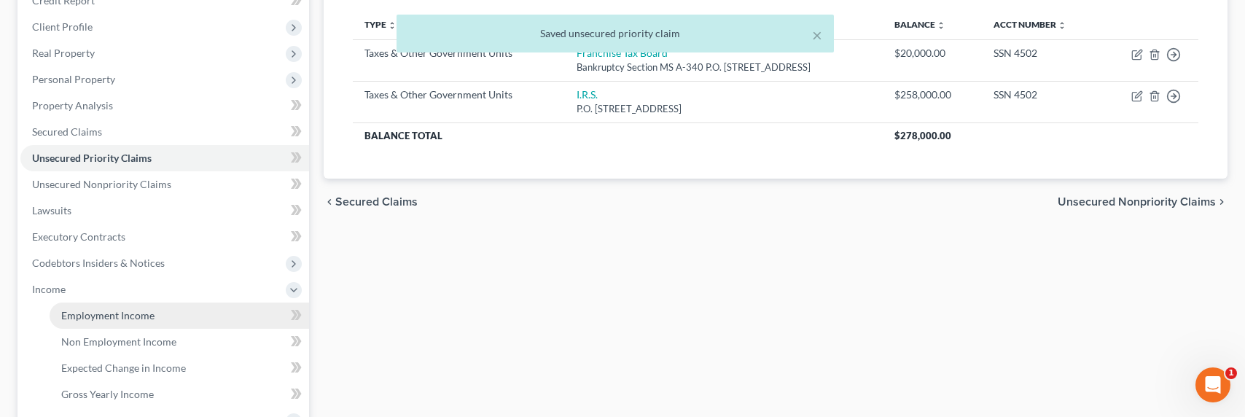
click at [99, 323] on link "Employment Income" at bounding box center [179, 315] width 259 height 26
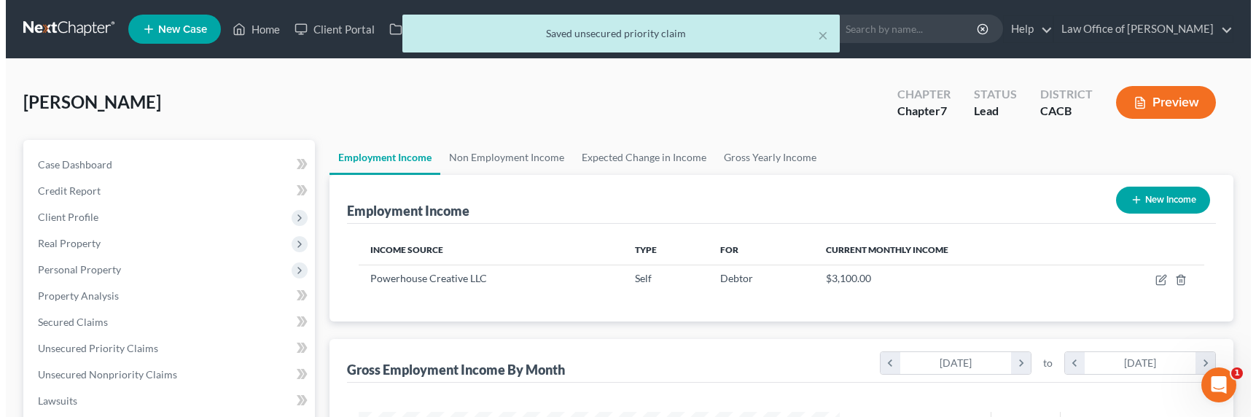
scroll to position [261, 510]
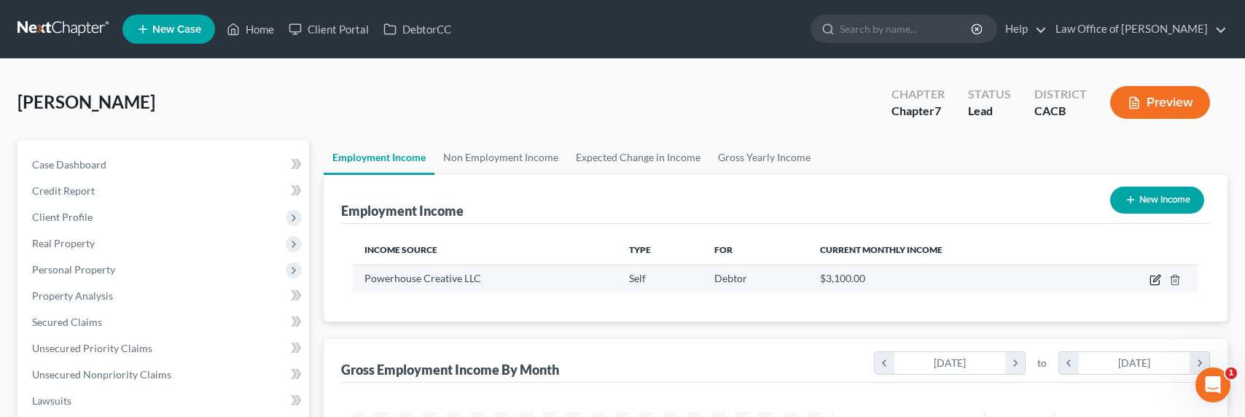
click at [1153, 281] on icon "button" at bounding box center [1156, 278] width 7 height 7
select select "1"
select select "4"
select select "0"
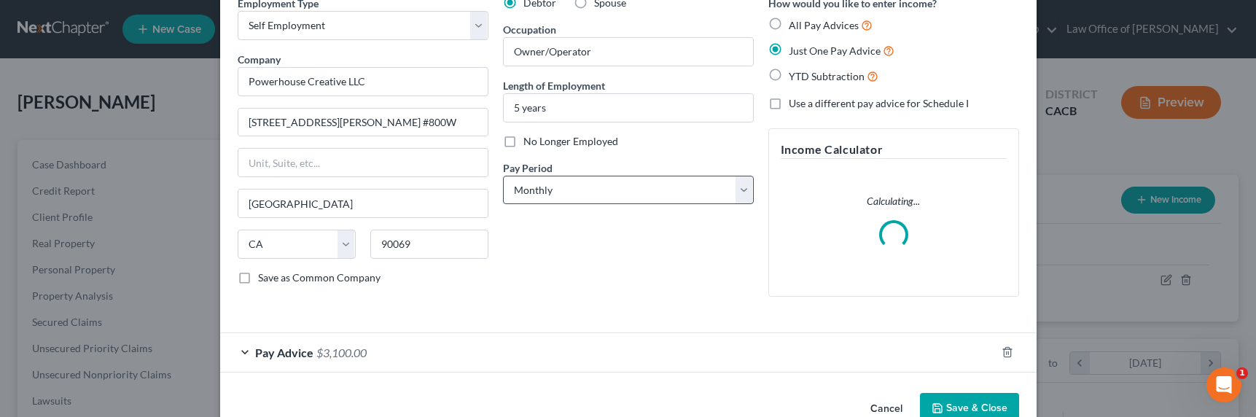
scroll to position [95, 0]
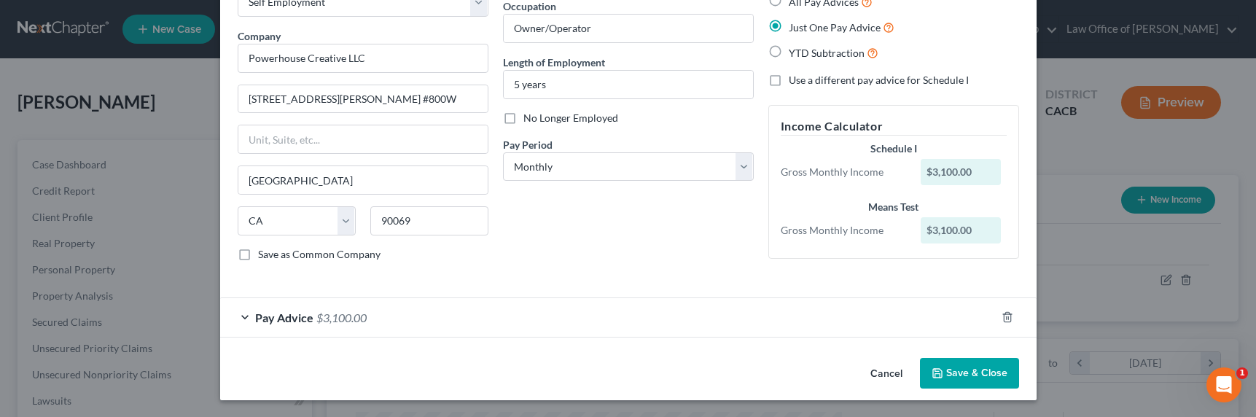
click at [346, 317] on span "$3,100.00" at bounding box center [341, 317] width 50 height 14
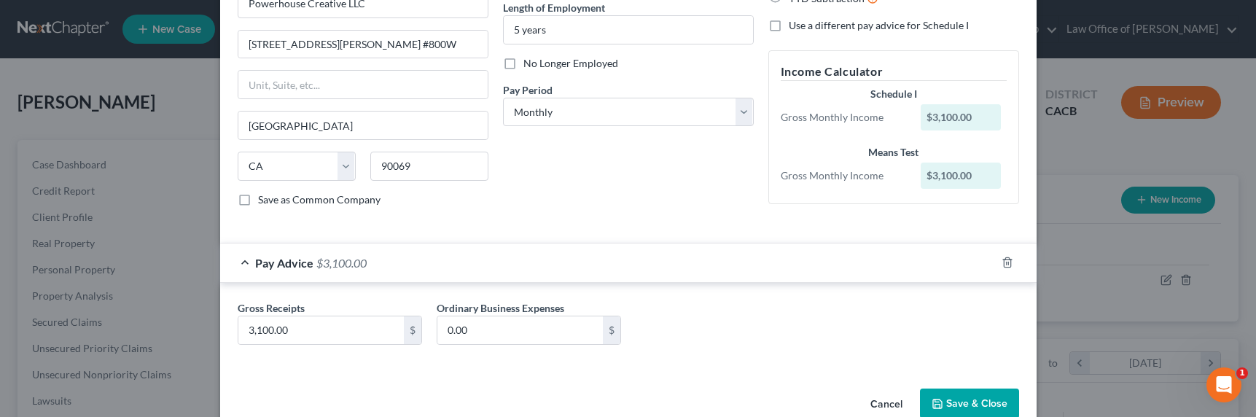
scroll to position [180, 0]
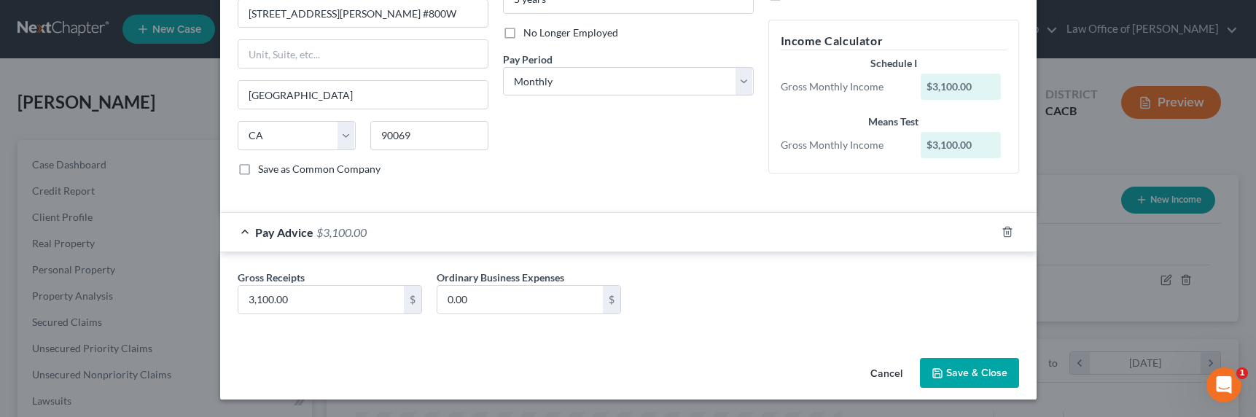
click at [598, 187] on div "Employment Type * Select Full or [DEMOGRAPHIC_DATA] Employment Self Employment …" at bounding box center [628, 43] width 796 height 313
click at [945, 361] on button "Save & Close" at bounding box center [969, 373] width 99 height 31
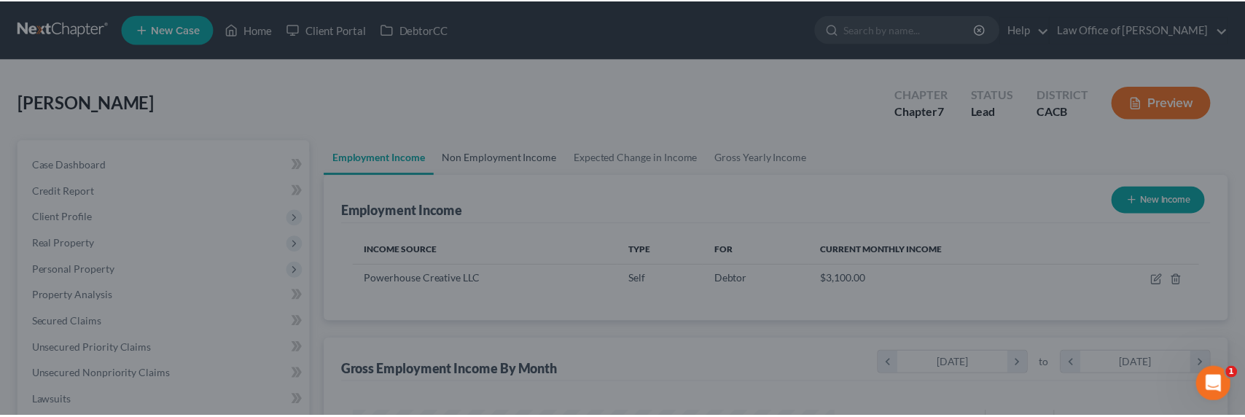
scroll to position [728539, 728291]
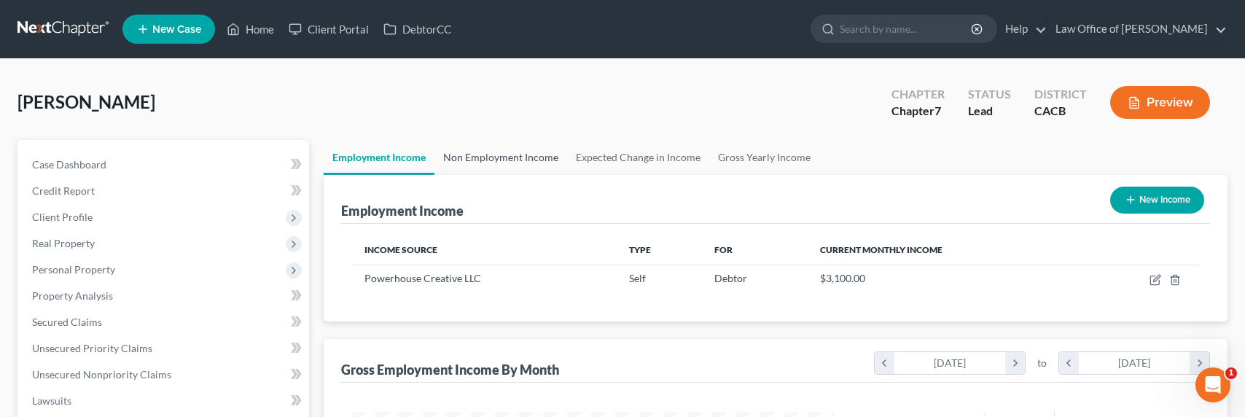
click at [526, 157] on link "Non Employment Income" at bounding box center [500, 157] width 133 height 35
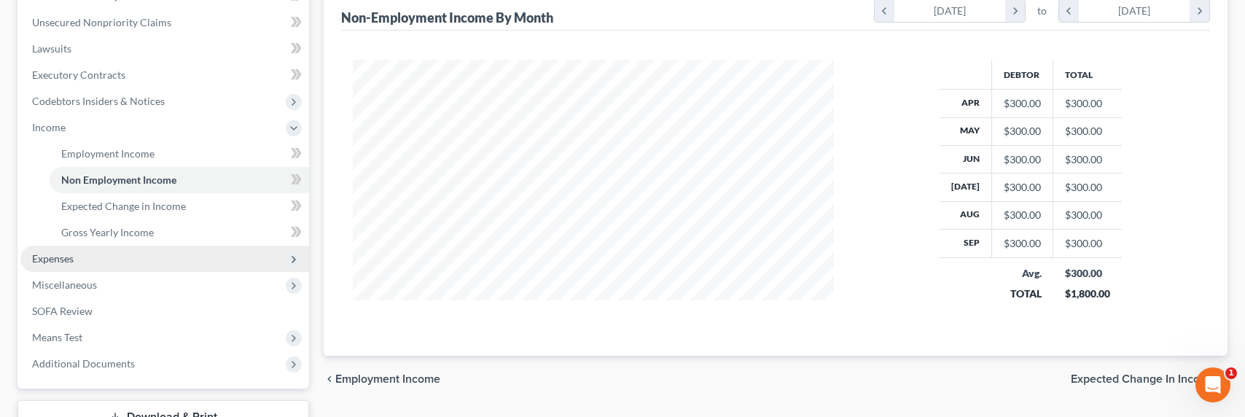
scroll to position [366, 0]
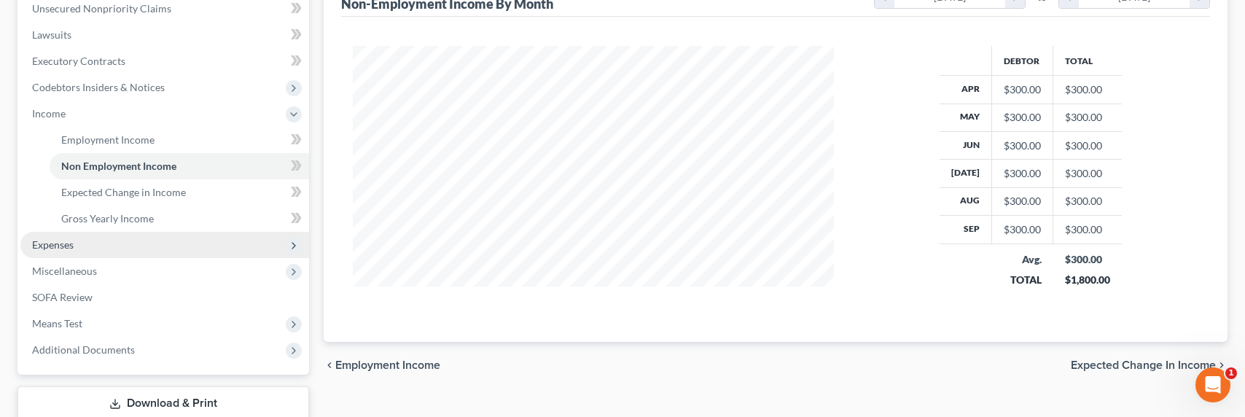
click at [54, 239] on span "Expenses" at bounding box center [53, 244] width 42 height 12
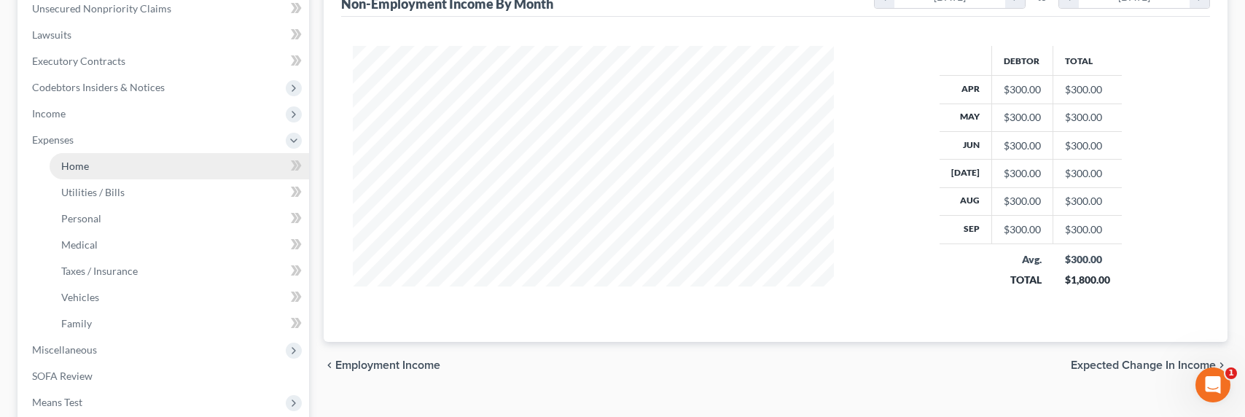
click at [81, 168] on span "Home" at bounding box center [75, 166] width 28 height 12
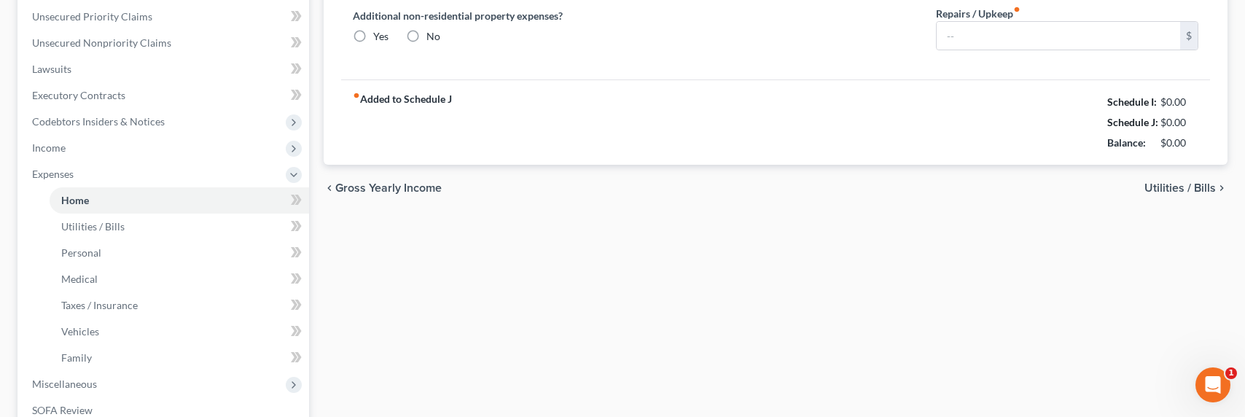
type input "2,300.00"
type input "0.00"
radio input "true"
type input "0.00"
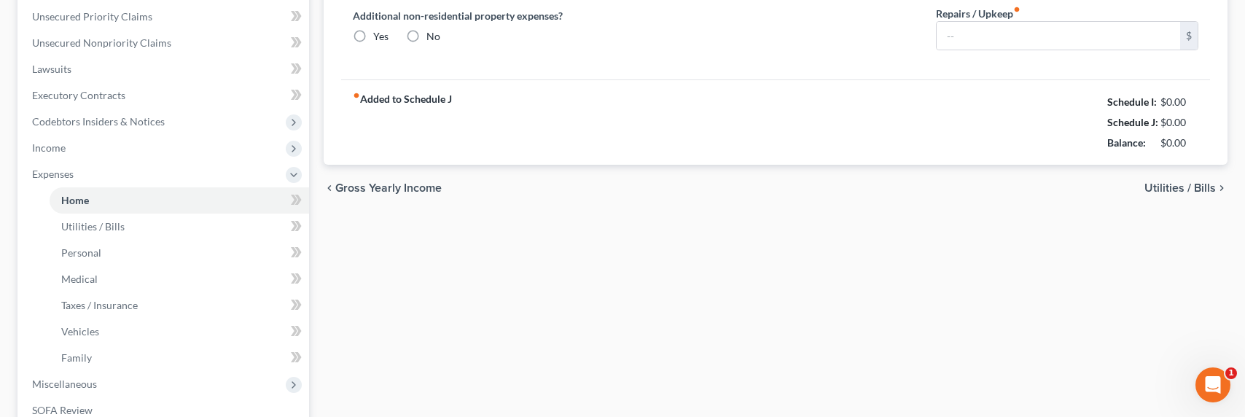
type input "0.00"
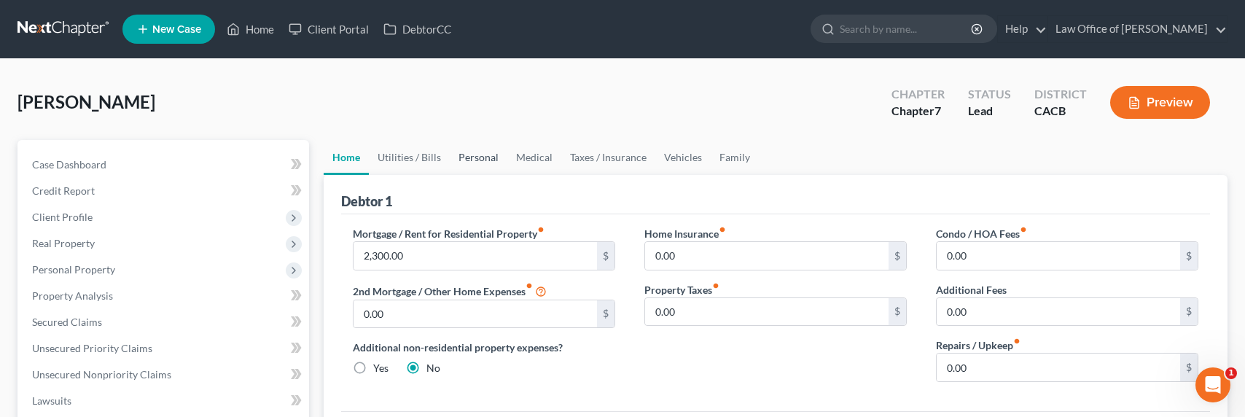
click at [472, 159] on link "Personal" at bounding box center [479, 157] width 58 height 35
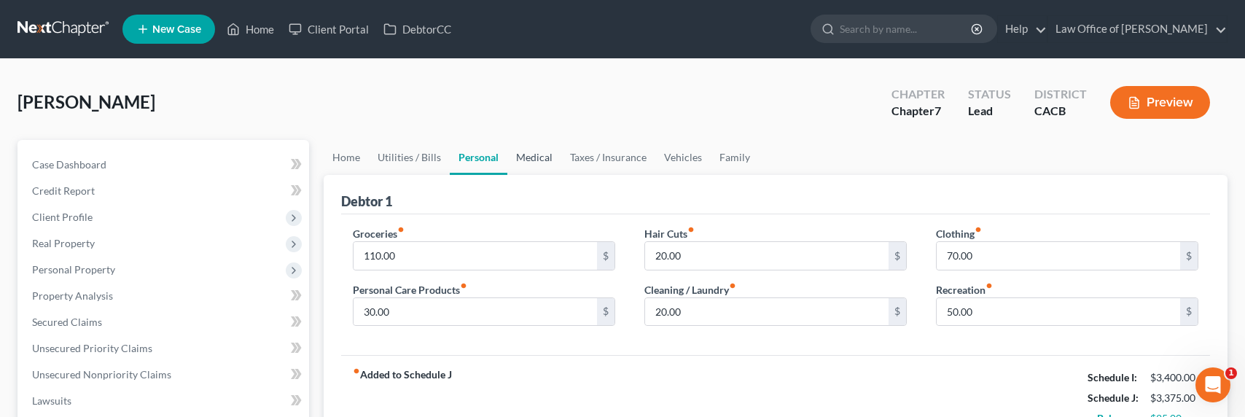
click at [525, 153] on link "Medical" at bounding box center [534, 157] width 54 height 35
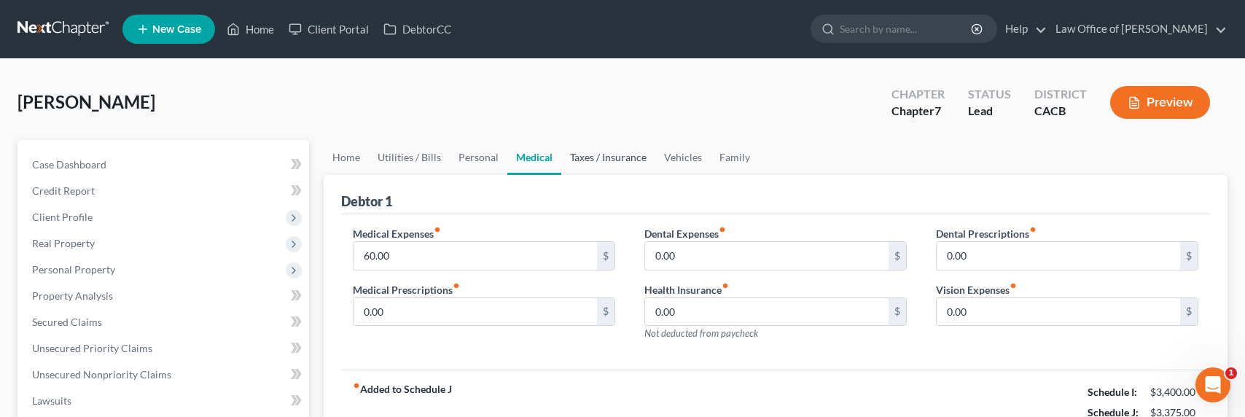
click at [629, 159] on link "Taxes / Insurance" at bounding box center [608, 157] width 94 height 35
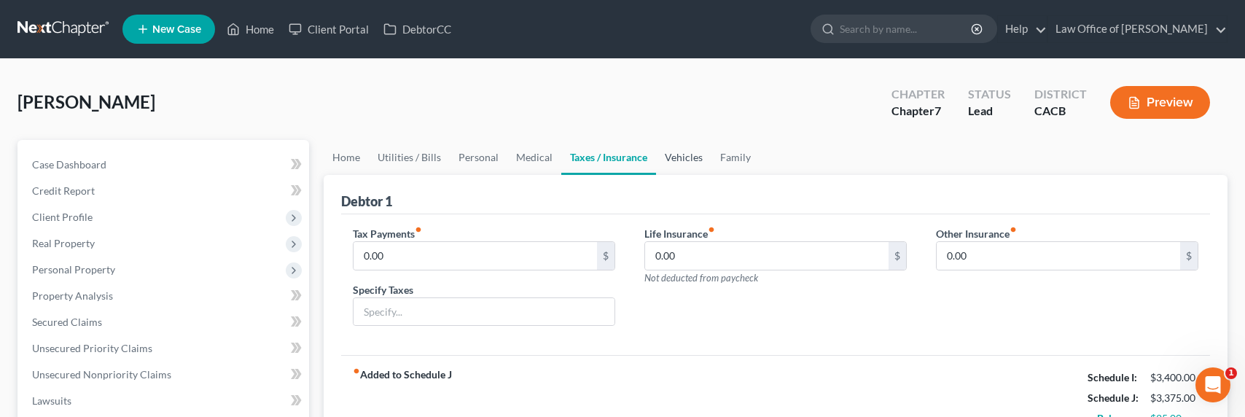
click at [687, 157] on link "Vehicles" at bounding box center [683, 157] width 55 height 35
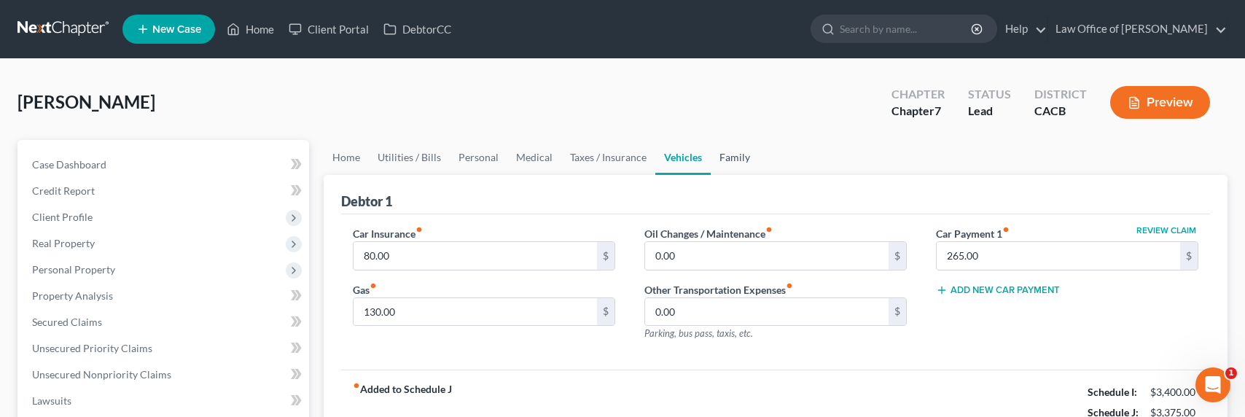
click at [748, 154] on link "Family" at bounding box center [735, 157] width 48 height 35
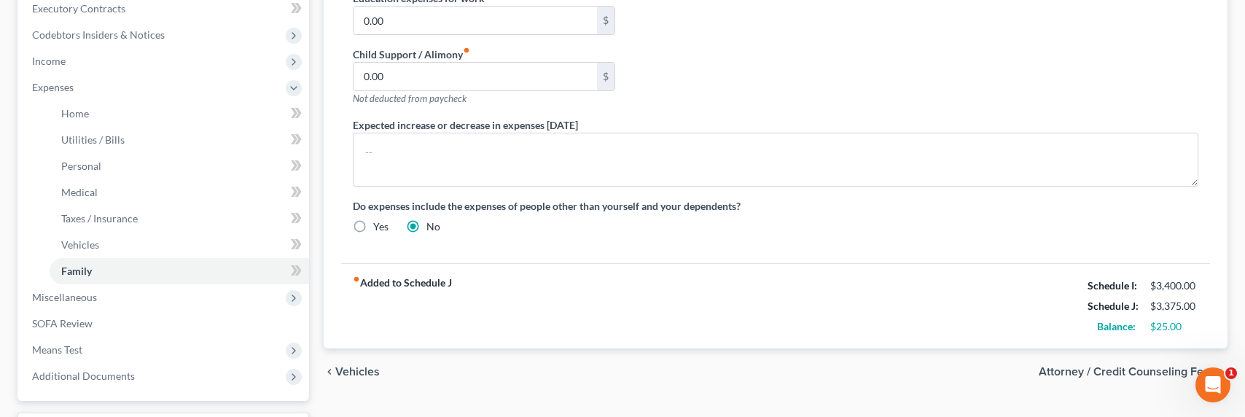
scroll to position [498, 0]
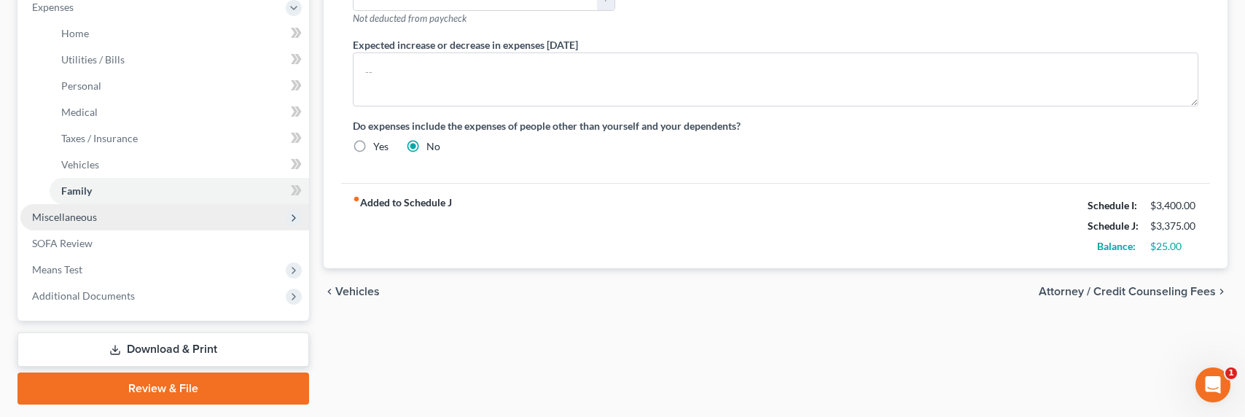
click at [57, 216] on span "Miscellaneous" at bounding box center [64, 217] width 65 height 12
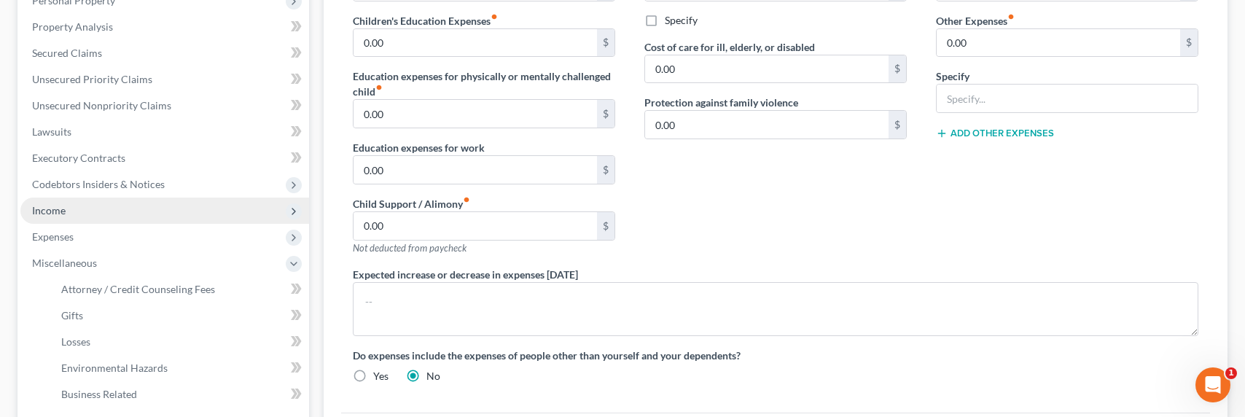
scroll to position [148, 0]
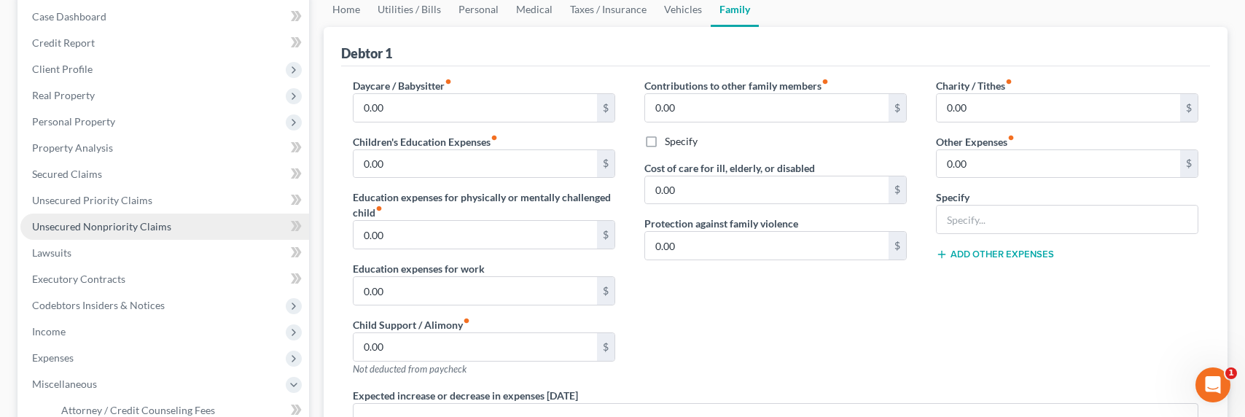
click at [115, 231] on span "Unsecured Nonpriority Claims" at bounding box center [101, 226] width 139 height 12
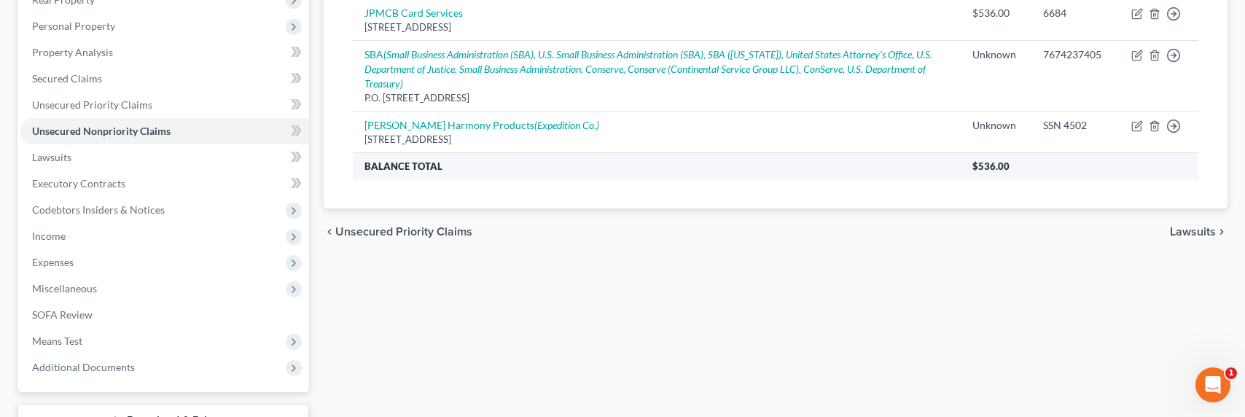
scroll to position [173, 0]
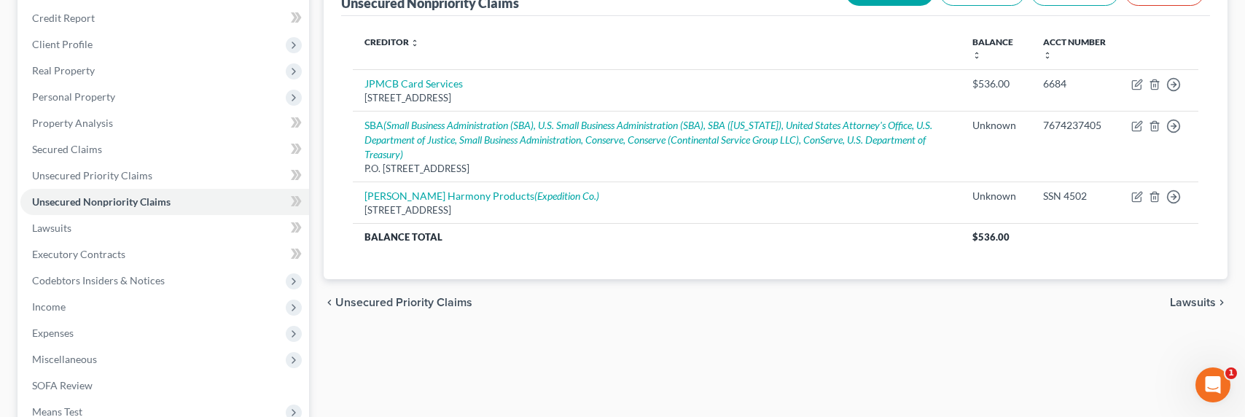
click at [644, 49] on th "Creditor expand_more expand_less unfold_more" at bounding box center [657, 49] width 608 height 42
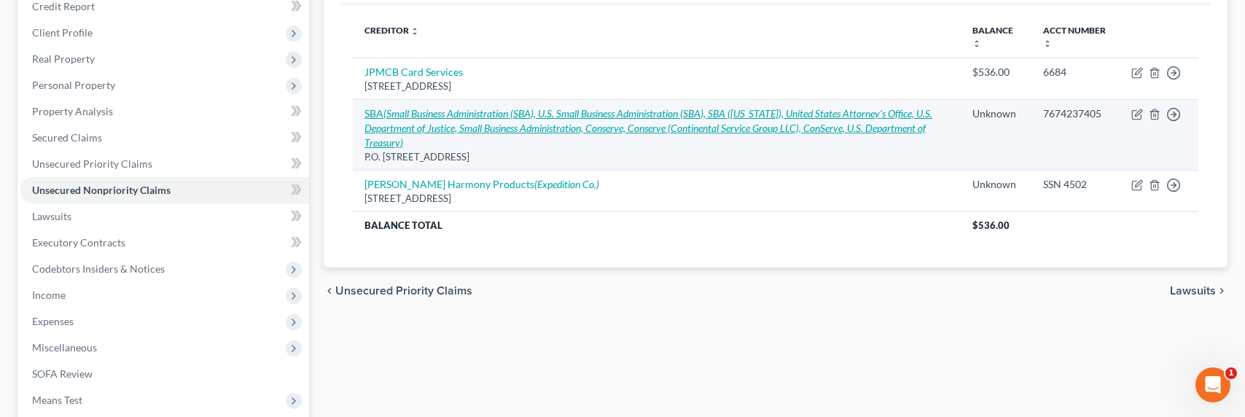
scroll to position [205, 0]
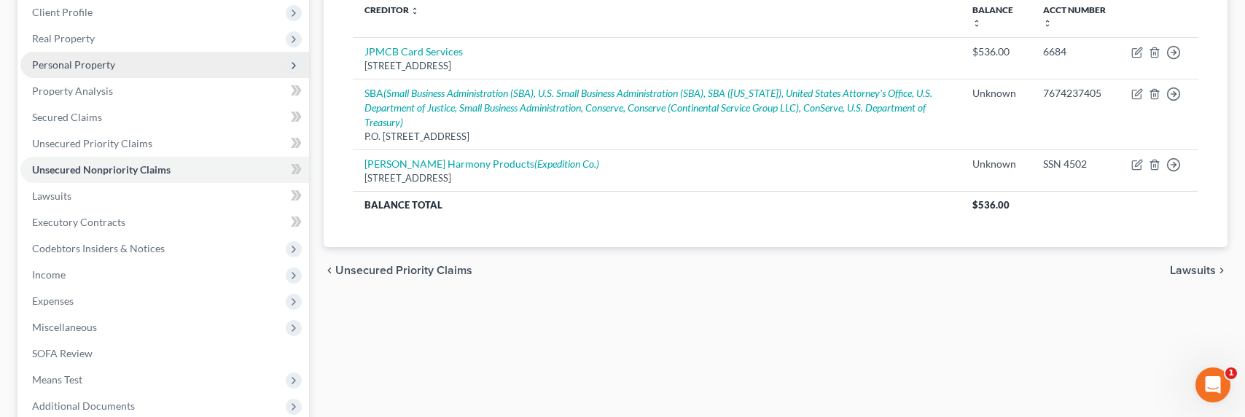
click at [79, 66] on span "Personal Property" at bounding box center [73, 64] width 83 height 12
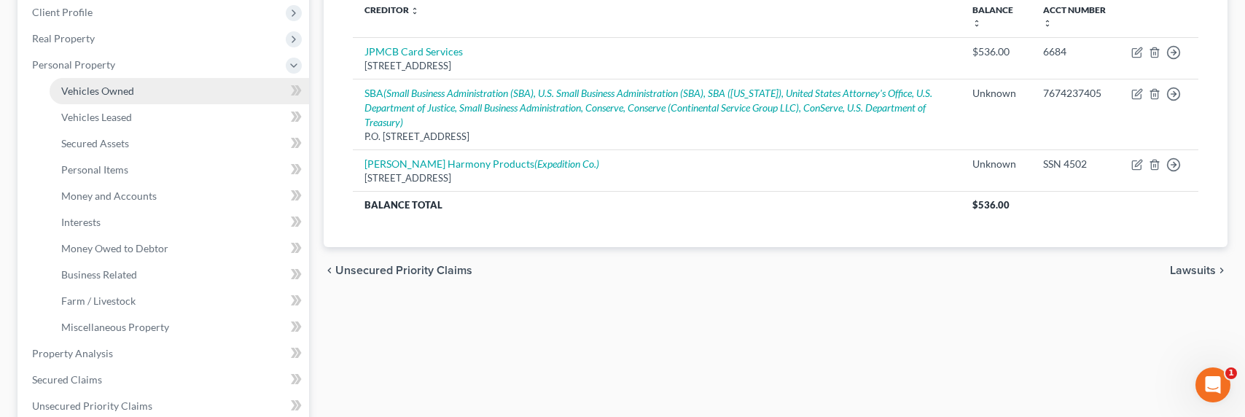
click at [93, 89] on span "Vehicles Owned" at bounding box center [97, 91] width 73 height 12
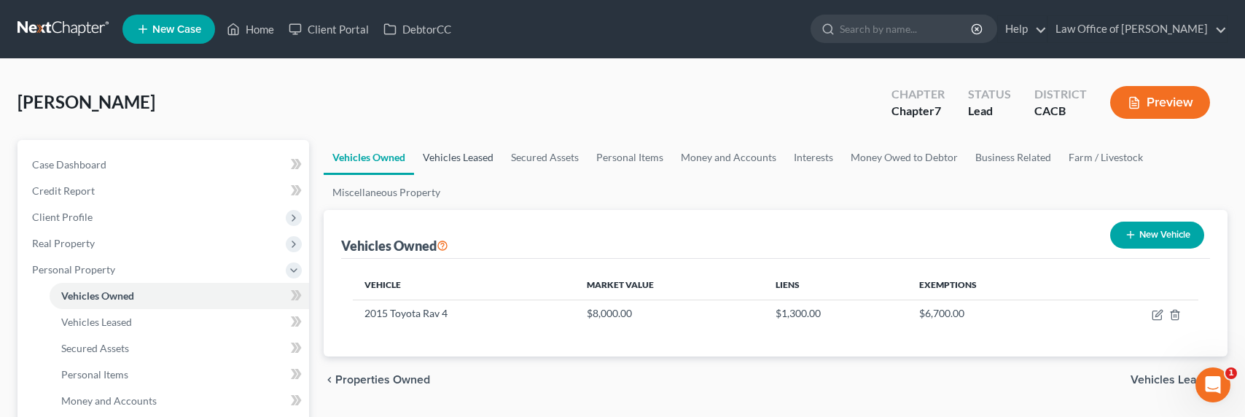
click at [433, 165] on link "Vehicles Leased" at bounding box center [458, 157] width 88 height 35
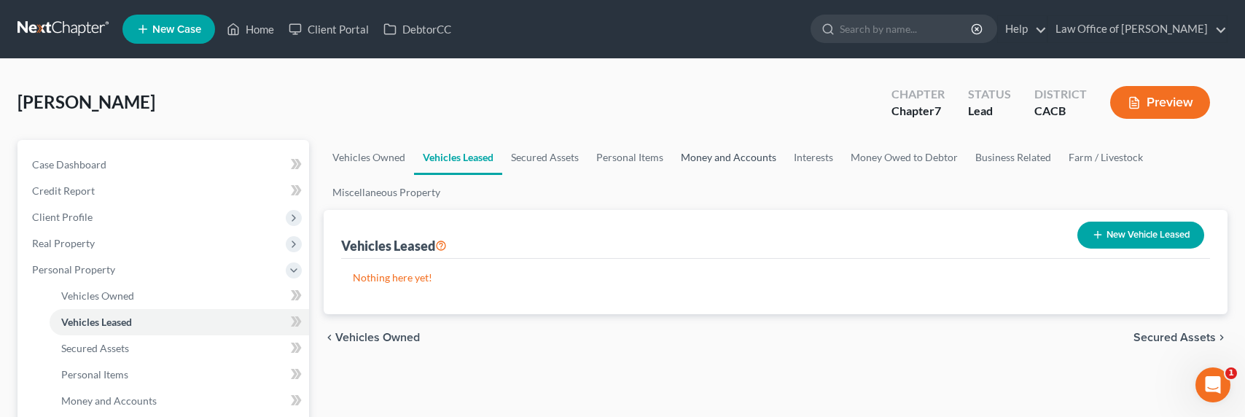
click at [695, 160] on link "Money and Accounts" at bounding box center [728, 157] width 113 height 35
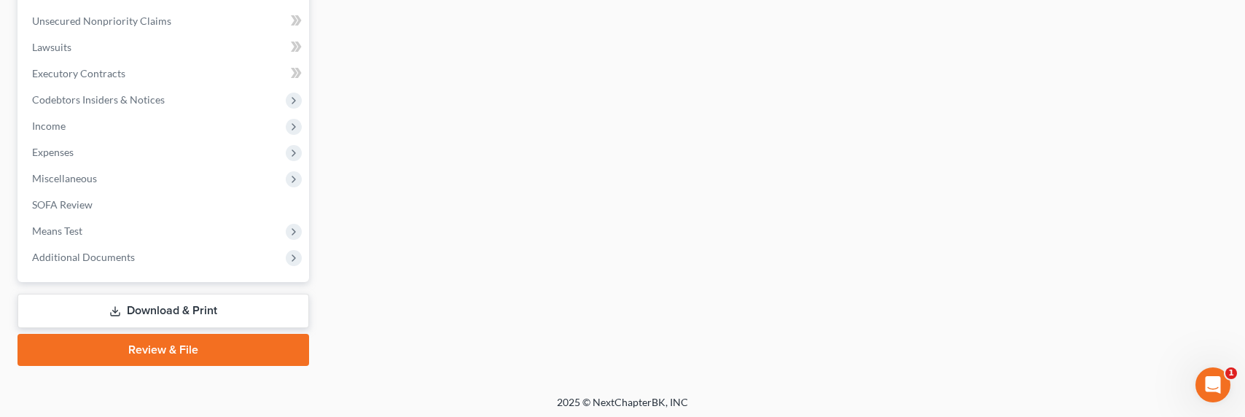
scroll to position [619, 0]
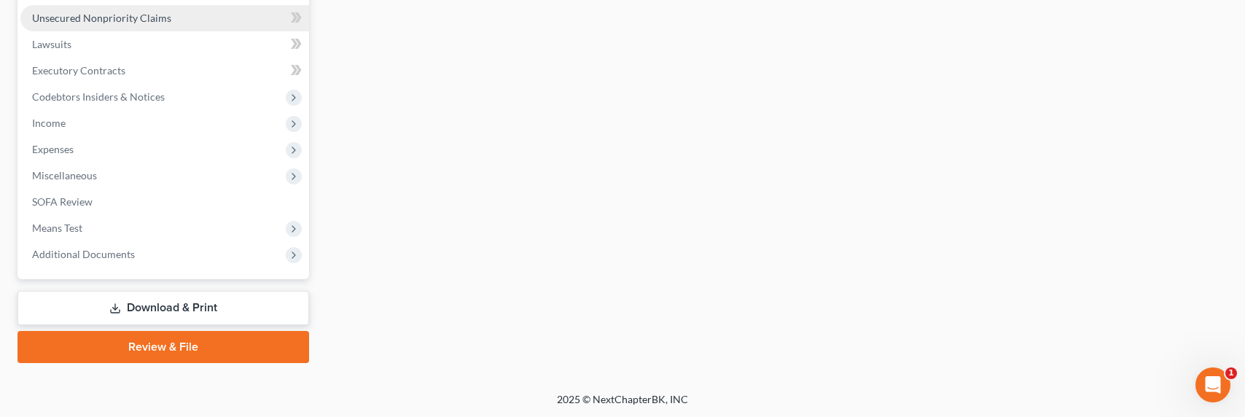
click at [119, 22] on span "Unsecured Nonpriority Claims" at bounding box center [101, 18] width 139 height 12
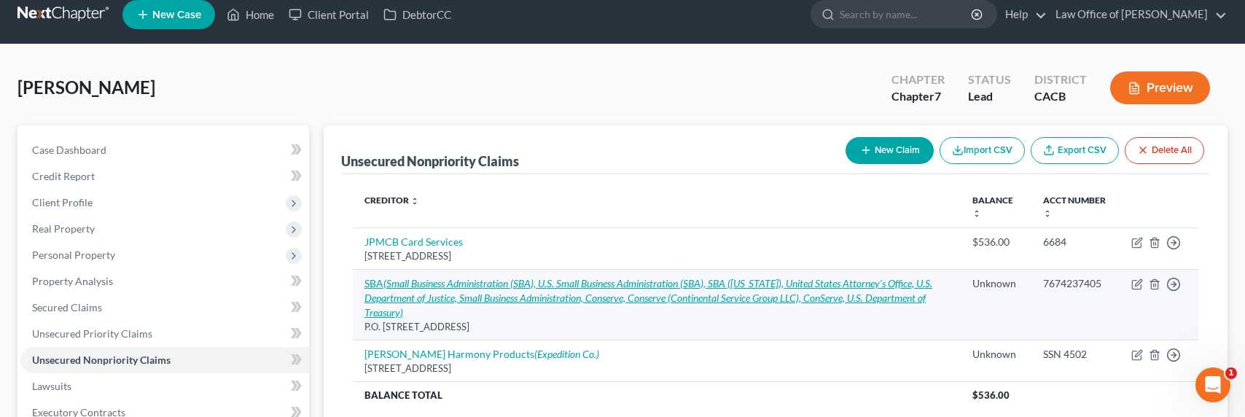
scroll to position [35, 0]
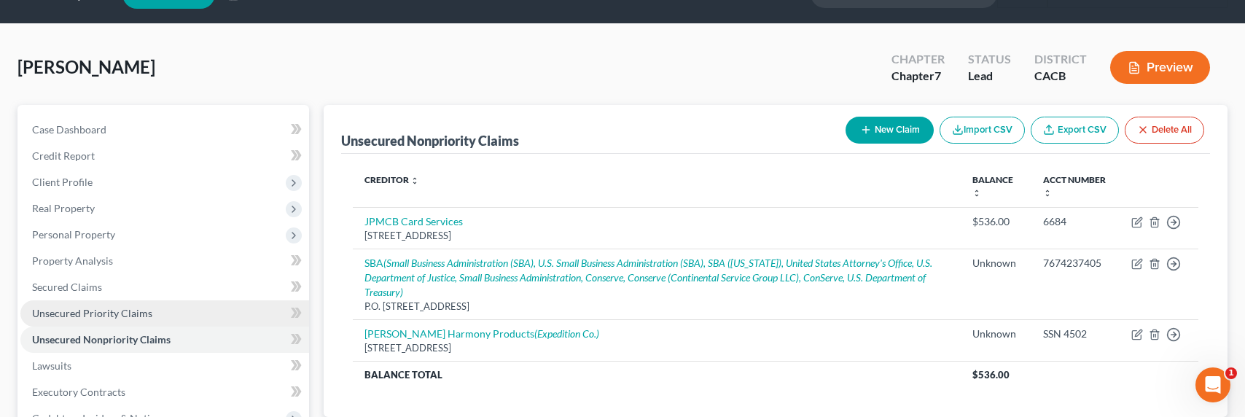
click at [93, 315] on span "Unsecured Priority Claims" at bounding box center [92, 313] width 120 height 12
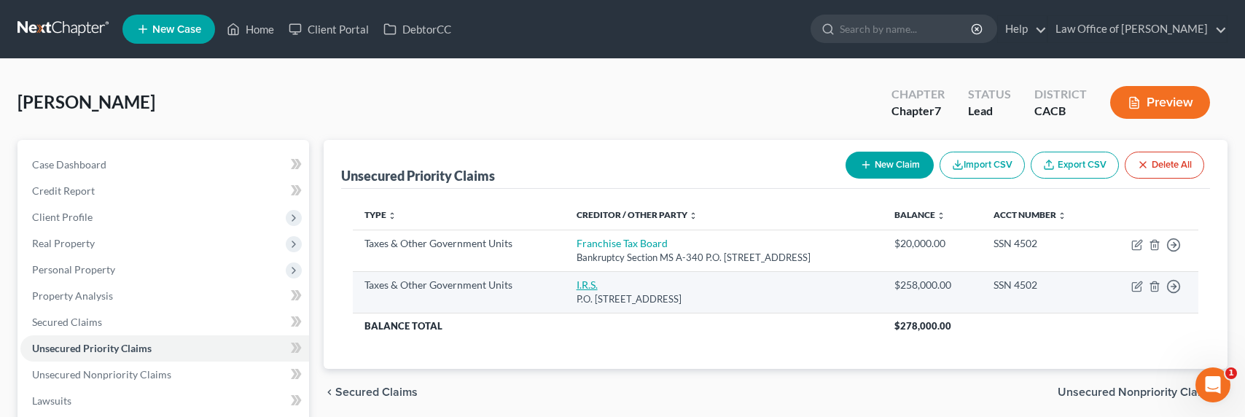
click at [576, 285] on link "I.R.S." at bounding box center [586, 284] width 21 height 12
select select "0"
select select "39"
select select "0"
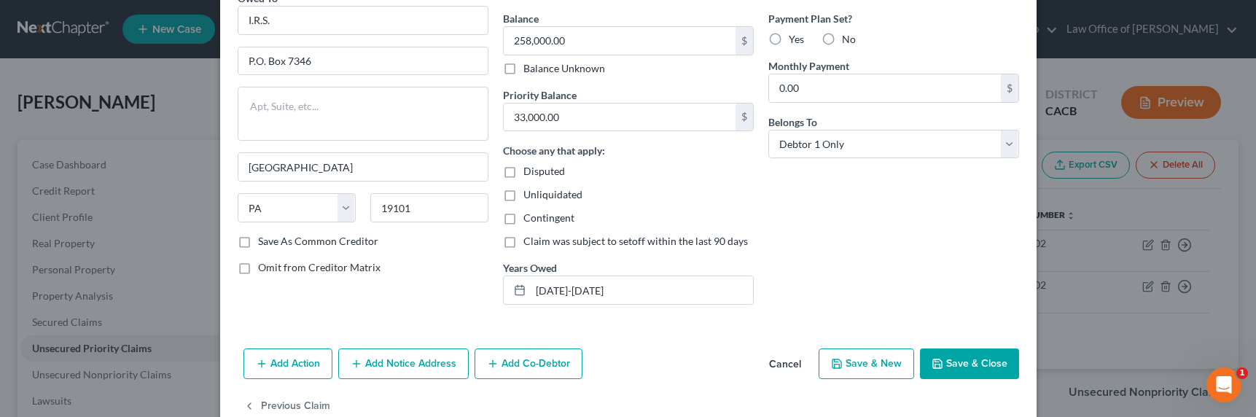
scroll to position [164, 0]
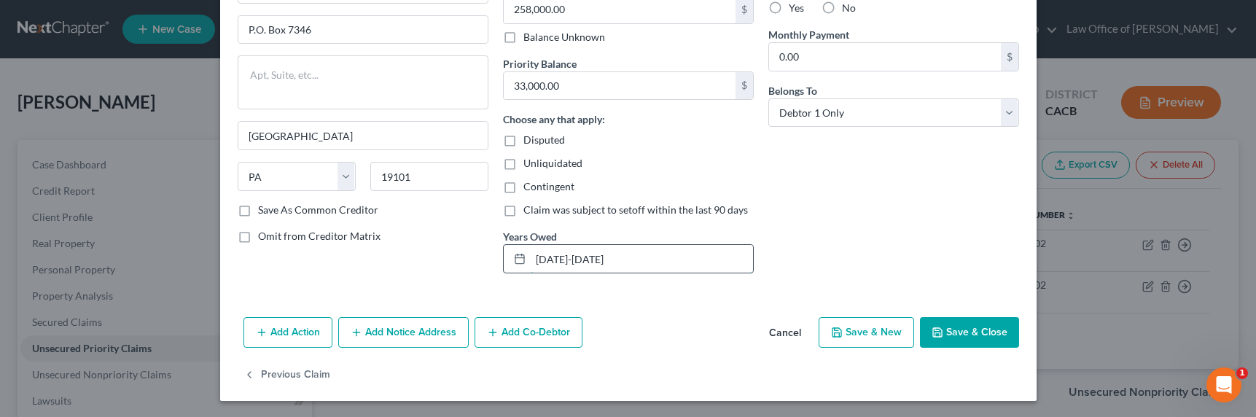
click at [547, 263] on input "[DATE]-[DATE]" at bounding box center [642, 259] width 222 height 28
click at [549, 259] on input "[DATE]-[DATE]" at bounding box center [642, 259] width 222 height 28
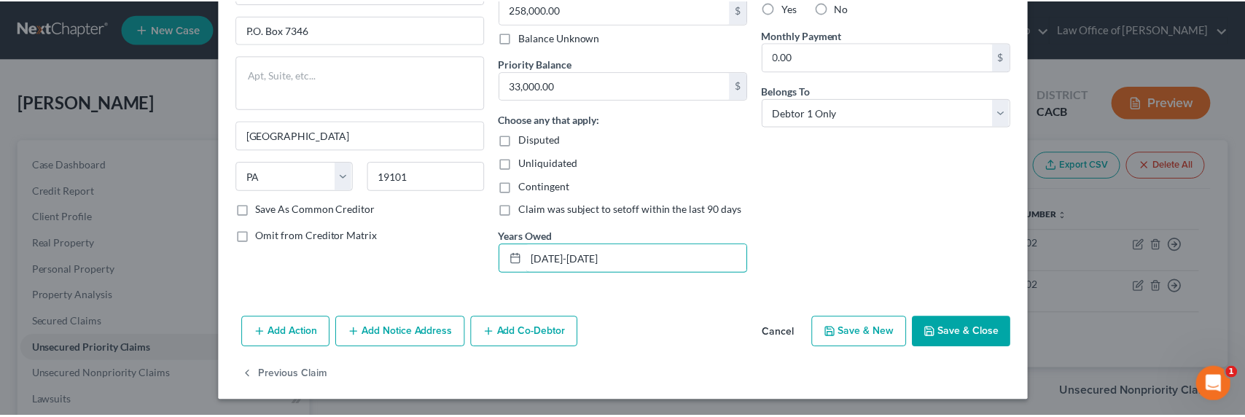
scroll to position [165, 0]
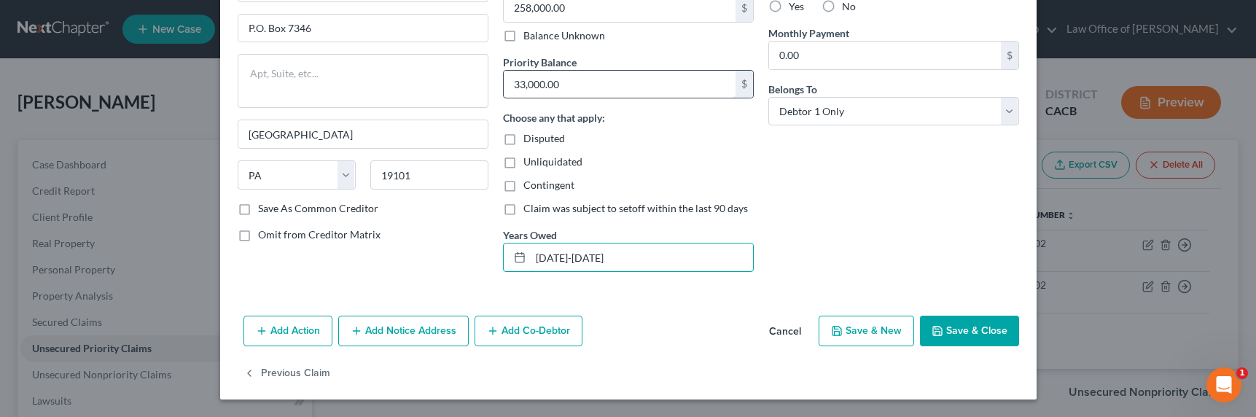
type input "[DATE]-[DATE]"
click at [513, 87] on input "33,000.00" at bounding box center [620, 85] width 232 height 28
click at [515, 87] on input "33,000.00" at bounding box center [620, 85] width 232 height 28
click at [509, 85] on input "33,000.00" at bounding box center [620, 85] width 232 height 28
type input "23,000.00"
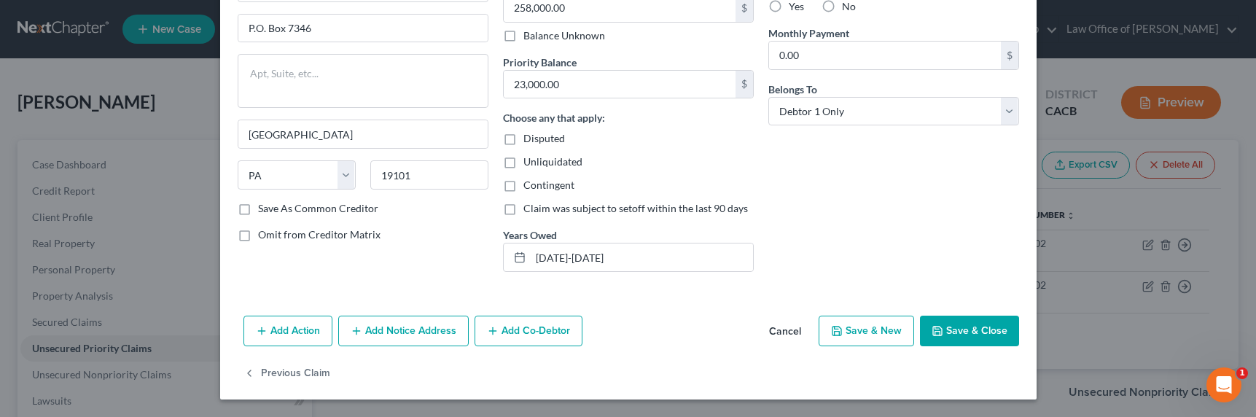
click at [961, 318] on button "Save & Close" at bounding box center [969, 331] width 99 height 31
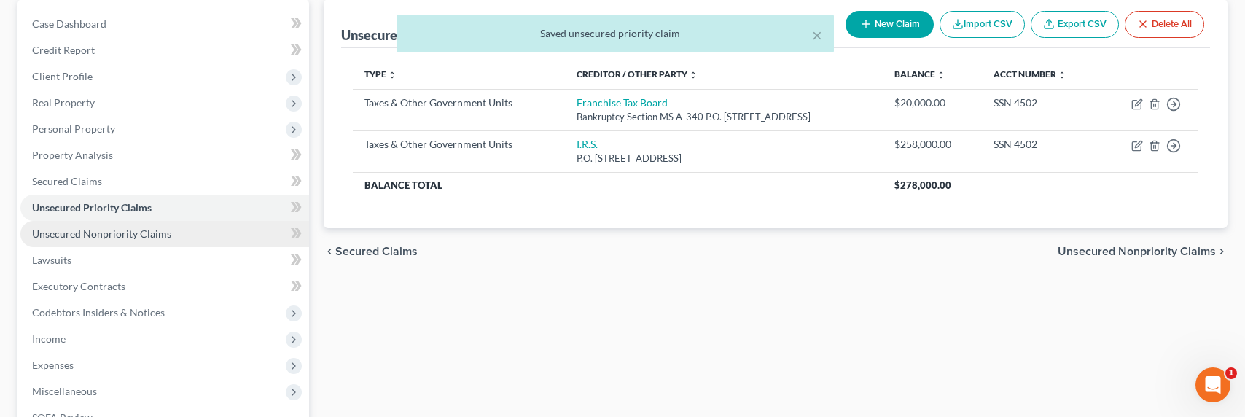
click at [120, 232] on span "Unsecured Nonpriority Claims" at bounding box center [101, 233] width 139 height 12
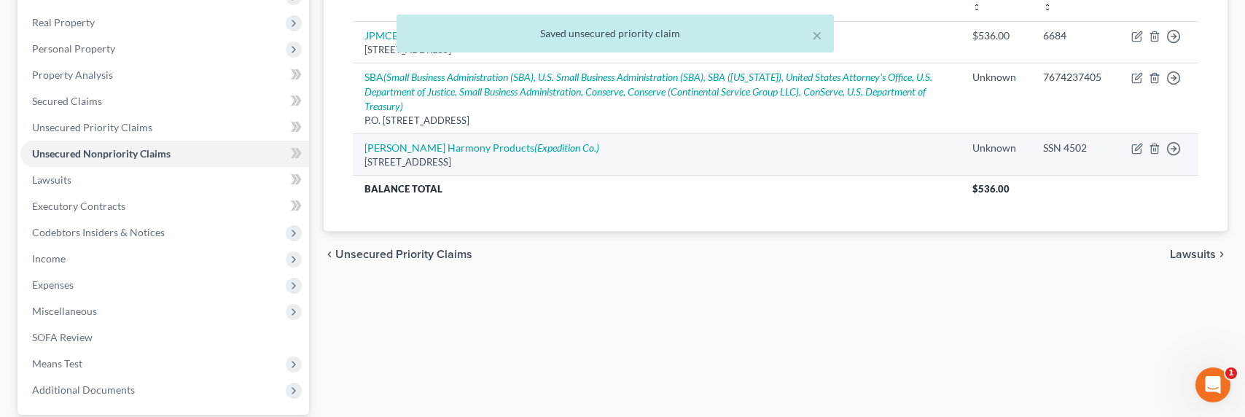
scroll to position [164, 0]
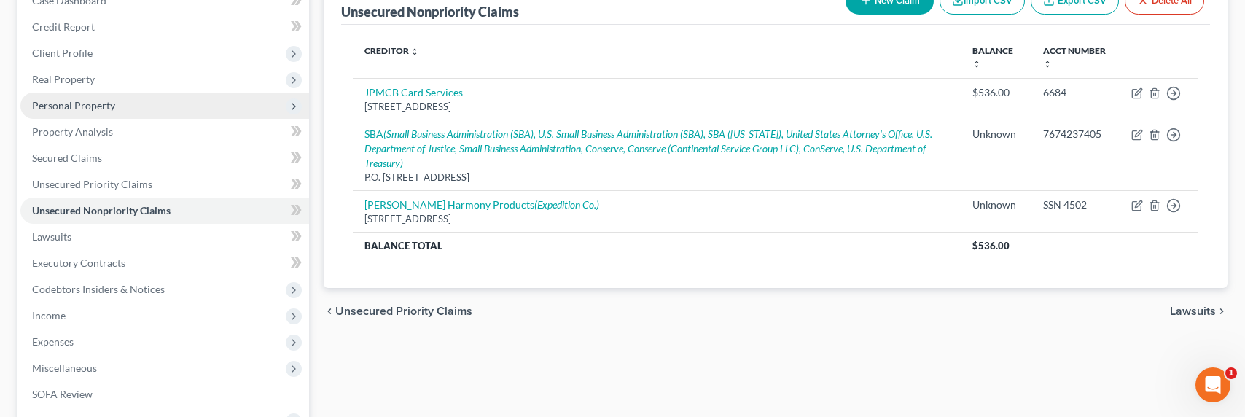
click at [69, 108] on span "Personal Property" at bounding box center [73, 105] width 83 height 12
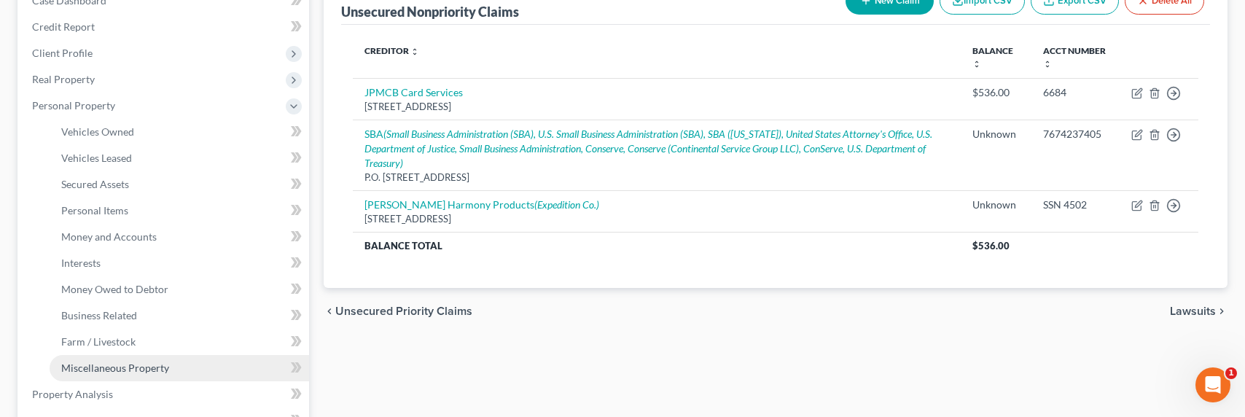
click at [93, 369] on span "Miscellaneous Property" at bounding box center [115, 367] width 108 height 12
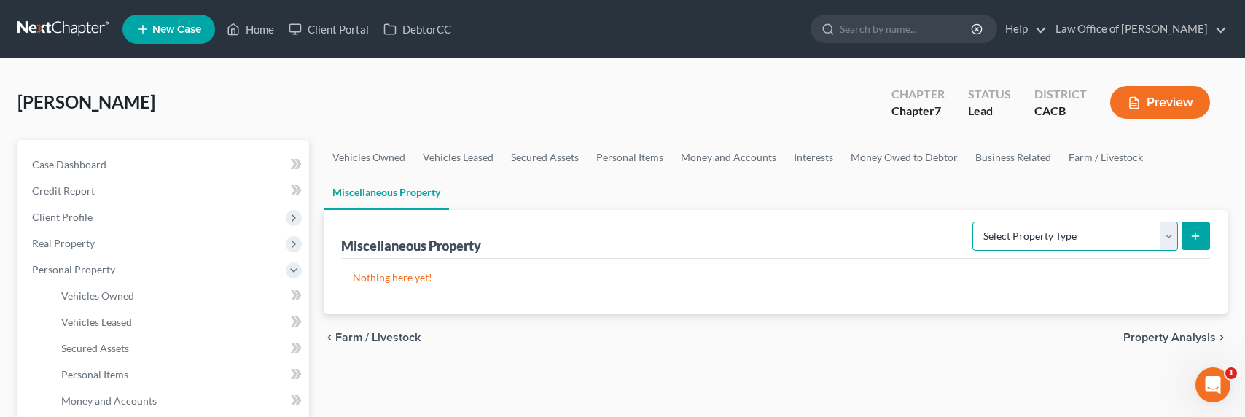
click at [1096, 244] on select "Select Property Type Assigned for Creditor Benefit [DATE] Holding for Another N…" at bounding box center [1075, 236] width 206 height 29
select select "transferred"
click at [972, 222] on select "Select Property Type Assigned for Creditor Benefit [DATE] Holding for Another N…" at bounding box center [1075, 236] width 206 height 29
click at [1198, 230] on icon "submit" at bounding box center [1195, 236] width 12 height 12
select select "Ordinary ([DATE])"
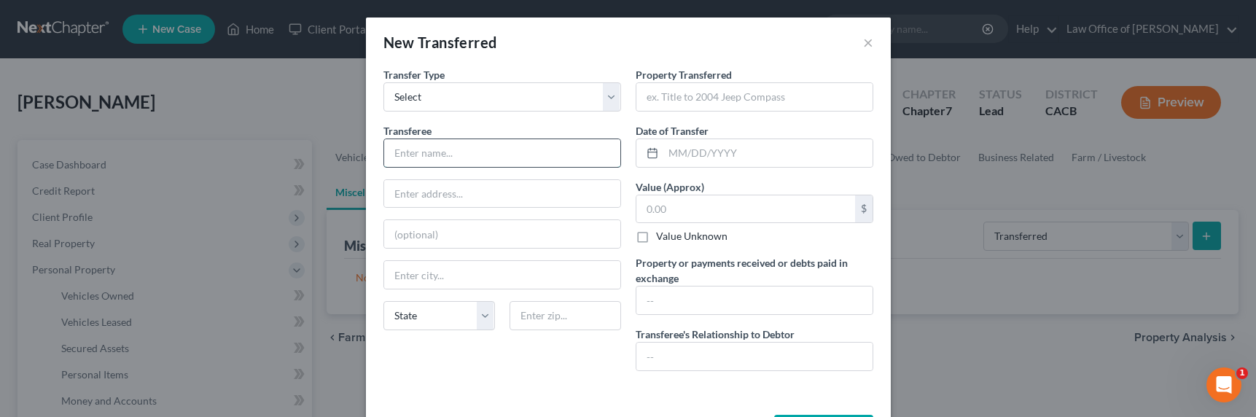
click at [445, 157] on input "text" at bounding box center [502, 153] width 236 height 28
type input "TKBP Holding"
click at [711, 93] on input "text" at bounding box center [754, 97] width 236 height 28
type input "s"
type input "D"
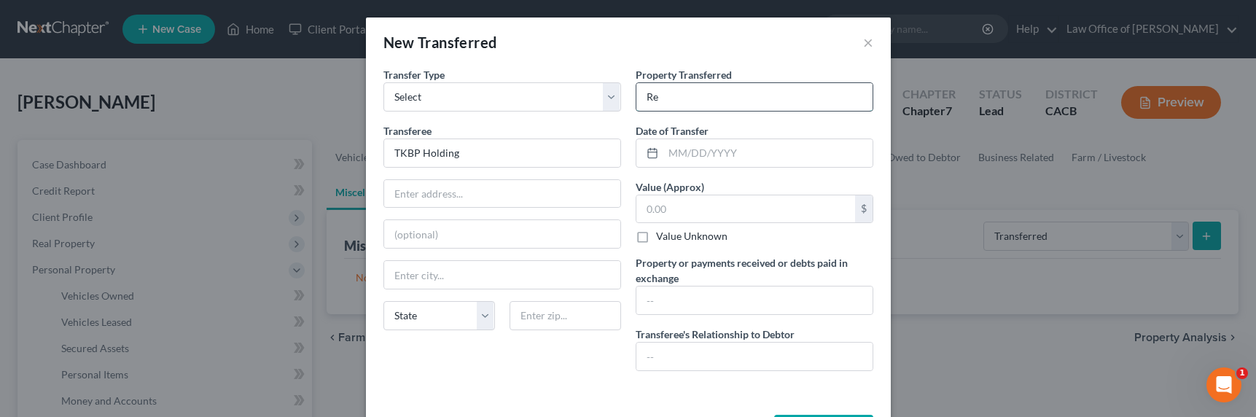
type input "R"
type input "Debtor's entity PowerHouse repaid loan to creditor TKBP Holdings on [DATE]-[DAT…"
type input "45,000"
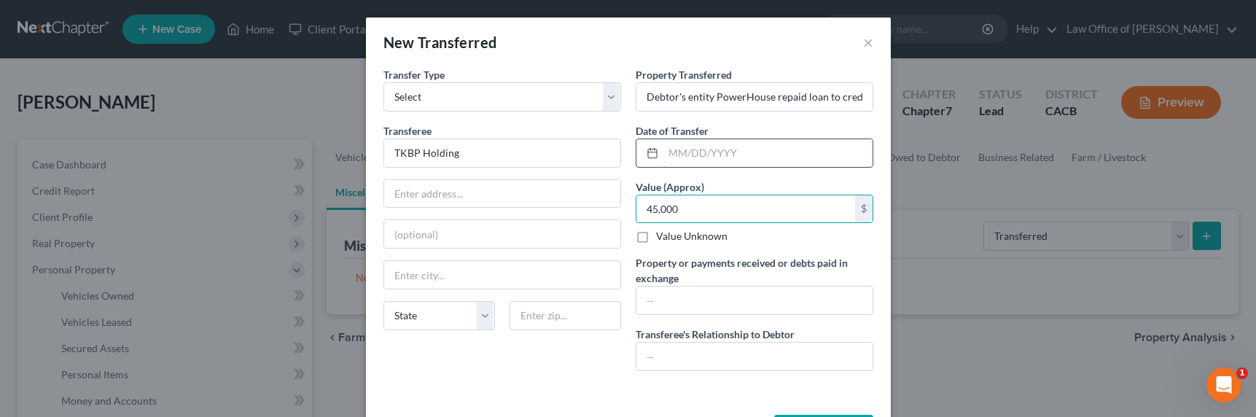
click at [691, 157] on input "text" at bounding box center [767, 153] width 209 height 28
type input "[DATE]"
type input "F"
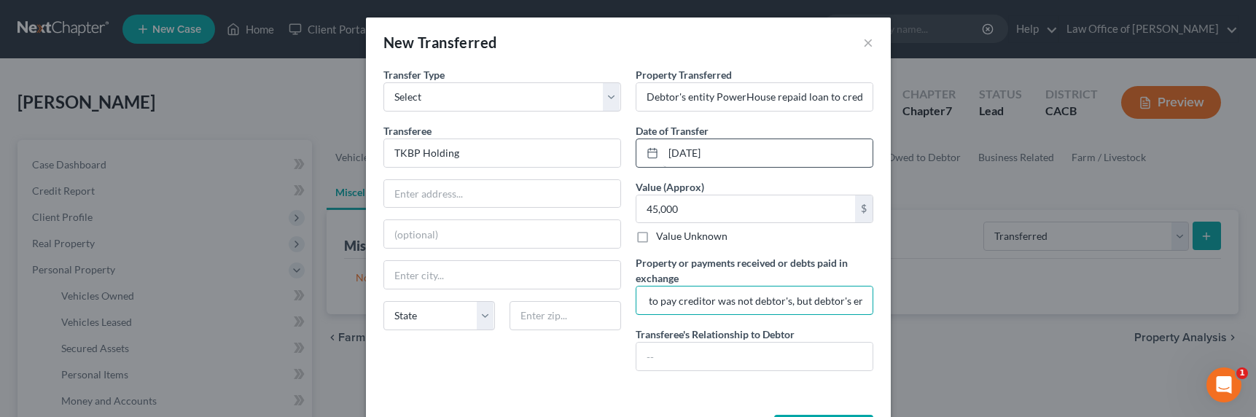
scroll to position [0, 353]
type input "Debt paid in exchange. Creditor listed on Schedule F for balance. Funds used to…"
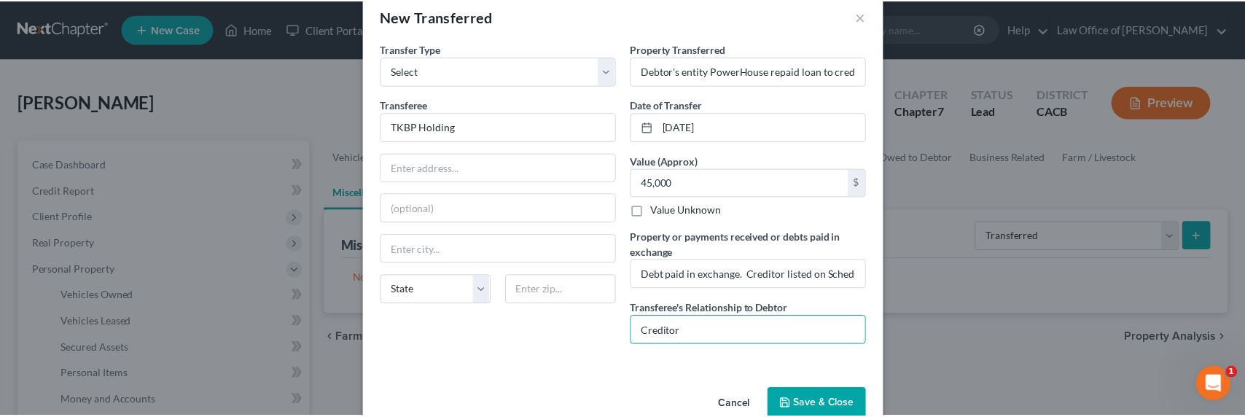
scroll to position [57, 0]
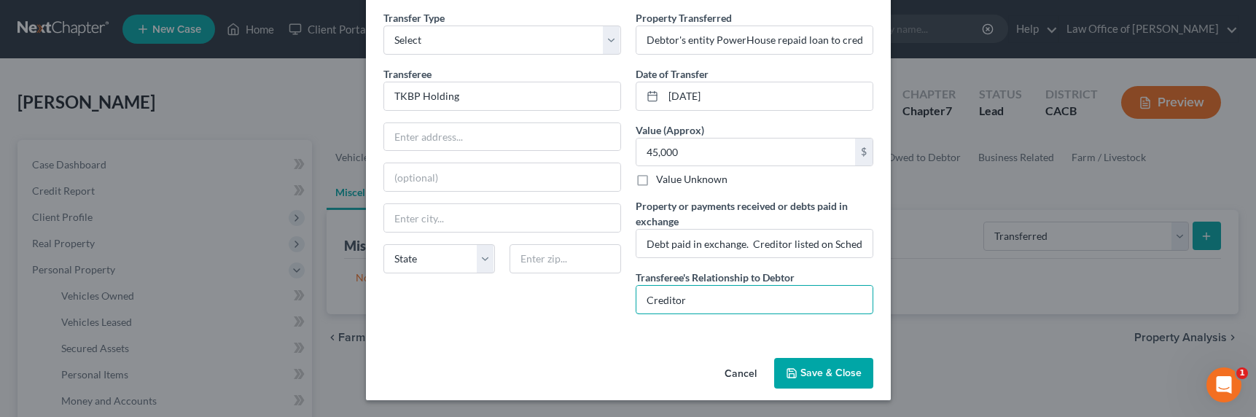
type input "Creditor"
click at [797, 364] on button "Save & Close" at bounding box center [823, 373] width 99 height 31
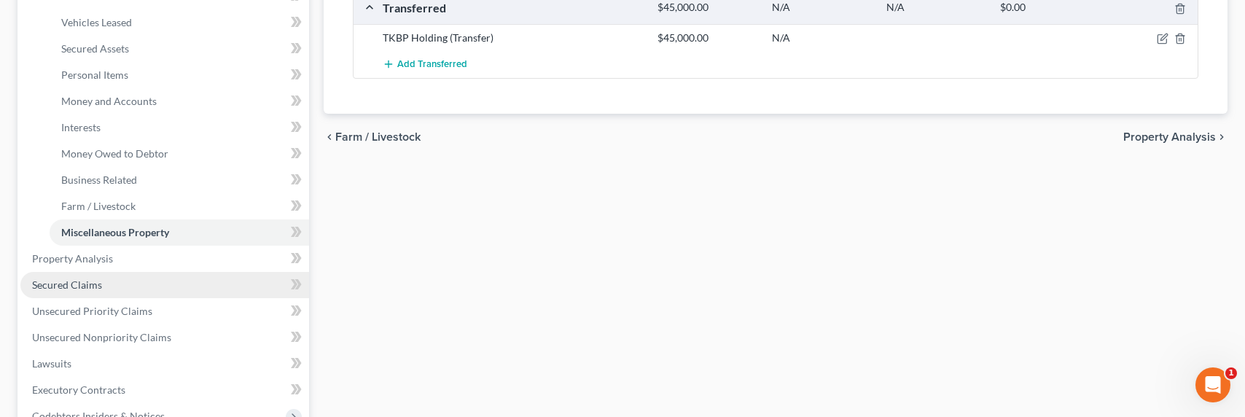
scroll to position [313, 0]
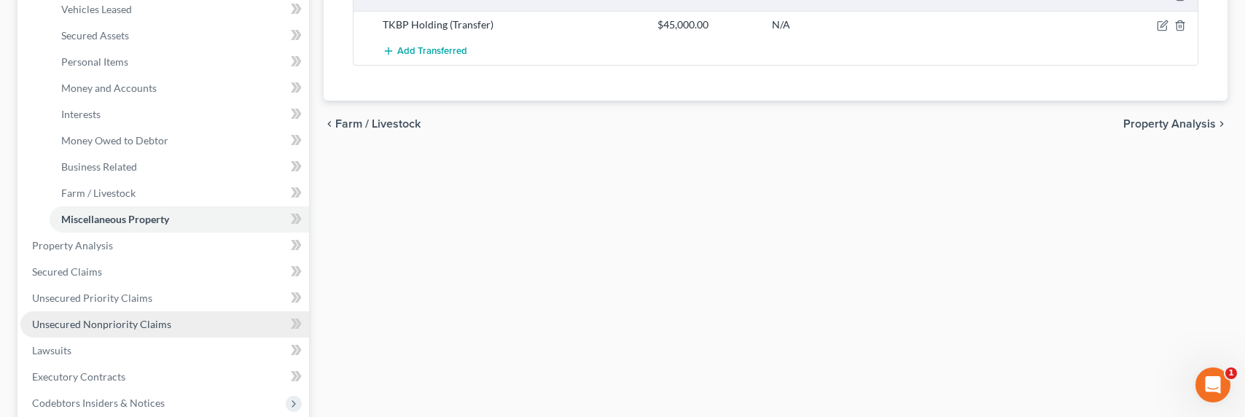
click at [93, 325] on span "Unsecured Nonpriority Claims" at bounding box center [101, 324] width 139 height 12
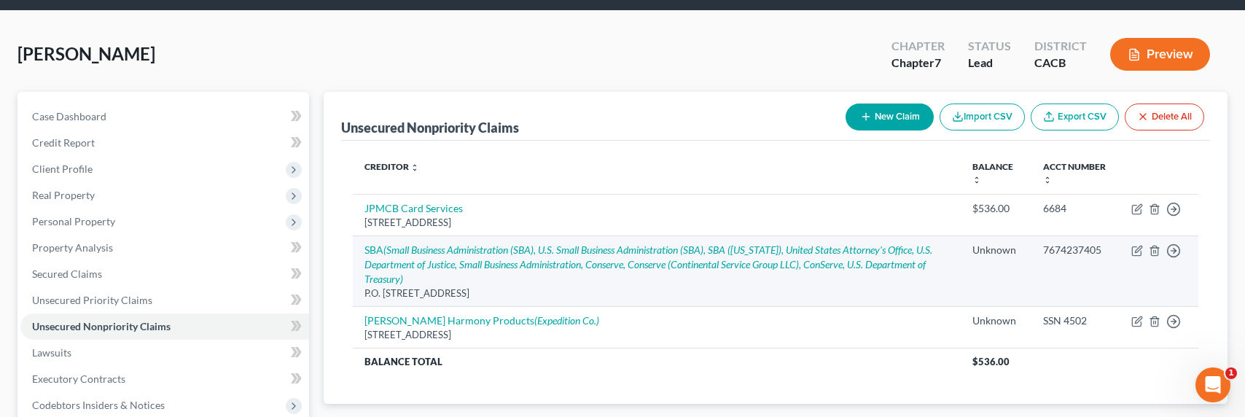
scroll to position [136, 0]
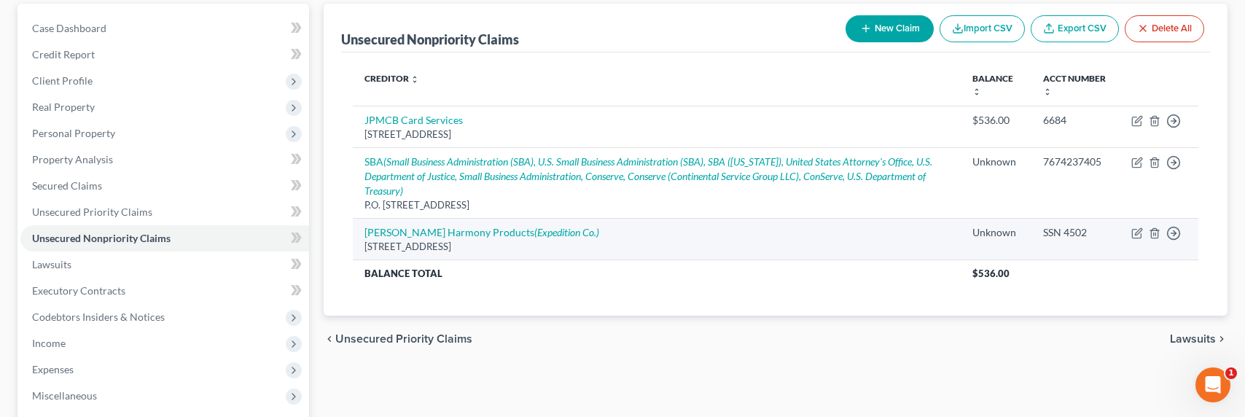
drag, startPoint x: 606, startPoint y: 247, endPoint x: 355, endPoint y: 249, distance: 250.7
click at [355, 249] on td "[PERSON_NAME] Harmony Products (Expedition Co.) [STREET_ADDRESS]" at bounding box center [657, 239] width 608 height 42
copy div "[STREET_ADDRESS]"
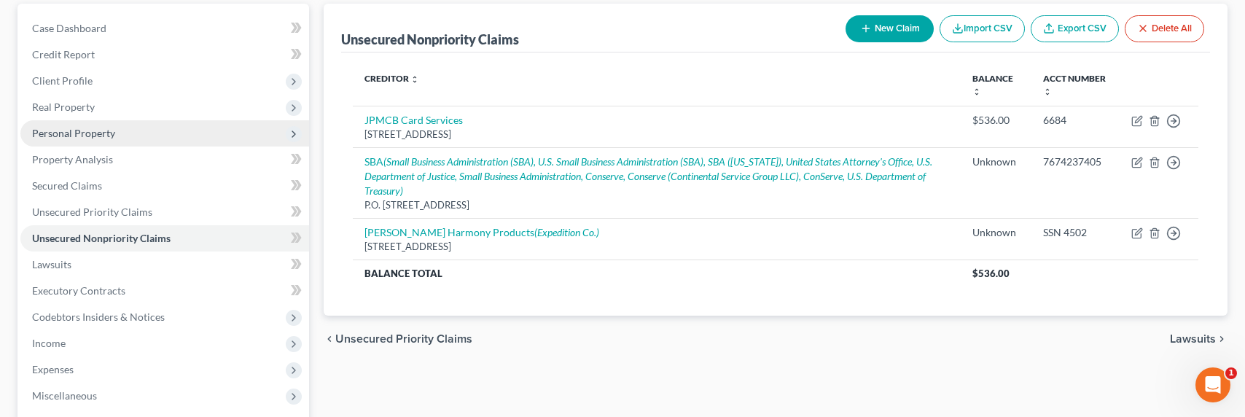
click at [82, 127] on span "Personal Property" at bounding box center [73, 133] width 83 height 12
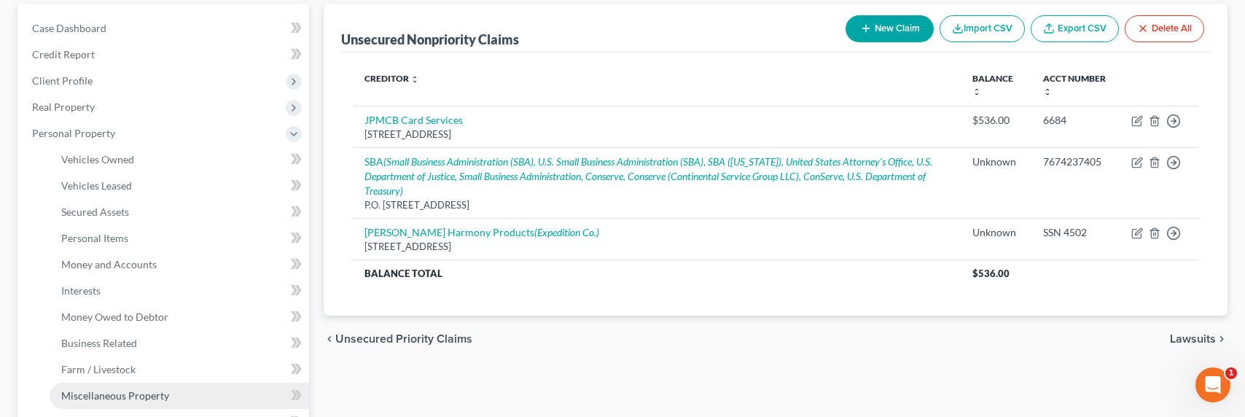
click at [129, 391] on span "Miscellaneous Property" at bounding box center [115, 395] width 108 height 12
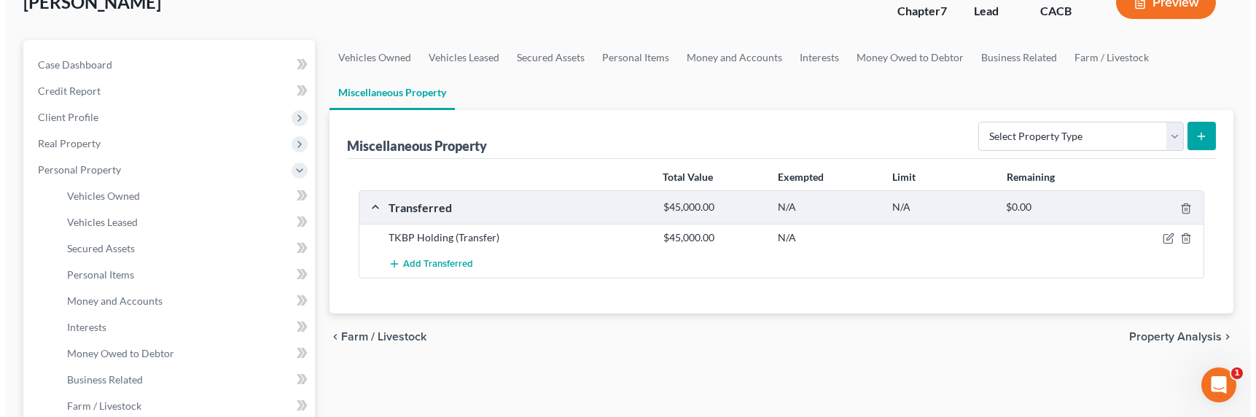
scroll to position [148, 0]
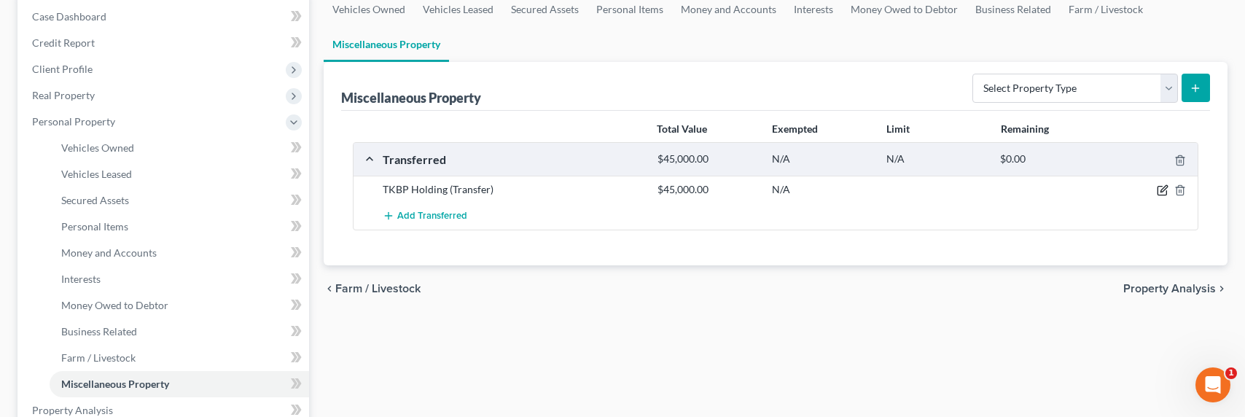
click at [1163, 189] on icon "button" at bounding box center [1163, 190] width 12 height 12
select select "Ordinary ([DATE])"
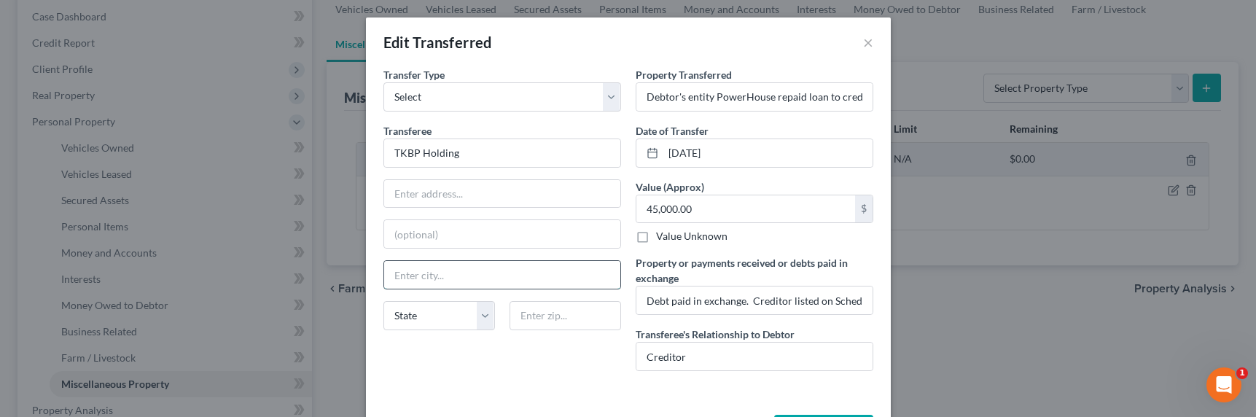
click at [520, 277] on input "text" at bounding box center [502, 275] width 236 height 28
click at [419, 198] on input "text" at bounding box center [502, 194] width 236 height 28
paste input "[STREET_ADDRESS]"
type input "[STREET_ADDRESS]"
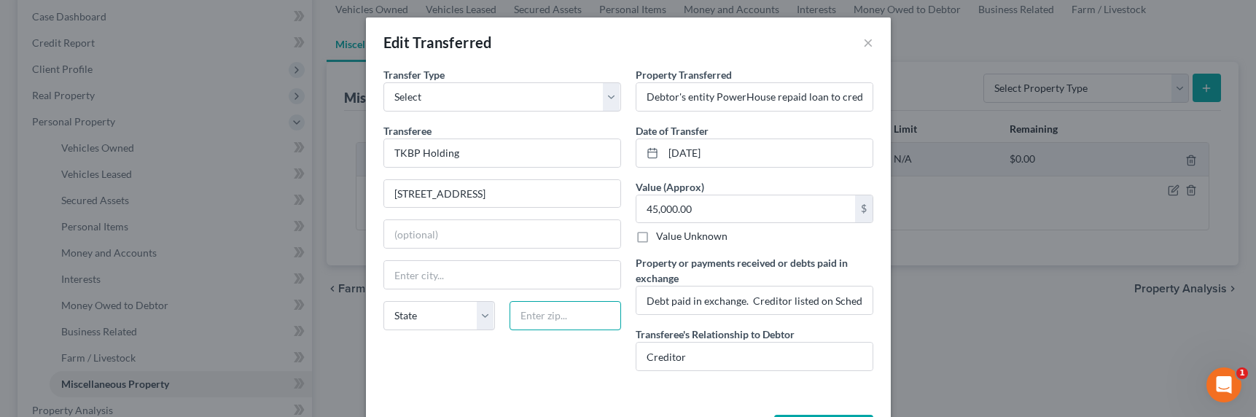
click at [579, 314] on input "text" at bounding box center [565, 315] width 112 height 29
type input "63005"
type input "Chesterfield"
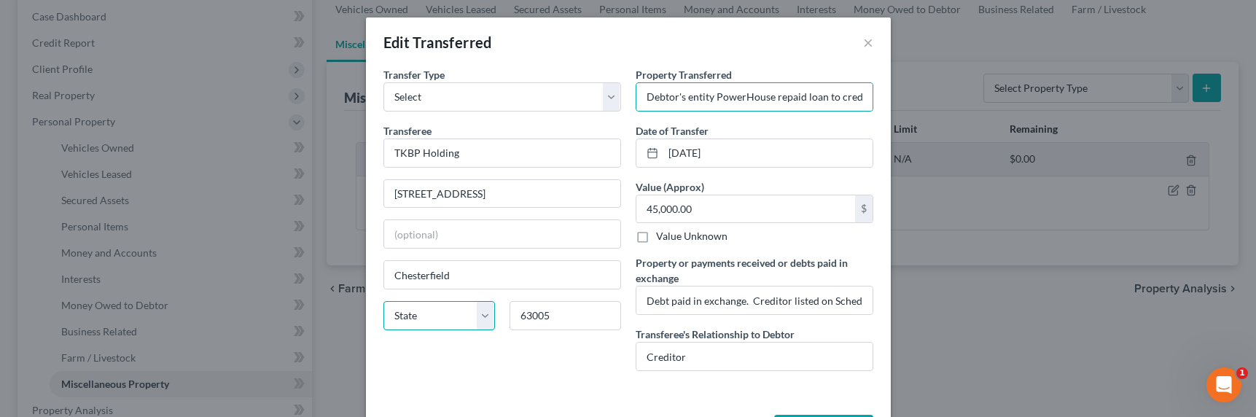
click at [384, 318] on select "State [US_STATE] AK AR AZ CA CO CT DE DC [GEOGRAPHIC_DATA] [GEOGRAPHIC_DATA] GU…" at bounding box center [439, 315] width 112 height 29
select select "26"
click at [383, 301] on select "State [US_STATE] AK AR AZ CA CO CT DE DC [GEOGRAPHIC_DATA] [GEOGRAPHIC_DATA] GU…" at bounding box center [439, 315] width 112 height 29
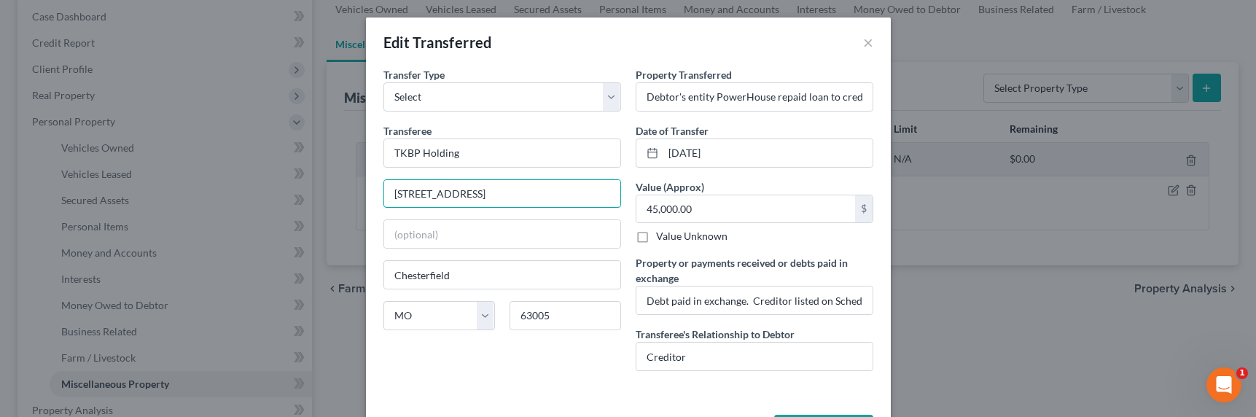
scroll to position [0, 39]
drag, startPoint x: 534, startPoint y: 190, endPoint x: 697, endPoint y: 195, distance: 162.6
click at [694, 194] on div "Transfer Type * Select Ordinary ([DATE]) [DATE] Transferee * TKBP Holding [STRE…" at bounding box center [628, 225] width 504 height 316
type input "[STREET_ADDRESS]"
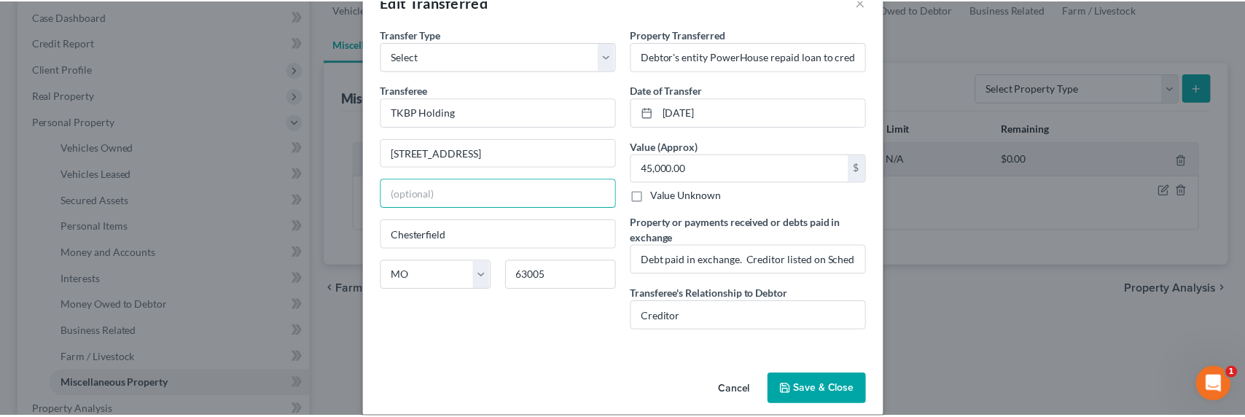
scroll to position [57, 0]
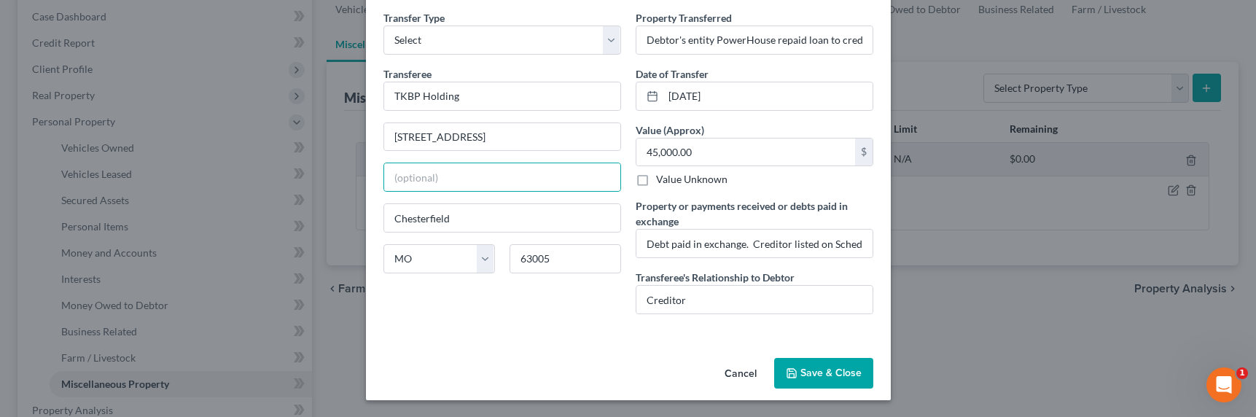
click at [808, 371] on button "Save & Close" at bounding box center [823, 373] width 99 height 31
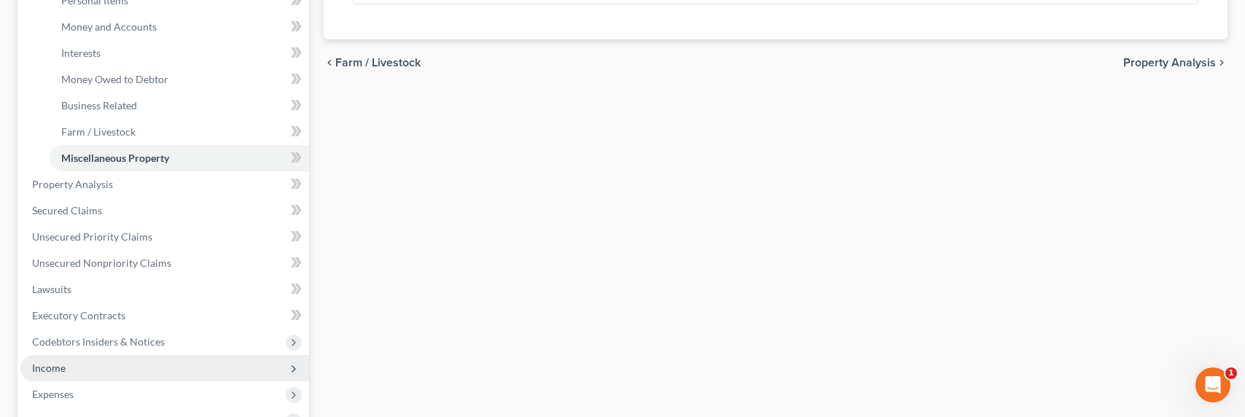
scroll to position [461, 0]
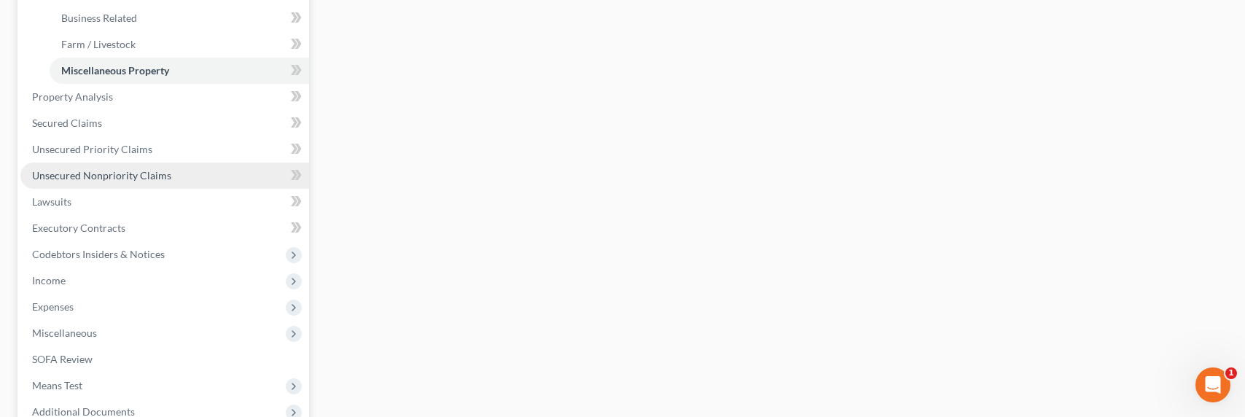
click at [126, 181] on link "Unsecured Nonpriority Claims" at bounding box center [164, 176] width 289 height 26
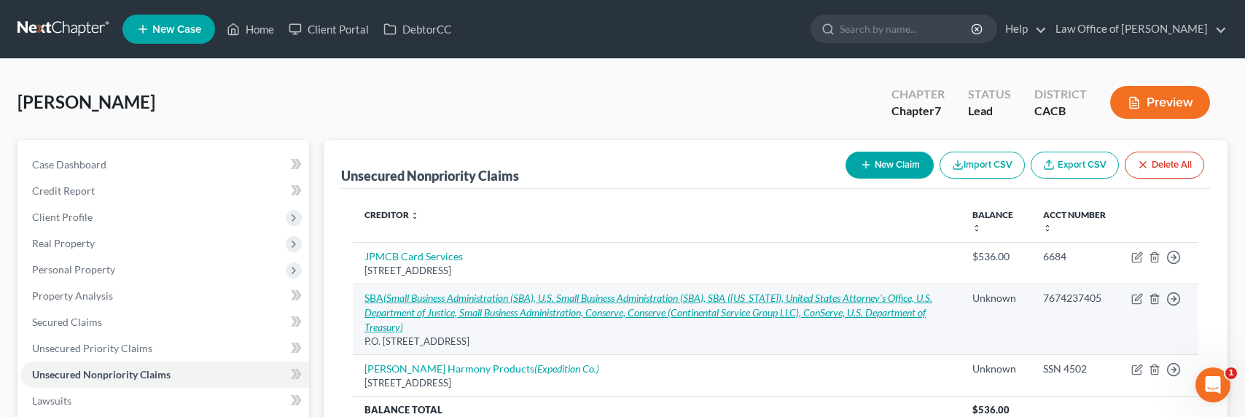
click at [426, 294] on icon "(Small Business Administration (SBA), U.S. Small Business Administration (SBA),…" at bounding box center [648, 313] width 568 height 42
select select "38"
select select "10"
select select "3"
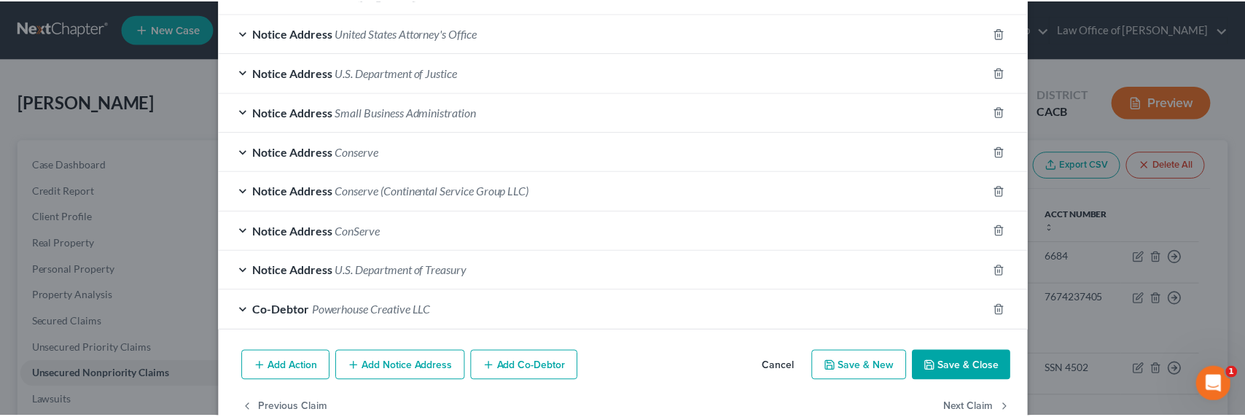
scroll to position [557, 0]
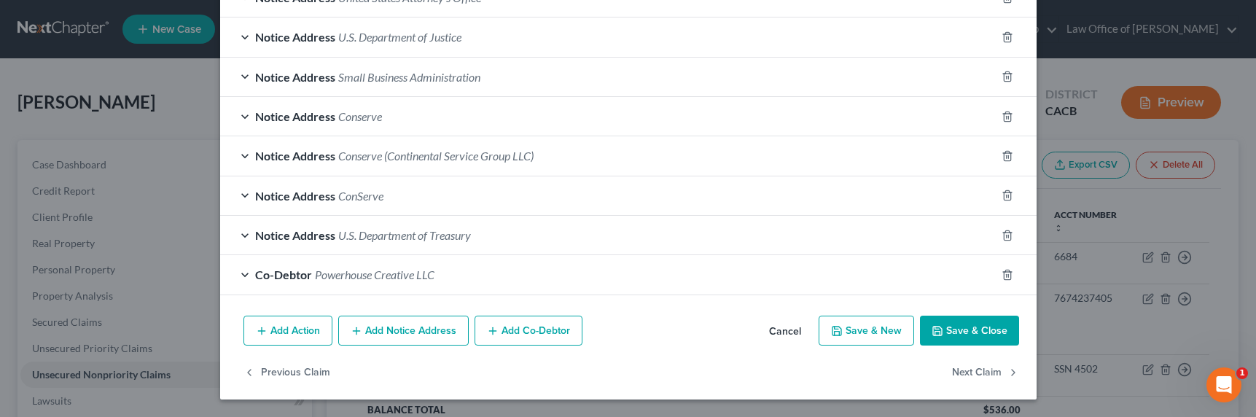
click at [941, 331] on button "Save & Close" at bounding box center [969, 331] width 99 height 31
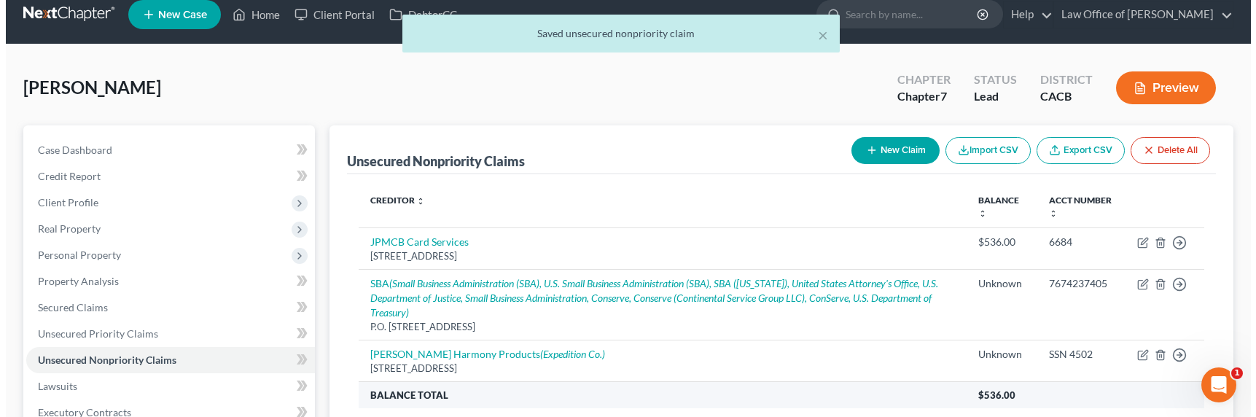
scroll to position [27, 0]
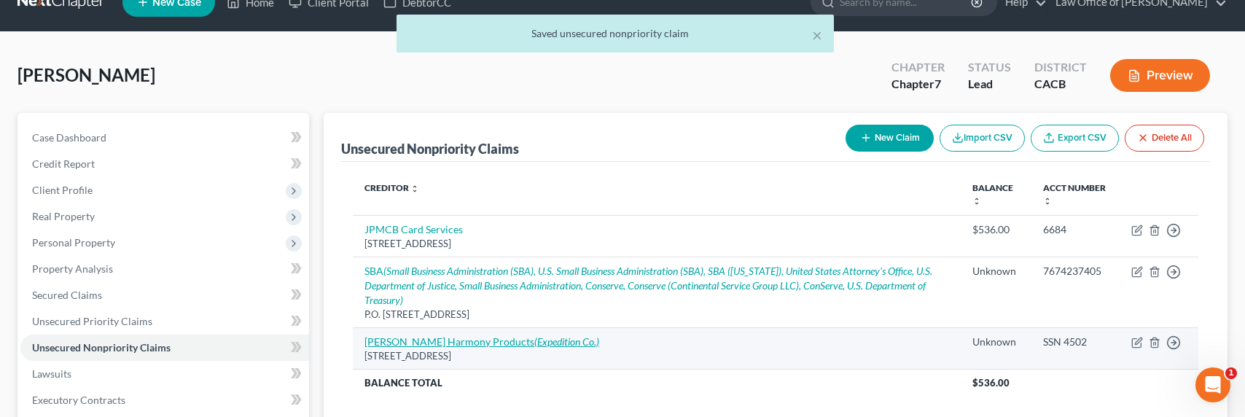
click at [445, 339] on link "[PERSON_NAME] Harmony Products (Expedition Co.)" at bounding box center [481, 341] width 235 height 12
select select "26"
select select "10"
select select "3"
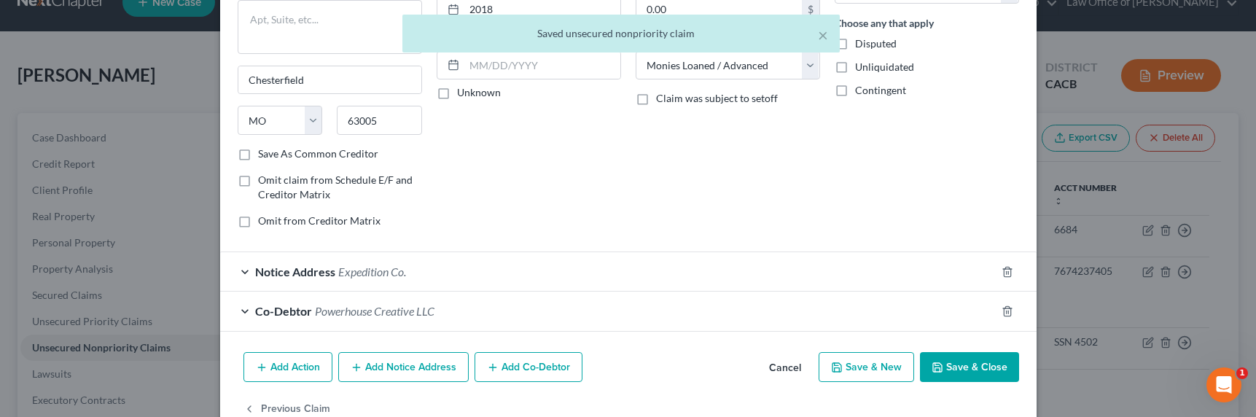
scroll to position [200, 0]
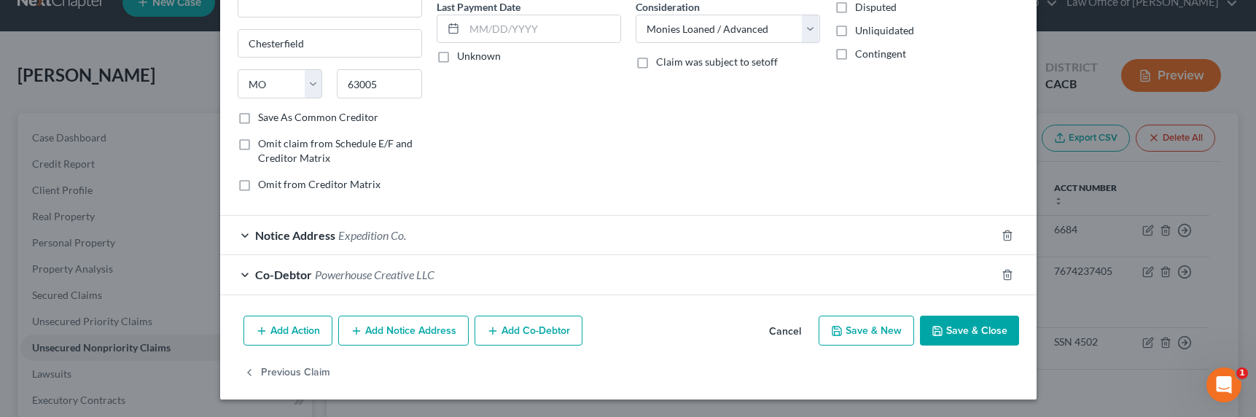
click at [401, 335] on button "Add Notice Address" at bounding box center [403, 331] width 130 height 31
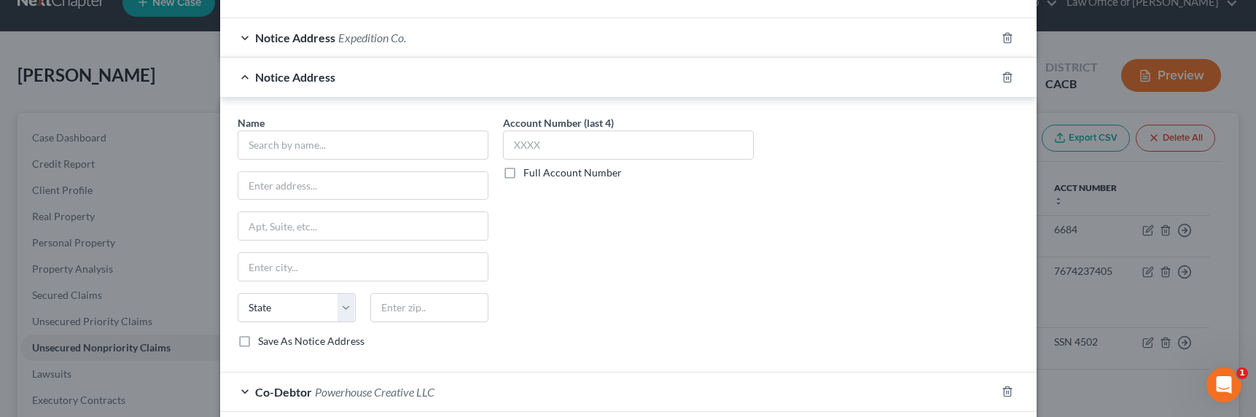
scroll to position [513, 0]
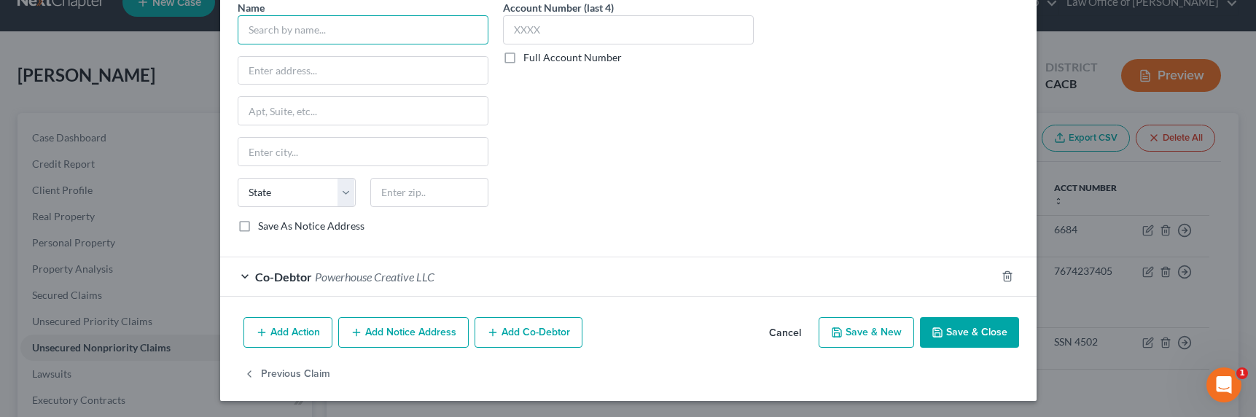
click at [295, 36] on input "text" at bounding box center [363, 29] width 251 height 29
type input "[PERSON_NAME]"
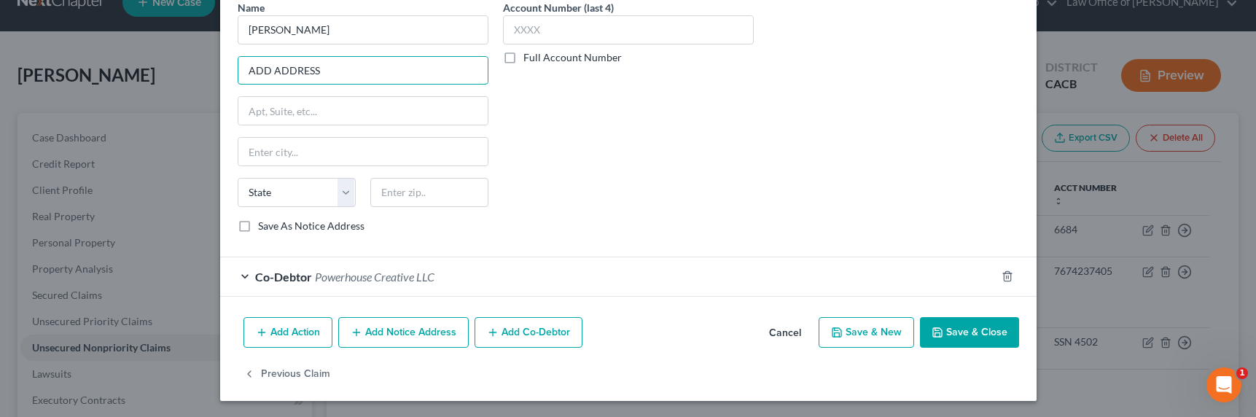
type input "ADD ADDRESS"
drag, startPoint x: 973, startPoint y: 330, endPoint x: 962, endPoint y: 328, distance: 11.1
click at [969, 330] on button "Save & Close" at bounding box center [969, 332] width 99 height 31
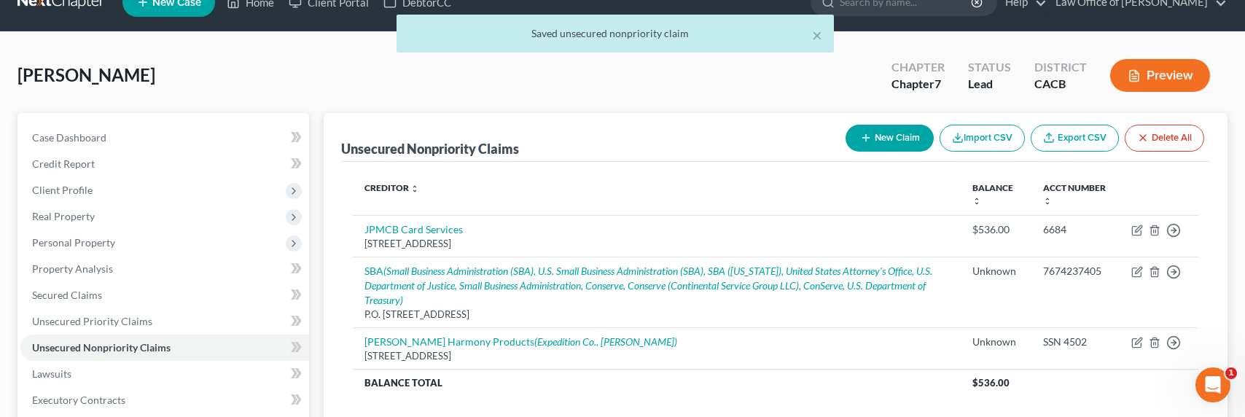
click at [890, 143] on button "New Claim" at bounding box center [889, 138] width 88 height 27
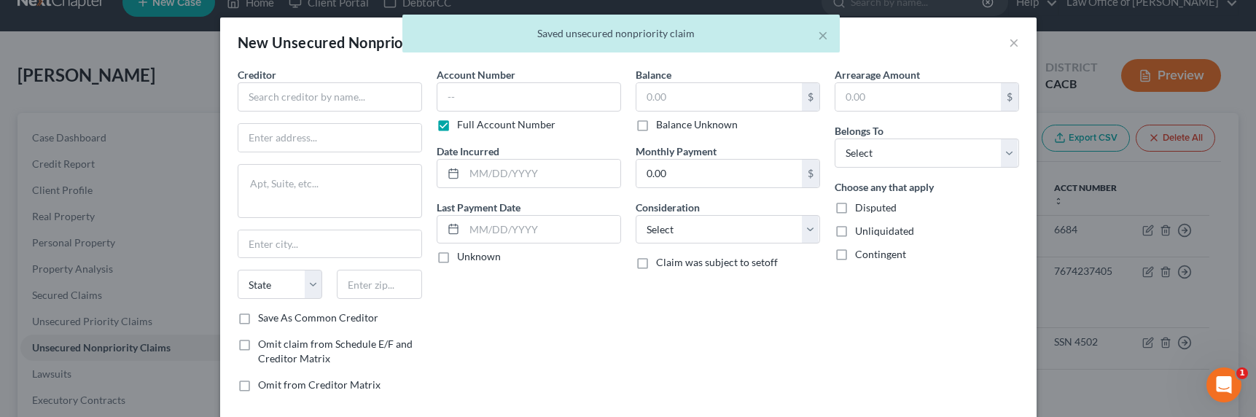
click at [1011, 42] on div "× Saved unsecured nonpriority claim" at bounding box center [621, 37] width 1256 height 45
drag, startPoint x: 1009, startPoint y: 42, endPoint x: 986, endPoint y: 42, distance: 22.6
click at [1008, 42] on div "× Saved unsecured nonpriority claim" at bounding box center [621, 37] width 1256 height 45
click at [824, 32] on button "×" at bounding box center [823, 34] width 10 height 17
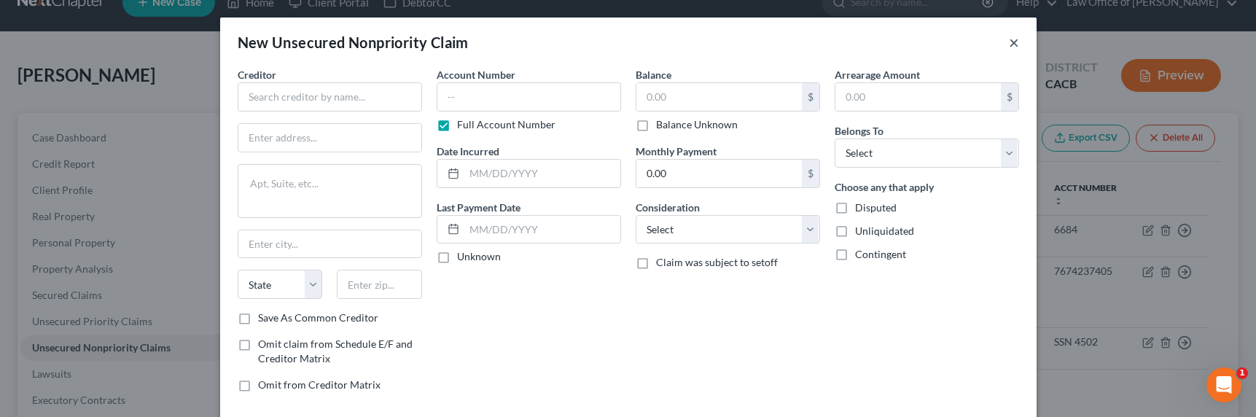
click at [1010, 43] on button "×" at bounding box center [1014, 42] width 10 height 17
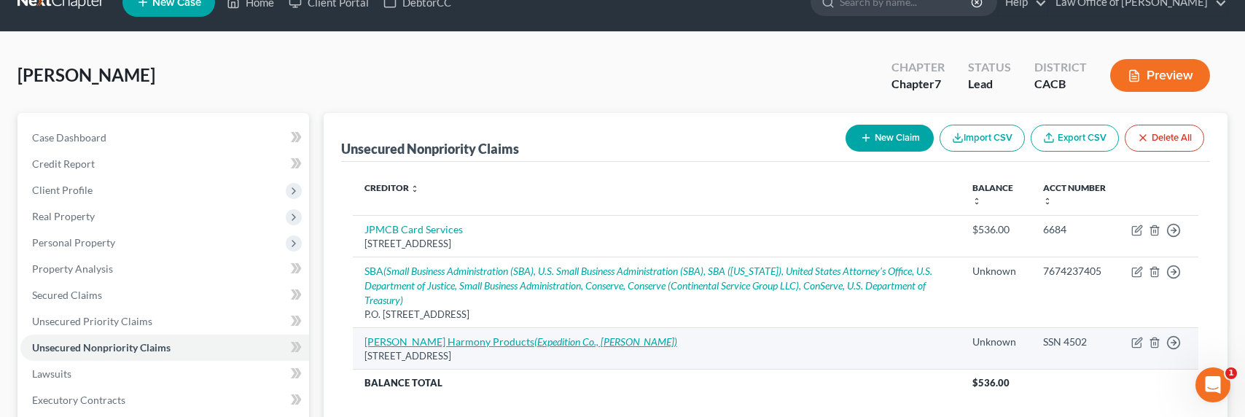
click at [460, 338] on link "[PERSON_NAME] Harmony Products (Expedition Co., [PERSON_NAME])" at bounding box center [520, 341] width 313 height 12
select select "26"
select select "10"
select select "3"
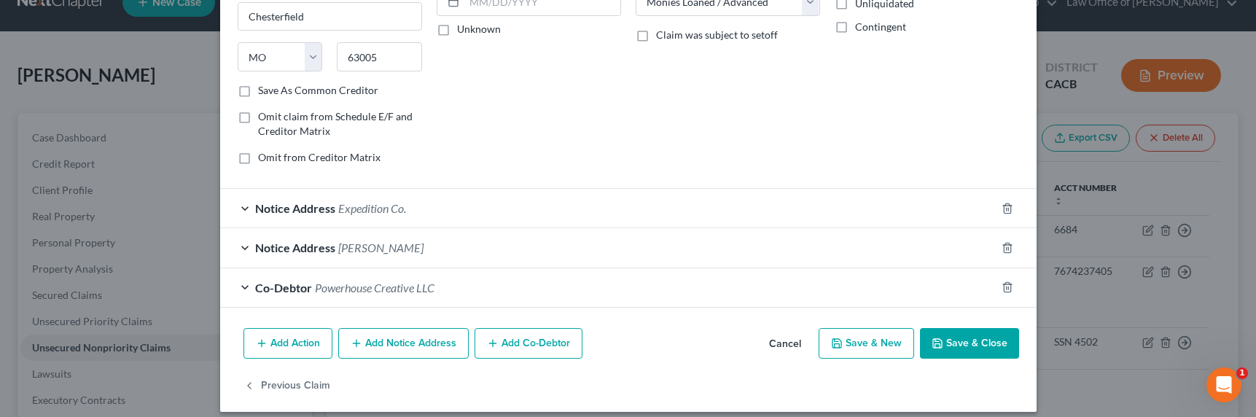
scroll to position [240, 0]
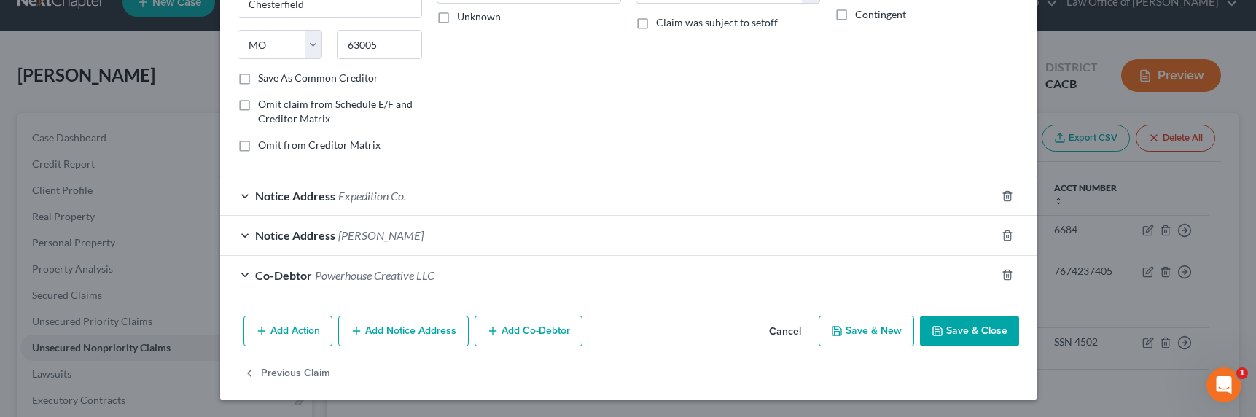
click at [401, 327] on button "Add Notice Address" at bounding box center [403, 331] width 130 height 31
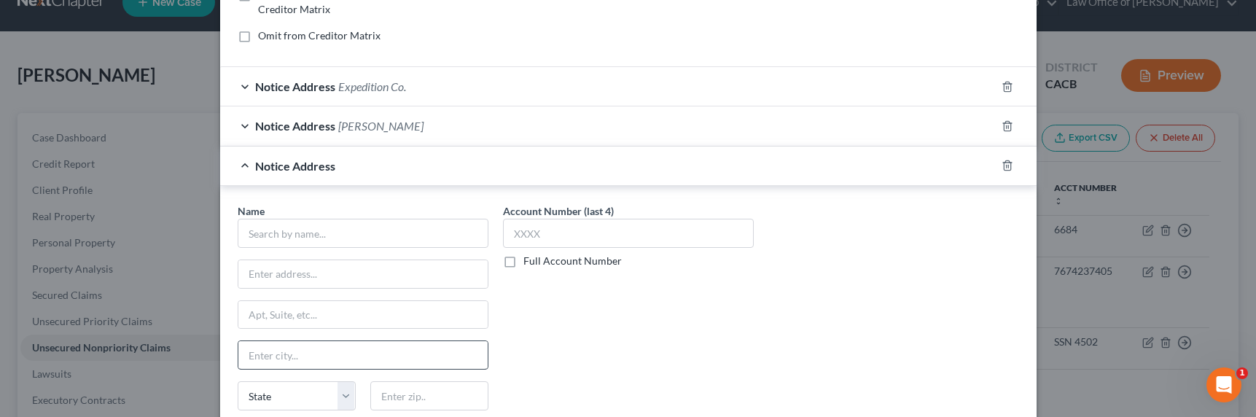
scroll to position [388, 0]
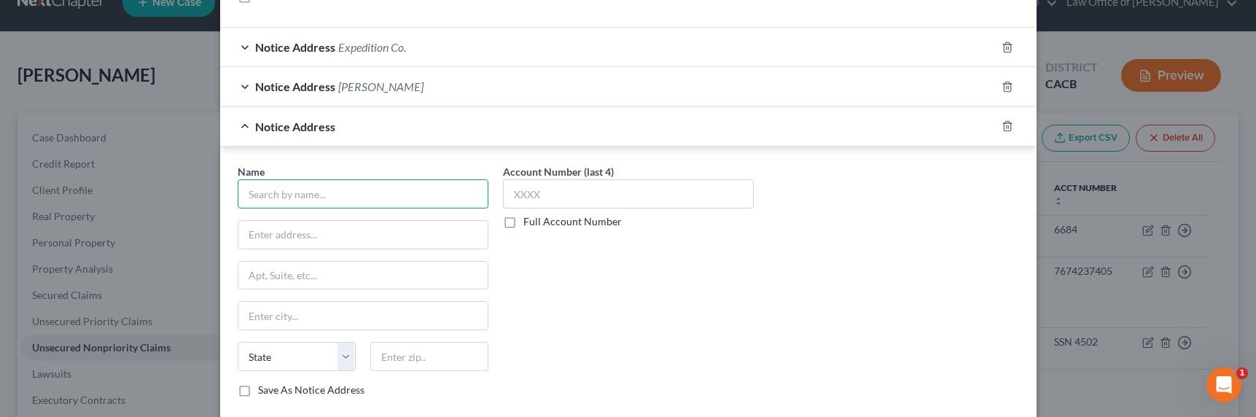
click at [331, 192] on input "text" at bounding box center [363, 193] width 251 height 29
type input "[PERSON_NAME]"
click at [547, 216] on label "Full Account Number" at bounding box center [572, 221] width 98 height 15
click at [539, 216] on input "Full Account Number" at bounding box center [533, 218] width 9 height 9
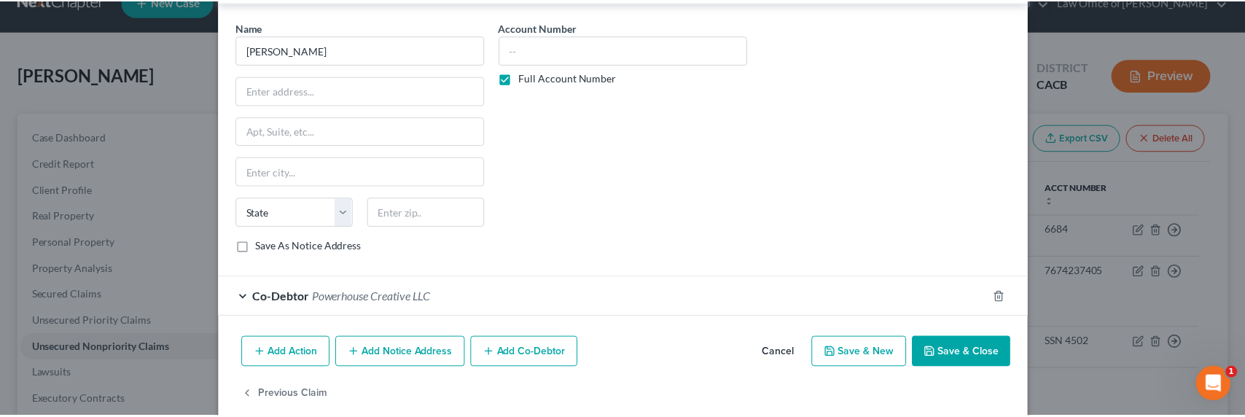
scroll to position [554, 0]
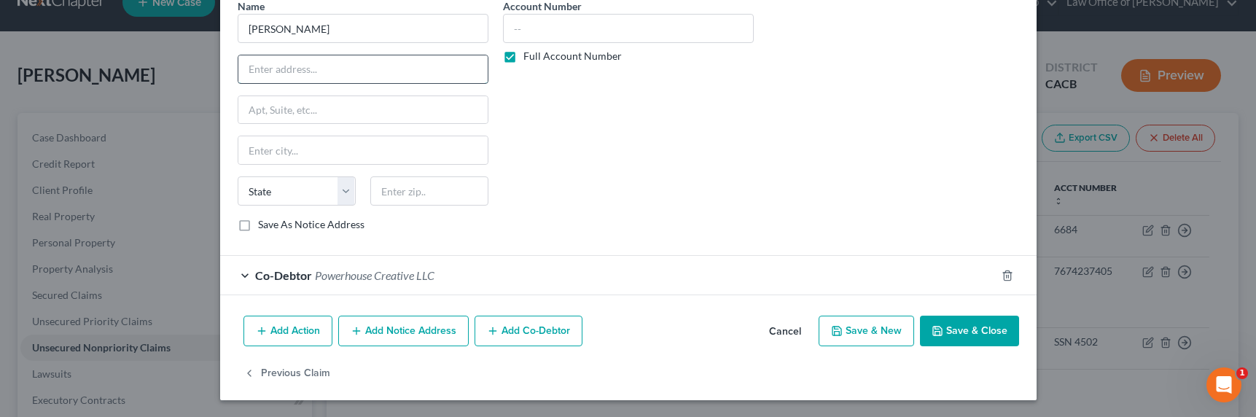
click at [356, 66] on input "text" at bounding box center [362, 69] width 249 height 28
type input "ADD ADDRESS"
click at [936, 324] on button "Save & Close" at bounding box center [969, 331] width 99 height 31
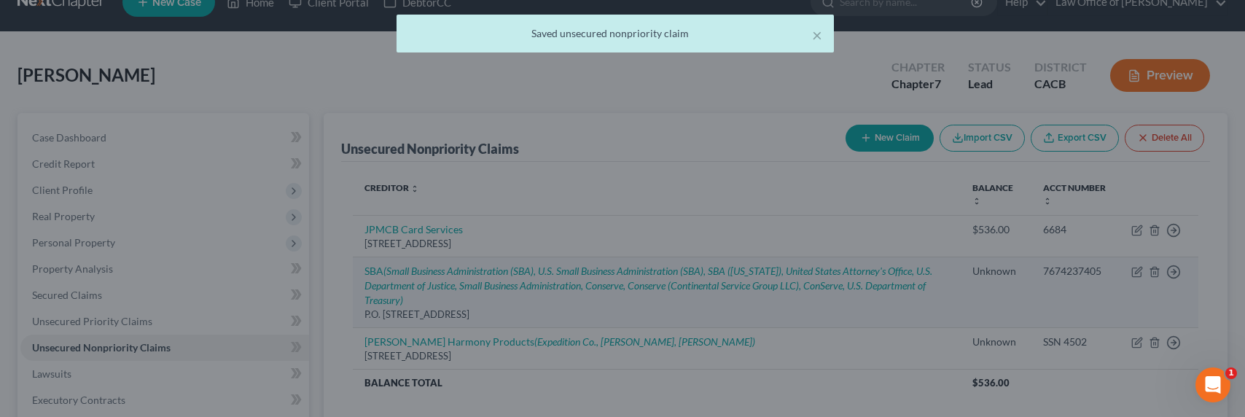
scroll to position [0, 0]
